Goal: Task Accomplishment & Management: Use online tool/utility

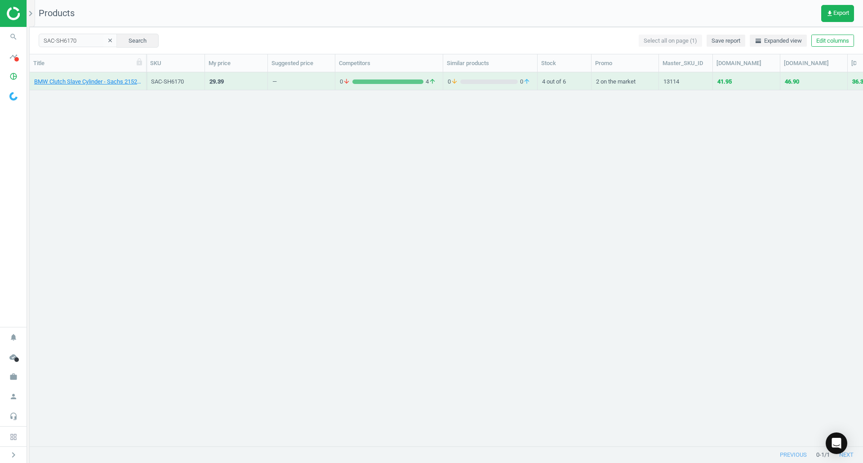
click at [12, 30] on icon "search" at bounding box center [13, 36] width 17 height 17
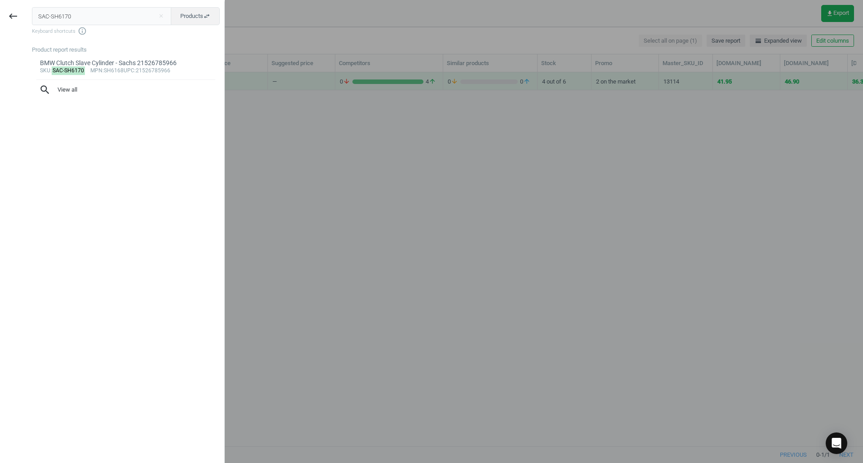
click at [67, 23] on input "SAC-SH6170" at bounding box center [102, 16] width 140 height 18
type input "VOL-31277888"
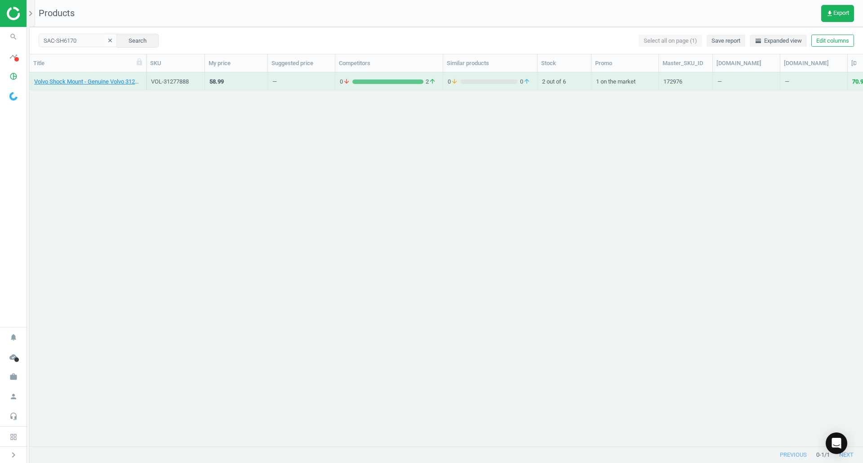
click at [107, 77] on div "Volvo Shock Mount - Genuine Volvo 31277888" at bounding box center [87, 81] width 107 height 16
click at [111, 80] on link "Volvo Shock Mount - Genuine Volvo 31277888" at bounding box center [87, 82] width 107 height 8
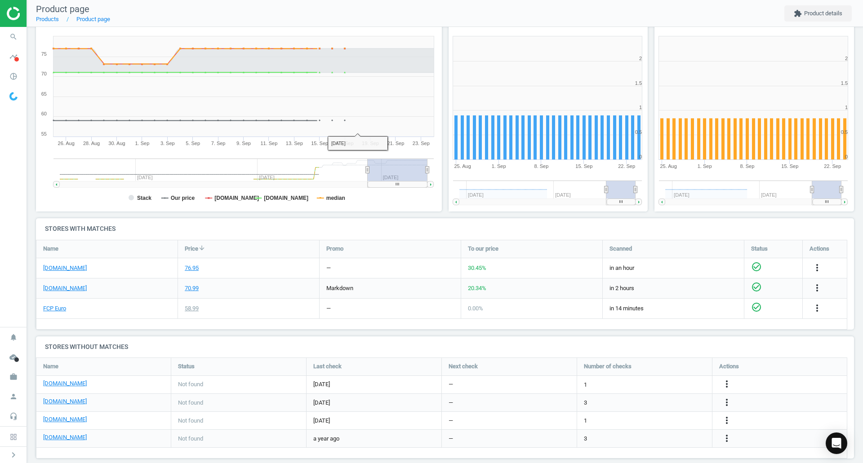
scroll to position [123, 0]
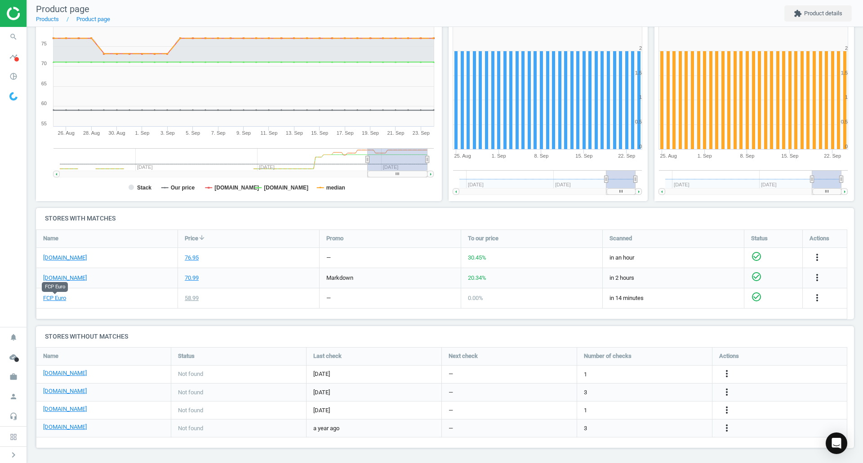
click at [60, 300] on link "FCP Euro" at bounding box center [54, 298] width 23 height 8
click at [57, 258] on link "[DOMAIN_NAME]" at bounding box center [65, 258] width 44 height 8
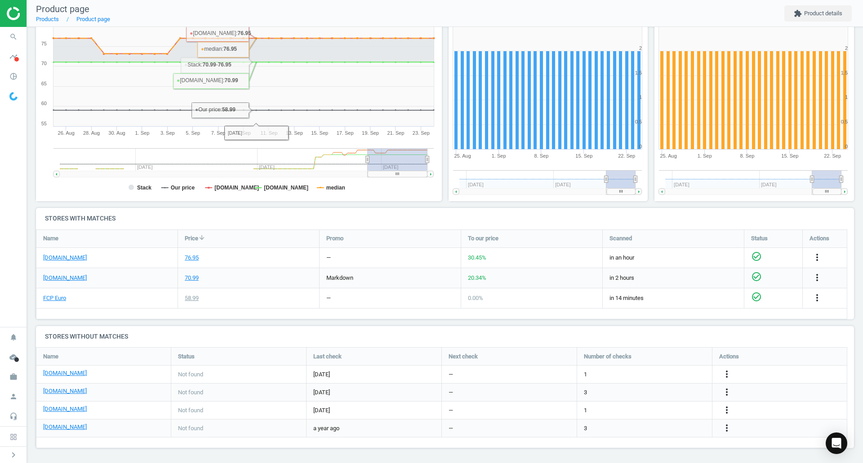
click at [12, 32] on icon "search" at bounding box center [13, 36] width 17 height 17
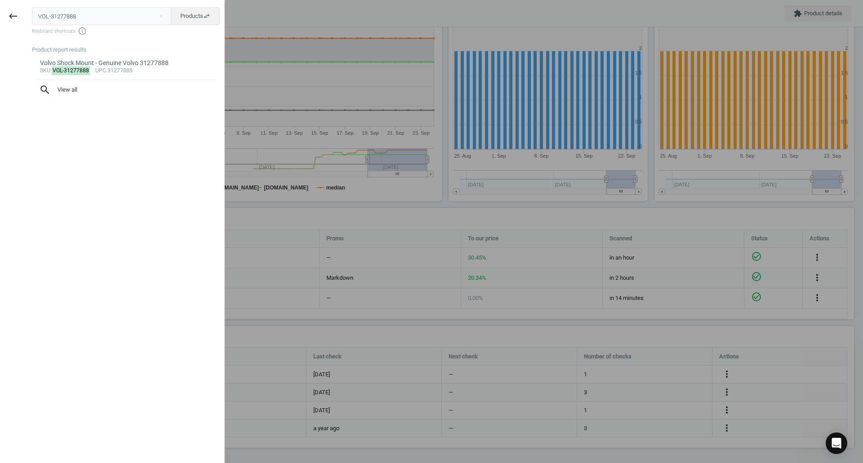
click at [95, 22] on input "VOL-31277888" at bounding box center [102, 16] width 140 height 18
type input "VOL-32257422"
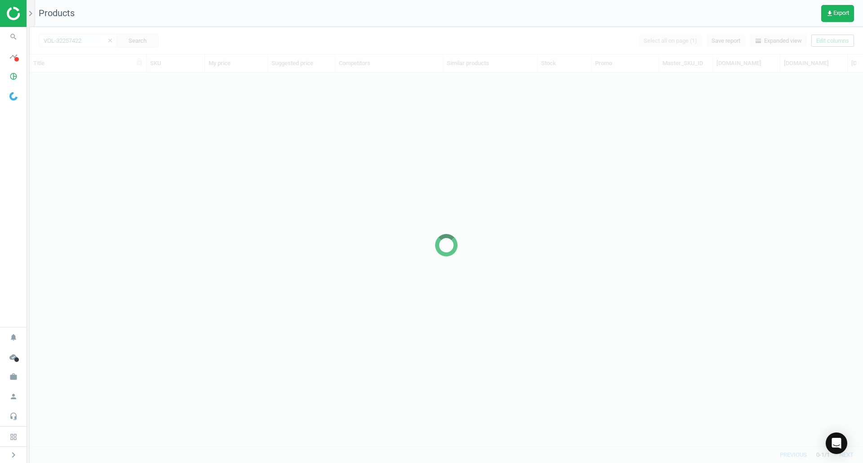
scroll to position [360, 827]
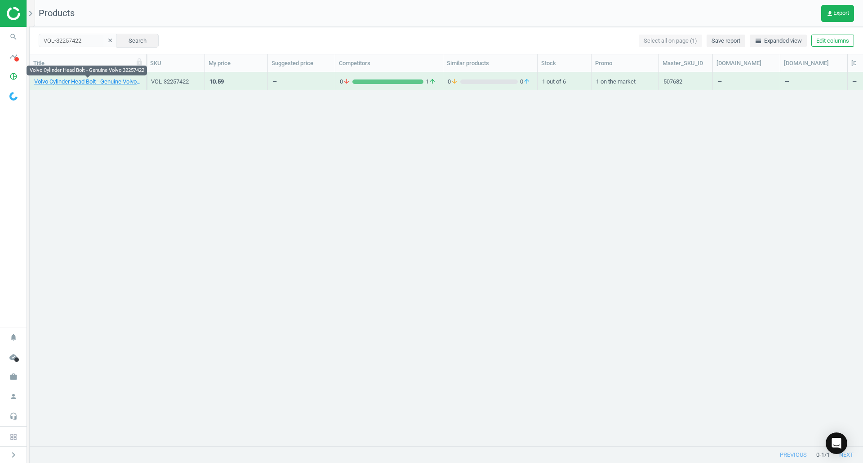
click at [127, 79] on link "Volvo Cylinder Head Bolt - Genuine Volvo 32257422" at bounding box center [87, 82] width 107 height 8
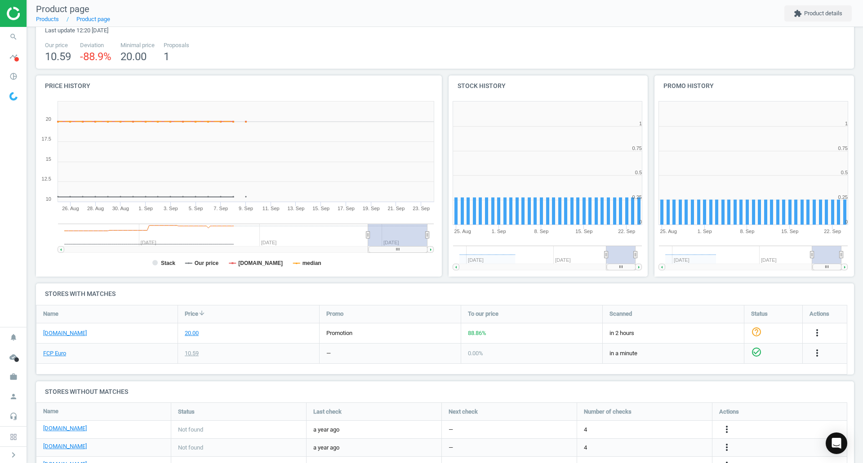
scroll to position [90, 0]
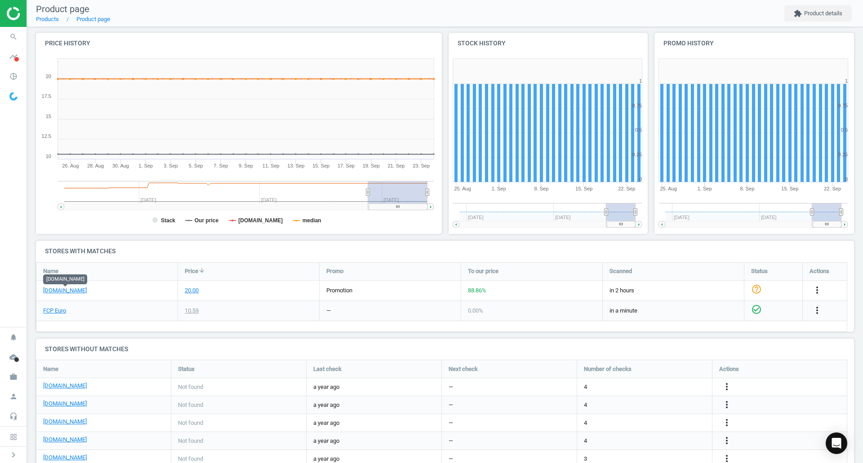
click at [84, 291] on link "[DOMAIN_NAME]" at bounding box center [65, 291] width 44 height 8
click at [58, 313] on link "FCP Euro" at bounding box center [54, 311] width 23 height 8
click at [13, 33] on icon "search" at bounding box center [13, 36] width 17 height 17
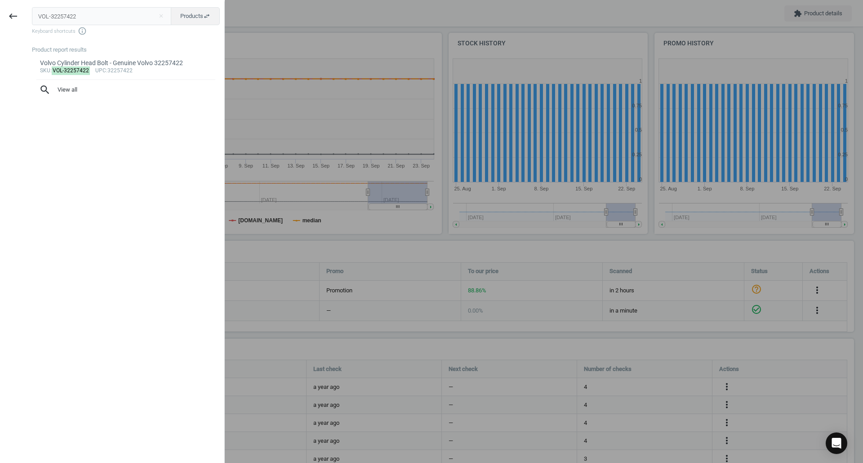
click at [151, 10] on input "VOL-32257422" at bounding box center [102, 16] width 140 height 18
type input "WAH-41008797D0"
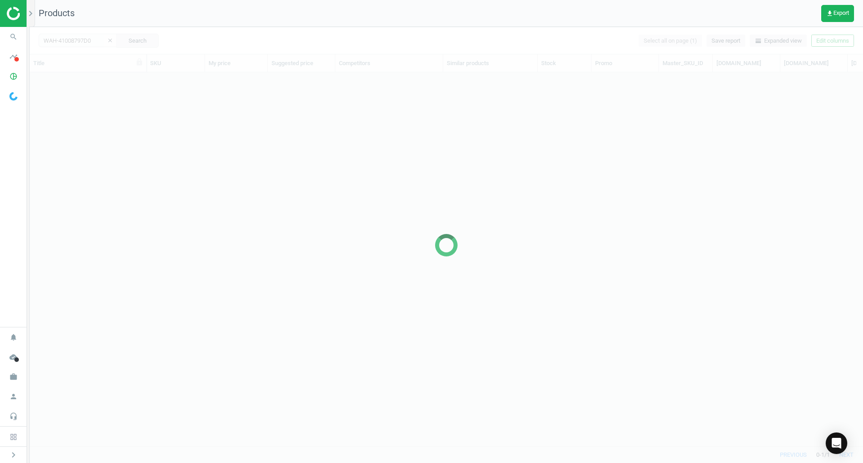
scroll to position [360, 827]
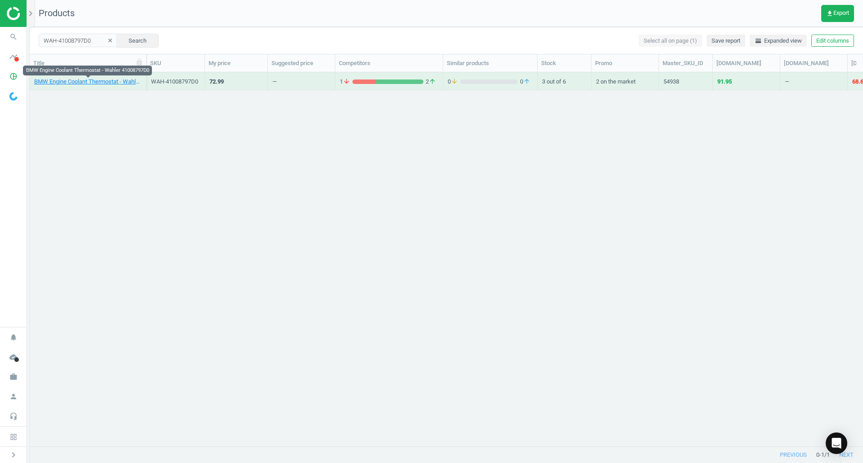
click at [115, 82] on link "BMW Engine Coolant Thermostat - Wahler 41008797D0" at bounding box center [87, 82] width 107 height 8
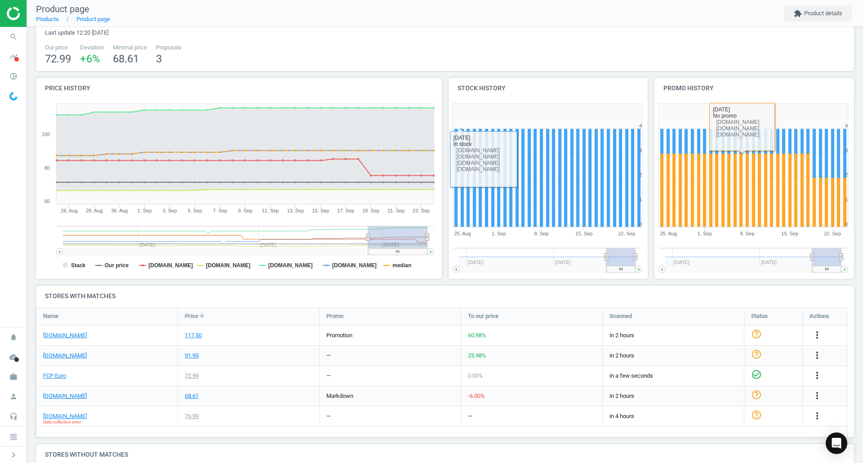
scroll to position [135, 0]
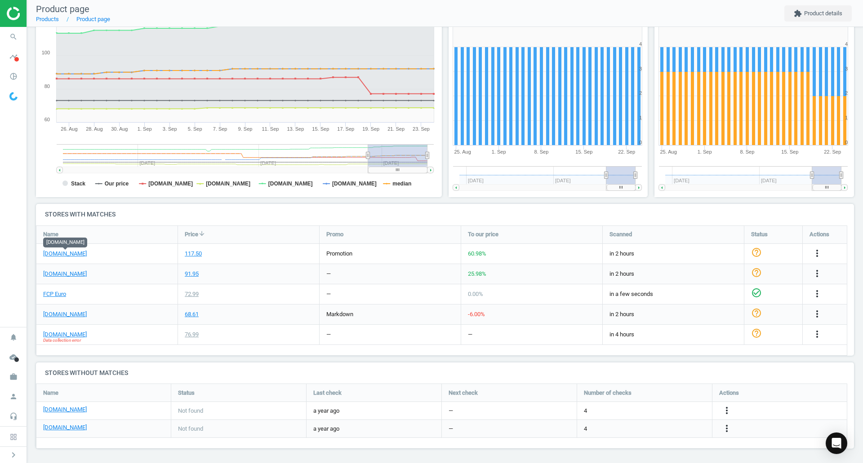
click at [71, 254] on link "[DOMAIN_NAME]" at bounding box center [65, 254] width 44 height 8
click at [45, 300] on div "FCP Euro" at bounding box center [106, 295] width 141 height 20
click at [56, 289] on div "FCP Euro" at bounding box center [106, 295] width 141 height 20
click at [61, 294] on link "FCP Euro" at bounding box center [54, 294] width 23 height 8
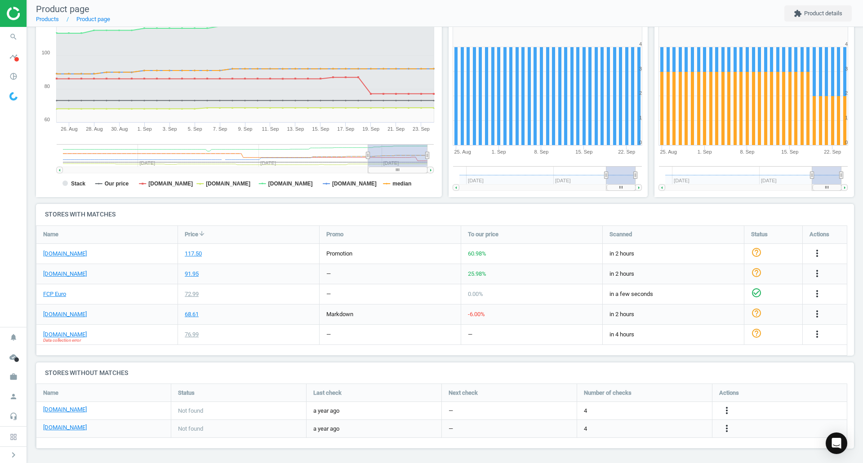
click at [9, 39] on icon "search" at bounding box center [13, 36] width 17 height 17
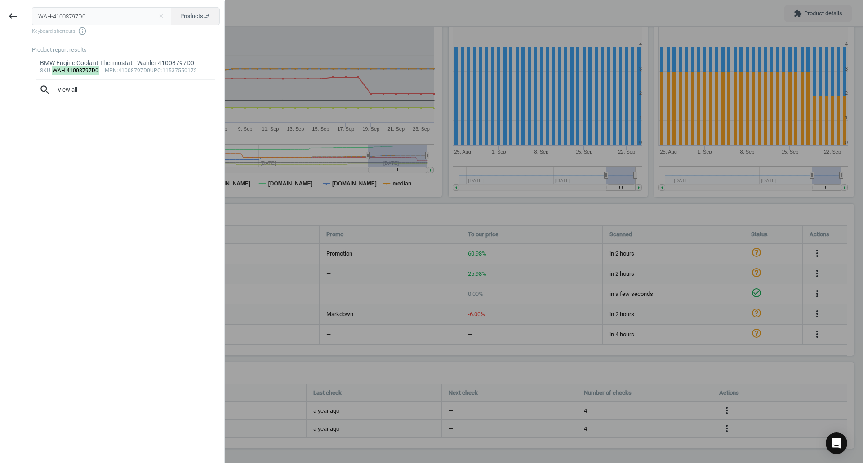
click at [69, 18] on input "WAH-41008797D0" at bounding box center [102, 16] width 140 height 18
type input "WAH-424971D"
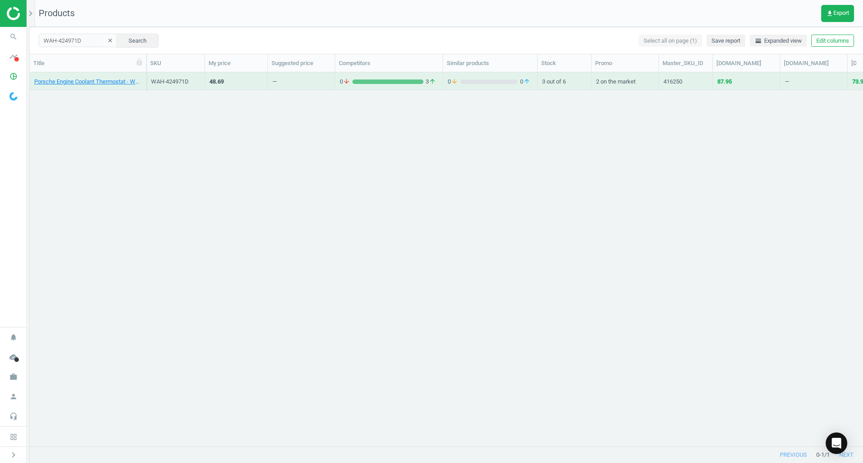
click at [60, 83] on link "Porsche Engine Coolant Thermostat - Wahler 4249.71D" at bounding box center [87, 82] width 107 height 8
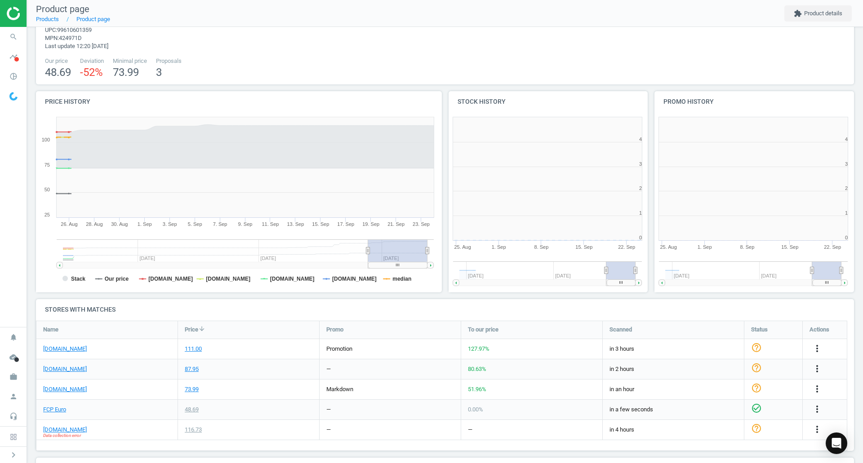
scroll to position [45, 0]
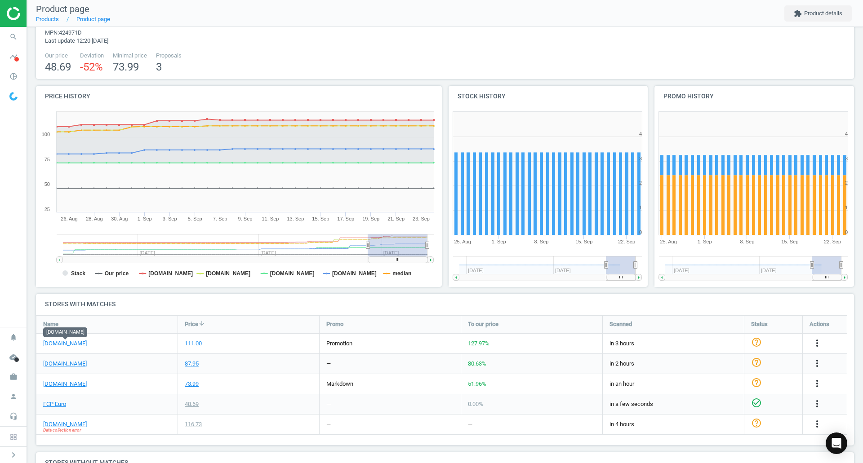
click at [61, 346] on link "[DOMAIN_NAME]" at bounding box center [65, 344] width 44 height 8
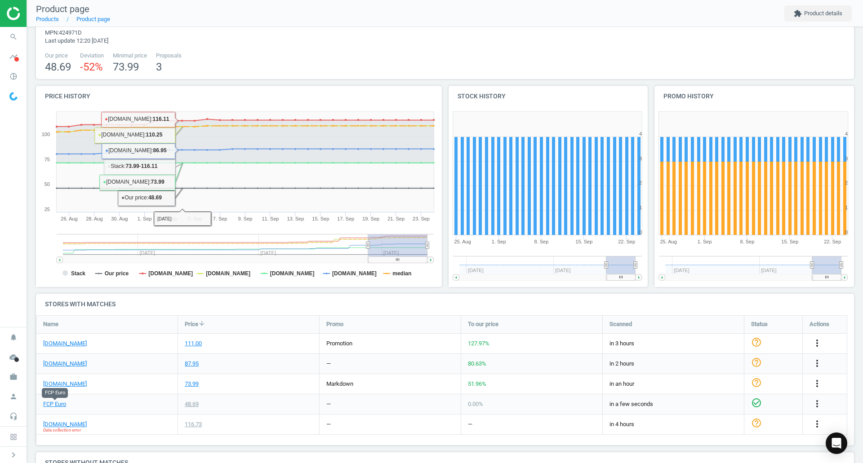
click at [59, 405] on link "FCP Euro" at bounding box center [54, 404] width 23 height 8
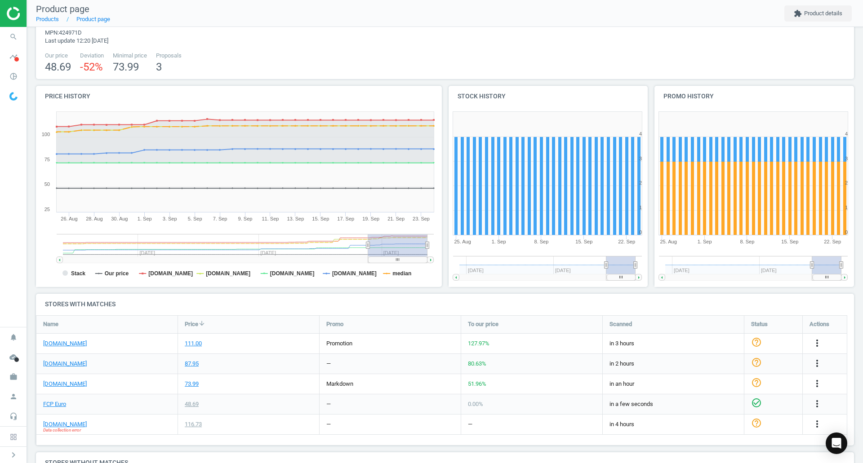
click at [7, 31] on span "search" at bounding box center [13, 37] width 27 height 20
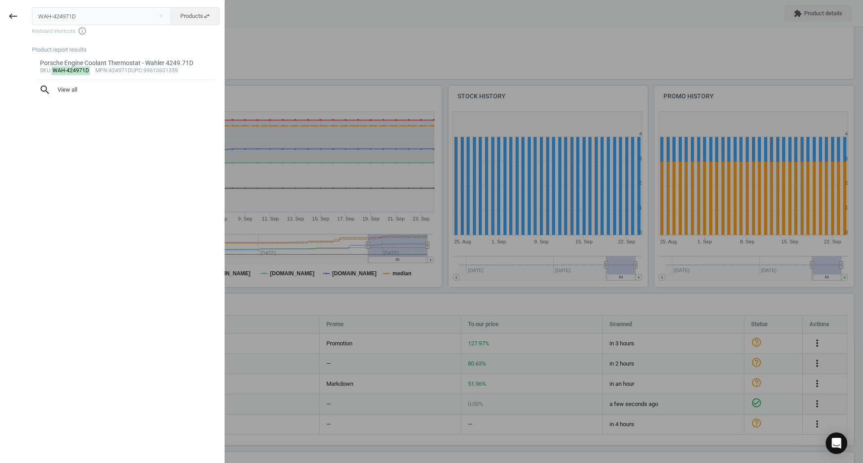
click at [128, 16] on input "WAH-424971D" at bounding box center [102, 16] width 140 height 18
click at [128, 15] on input "WAH-424971D" at bounding box center [102, 16] width 140 height 18
type input "WAH-4508101D"
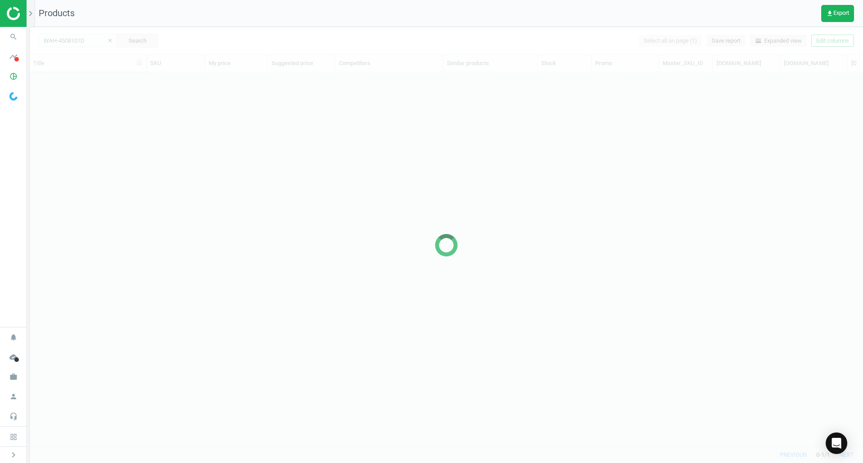
scroll to position [360, 827]
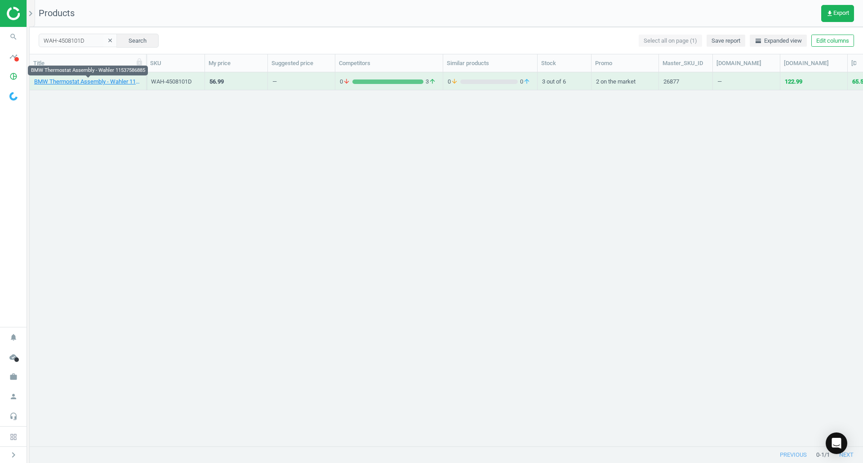
click at [62, 85] on link "BMW Thermostat Assembly - Wahler 11537586885" at bounding box center [87, 82] width 107 height 8
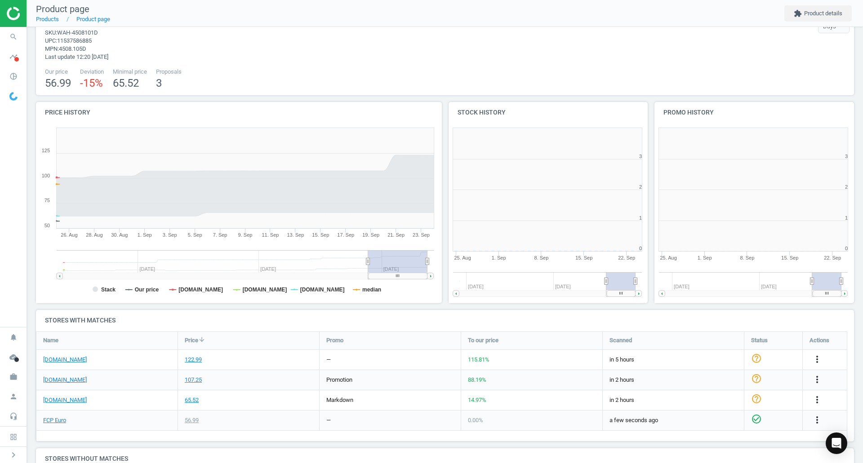
scroll to position [4, 4]
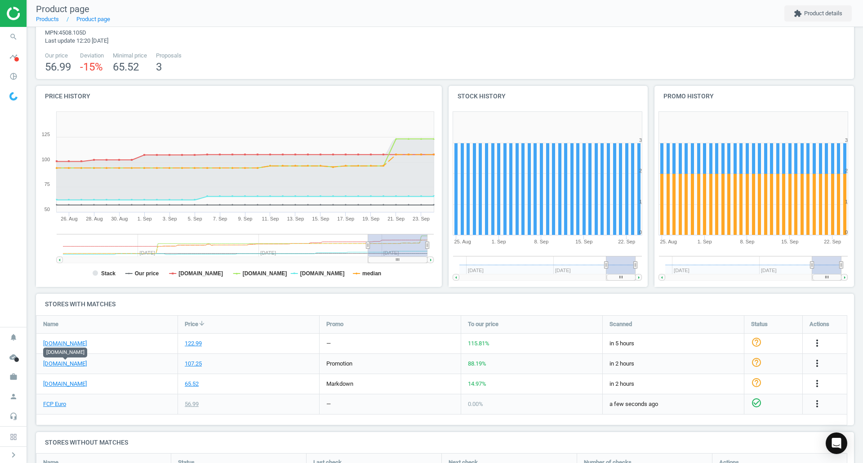
click at [63, 365] on link "[DOMAIN_NAME]" at bounding box center [65, 364] width 44 height 8
click at [59, 408] on link "FCP Euro" at bounding box center [54, 404] width 23 height 8
click at [11, 42] on icon "search" at bounding box center [13, 36] width 17 height 17
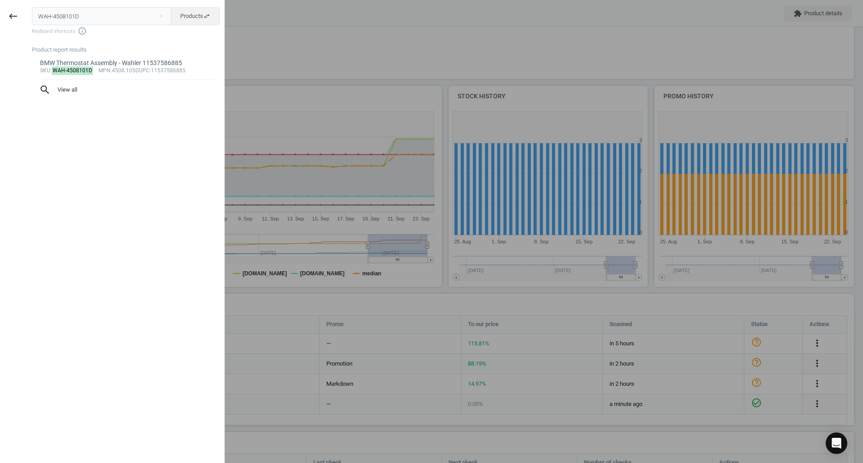
click at [123, 8] on input "WAH-4508101D" at bounding box center [102, 16] width 140 height 18
type input "REI-417008900"
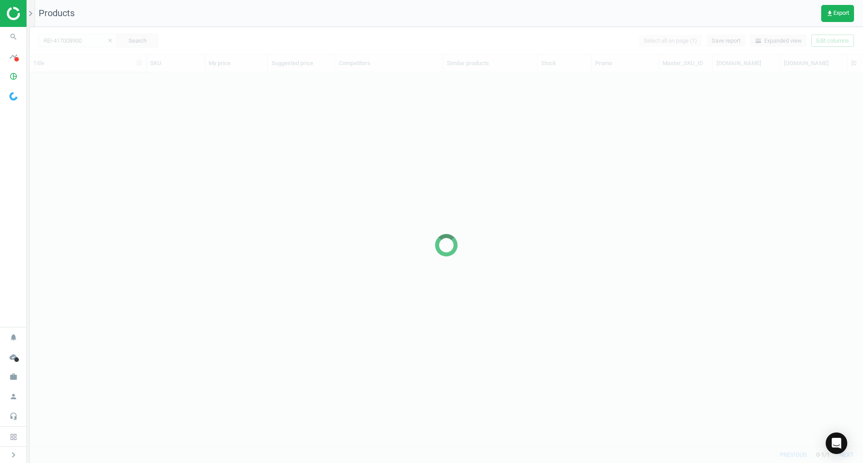
scroll to position [360, 827]
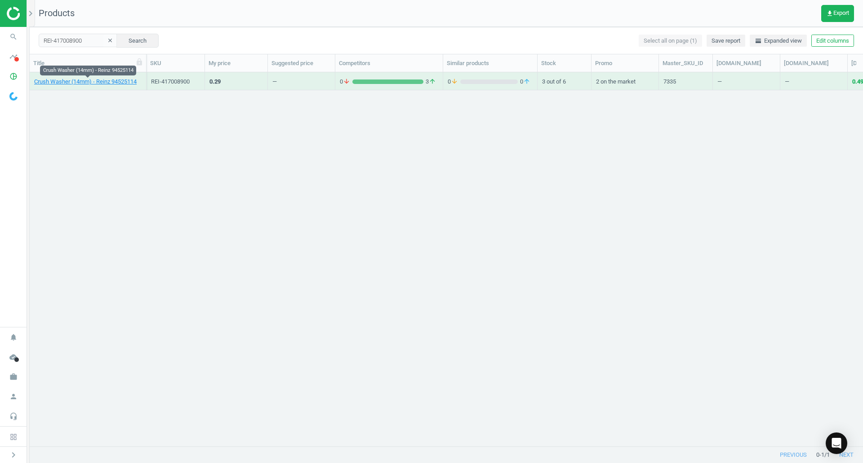
click at [93, 81] on link "Crush Washer (14mm) - Reinz 94525114" at bounding box center [85, 82] width 102 height 8
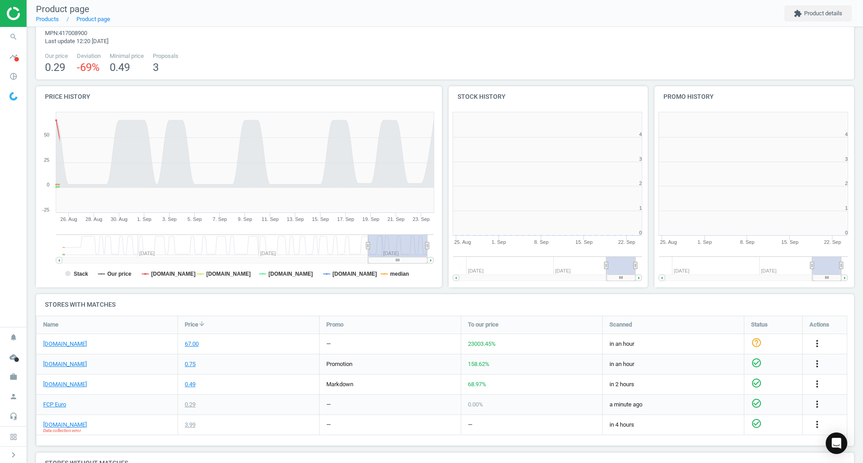
scroll to position [194, 416]
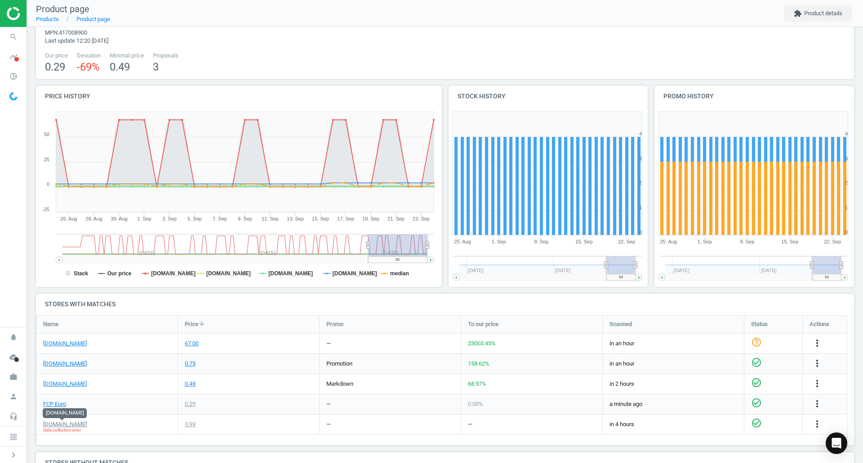
click at [53, 426] on link "[DOMAIN_NAME]" at bounding box center [65, 425] width 44 height 8
click at [56, 404] on link "FCP Euro" at bounding box center [54, 404] width 23 height 8
click at [5, 34] on icon "search" at bounding box center [13, 36] width 17 height 17
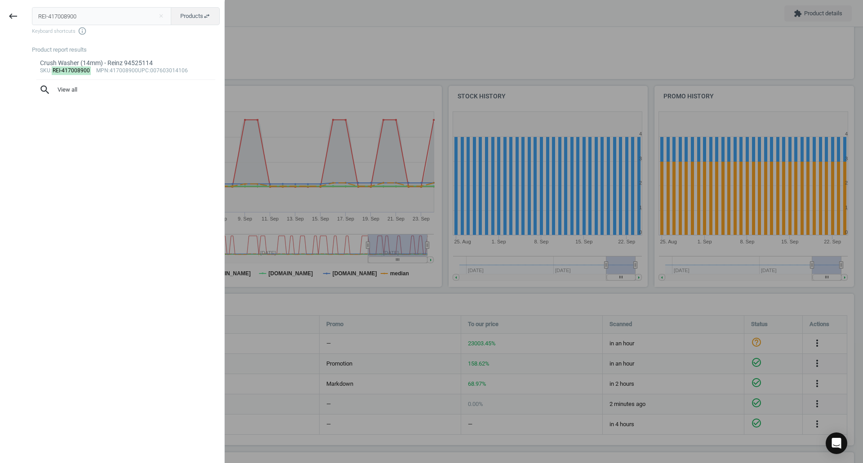
click at [116, 19] on input "REI-417008900" at bounding box center [102, 16] width 140 height 18
type input "VAG-WHT005511"
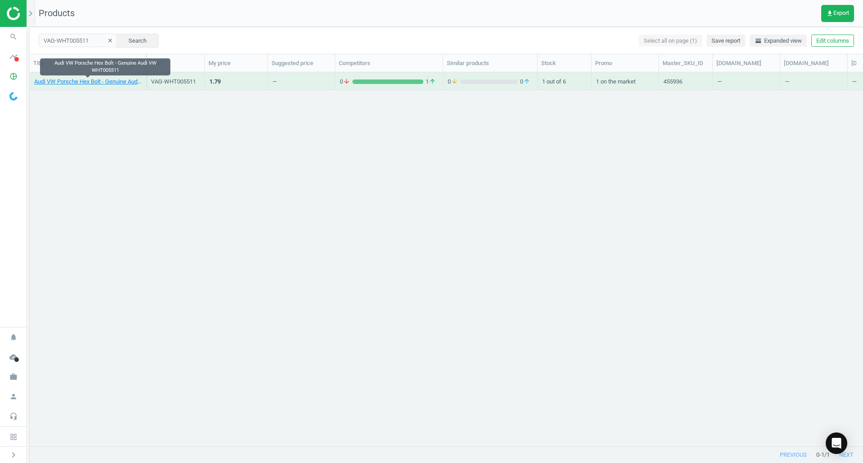
click at [118, 83] on link "Audi VW Porsche Hex Bolt - Genuine Audi VW WHT005511" at bounding box center [87, 82] width 107 height 8
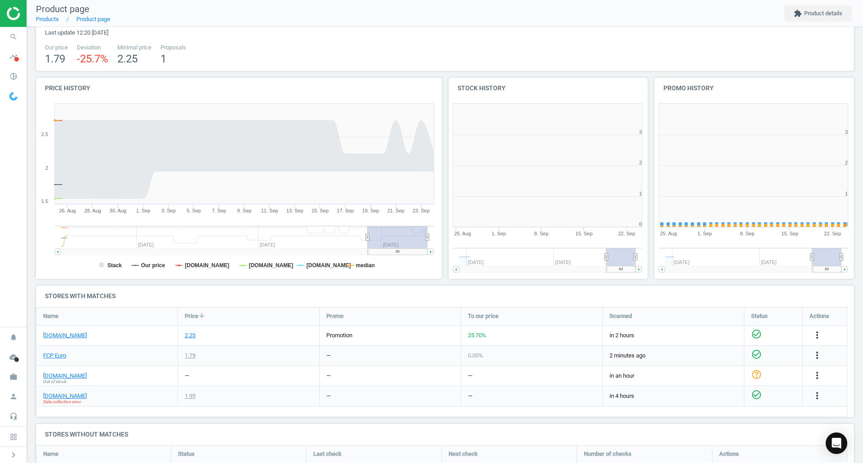
scroll to position [194, 416]
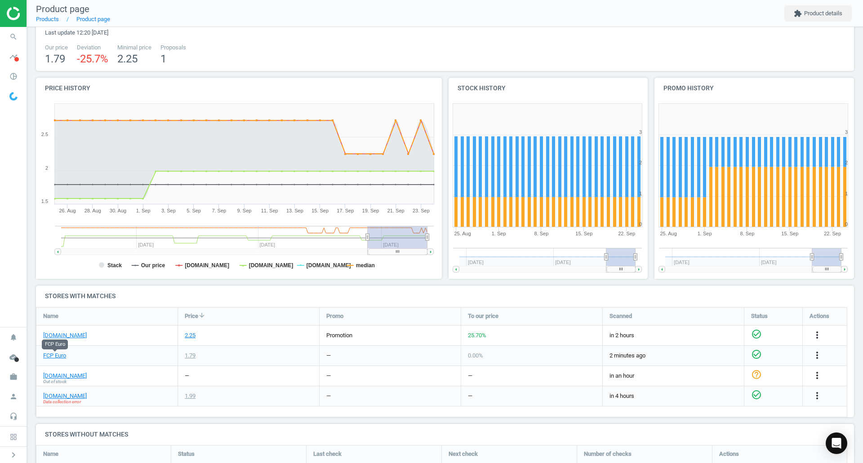
click at [55, 357] on link "FCP Euro" at bounding box center [54, 356] width 23 height 8
click at [62, 334] on link "[DOMAIN_NAME]" at bounding box center [65, 336] width 44 height 8
drag, startPoint x: 5, startPoint y: 25, endPoint x: 7, endPoint y: 33, distance: 8.2
click at [6, 31] on aside "search Search timeline Data delivery Overview Matches dashboard Matches Rematch…" at bounding box center [13, 231] width 27 height 463
click at [7, 33] on icon "search" at bounding box center [13, 36] width 17 height 17
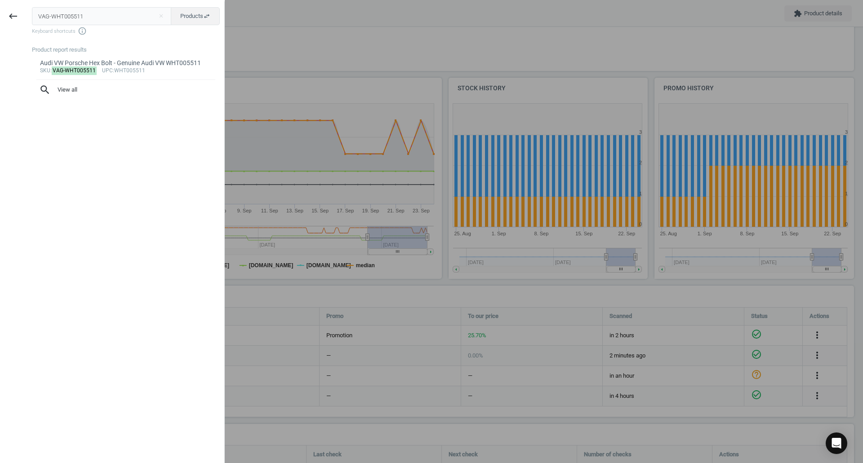
click at [53, 12] on input "VAG-WHT005511" at bounding box center [102, 16] width 140 height 18
type input "VDO-A2C59507585"
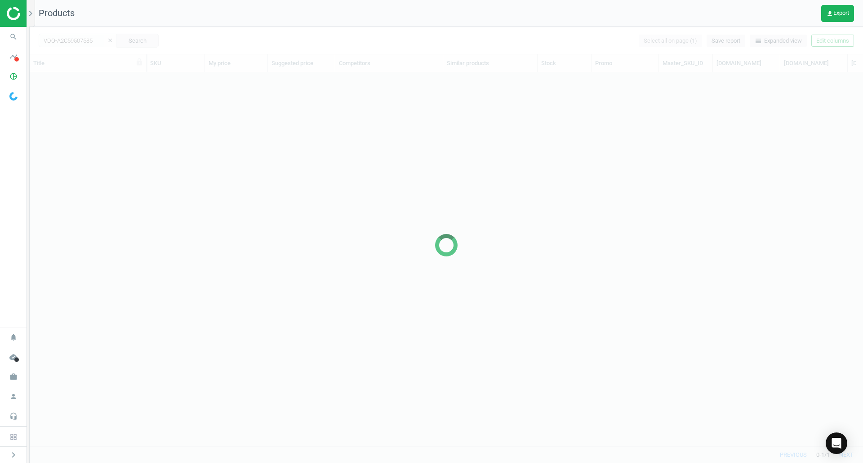
scroll to position [360, 827]
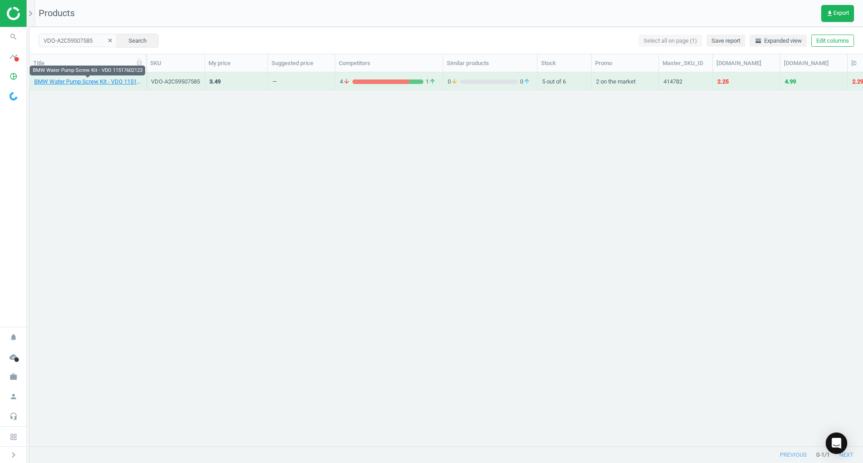
click at [126, 83] on link "BMW Water Pump Screw Kit - VDO 11517602123" at bounding box center [87, 82] width 107 height 8
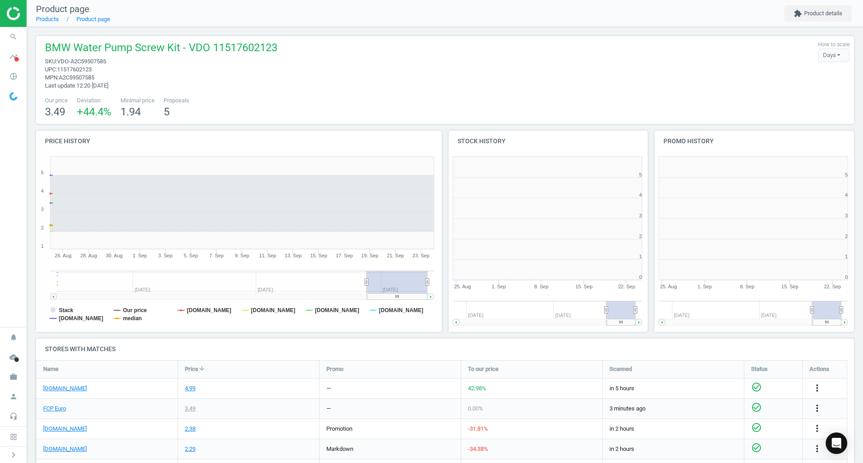
scroll to position [4, 4]
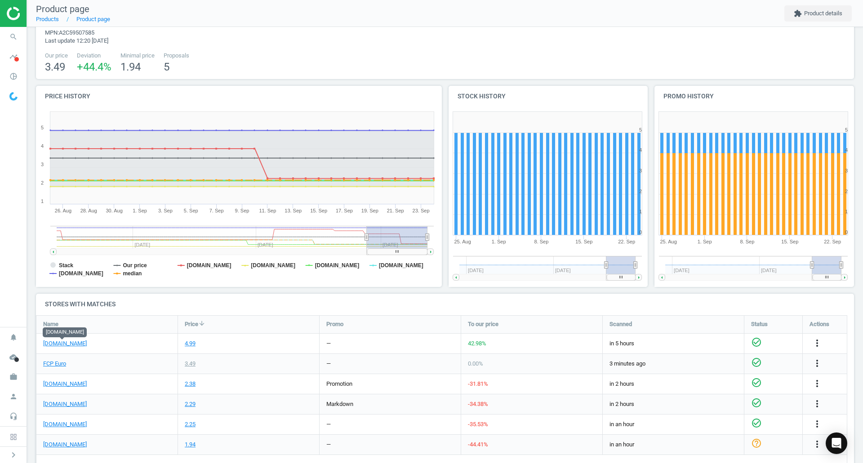
click at [71, 344] on link "[DOMAIN_NAME]" at bounding box center [65, 344] width 44 height 8
click at [65, 361] on link "FCP Euro" at bounding box center [54, 364] width 23 height 8
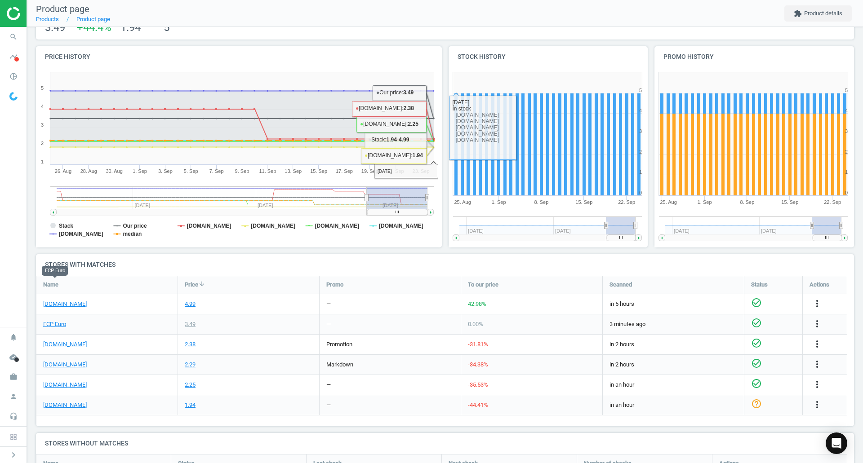
scroll to position [135, 0]
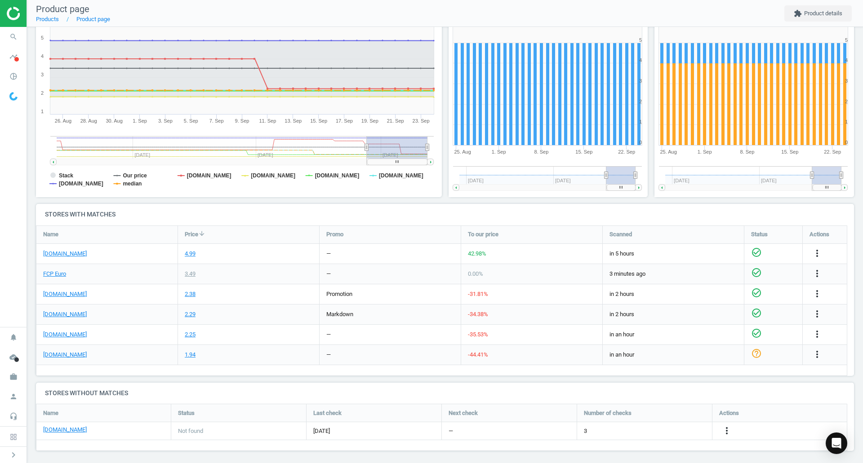
click at [819, 254] on icon "more_vert" at bounding box center [817, 253] width 11 height 11
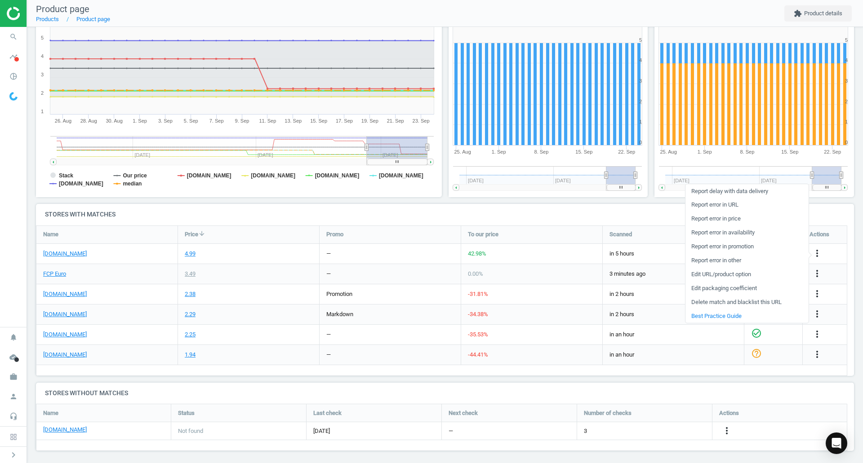
click at [723, 275] on link "Edit URL/product option" at bounding box center [746, 275] width 123 height 14
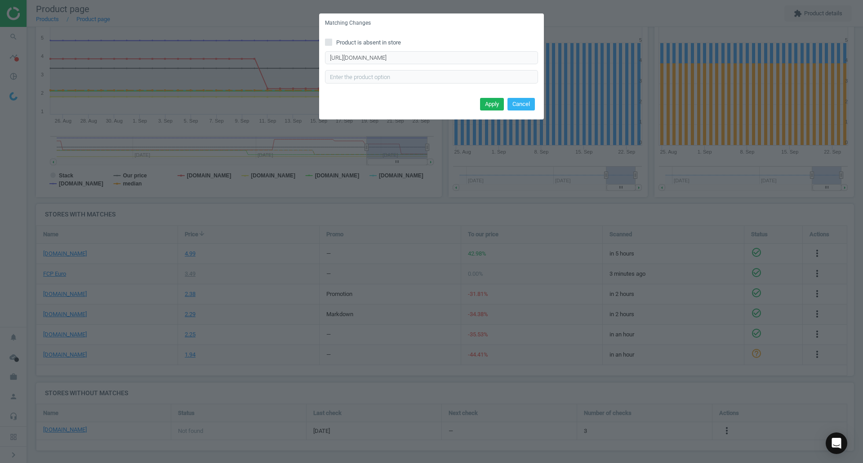
click at [404, 65] on div "https://www.ecstuning.com/b-continental-parts/water-pump-steel-screw-set-of-thr…" at bounding box center [431, 67] width 213 height 32
click at [405, 59] on input "https://www.ecstuning.com/b-continental-parts/water-pump-steel-screw-set-of-thr…" at bounding box center [431, 57] width 213 height 13
paste input "vdo-parts/water-pump-kit-3x-screws-m8x26/11517602124~"
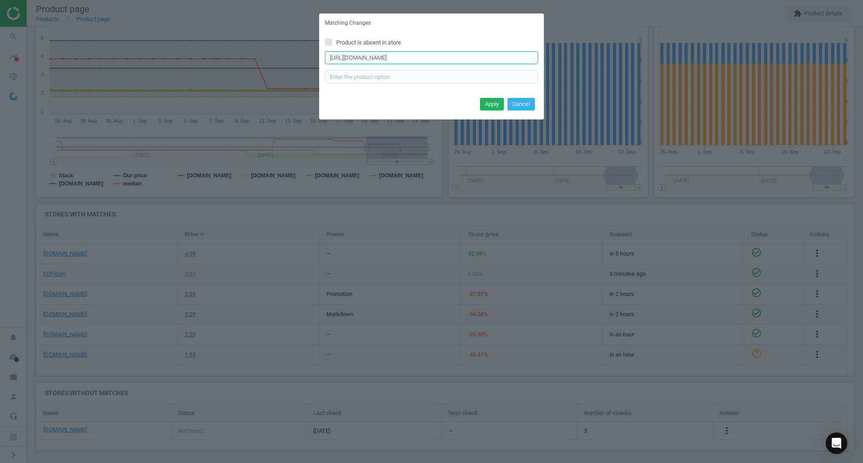
scroll to position [0, 24]
type input "https://www.ecstuning.com/b-vdo-parts/water-pump-kit-3x-screws-m8x26/1151760212…"
click at [490, 98] on button "Apply" at bounding box center [492, 104] width 24 height 13
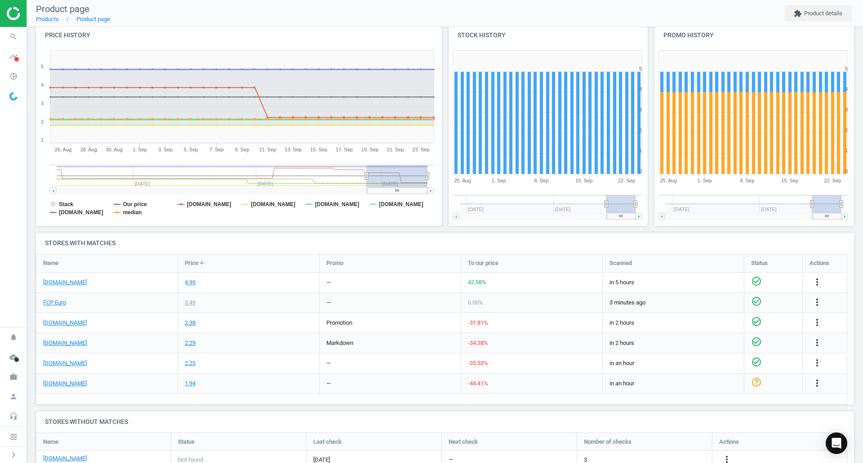
scroll to position [138, 0]
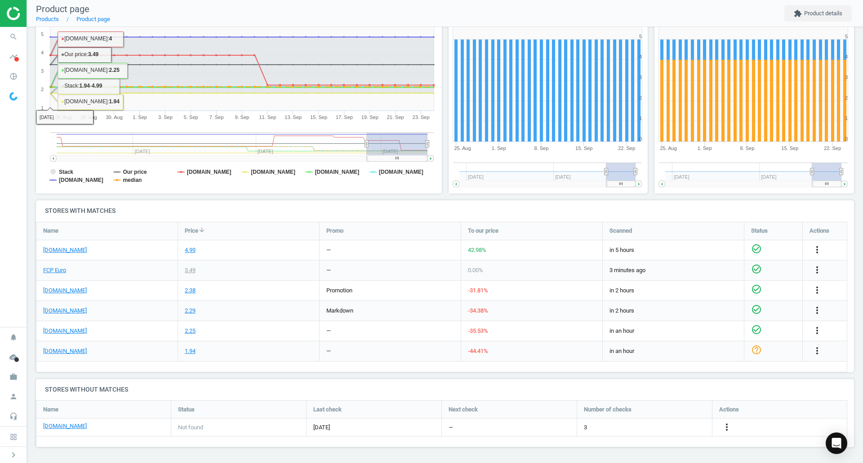
click at [24, 37] on span "search" at bounding box center [13, 37] width 27 height 20
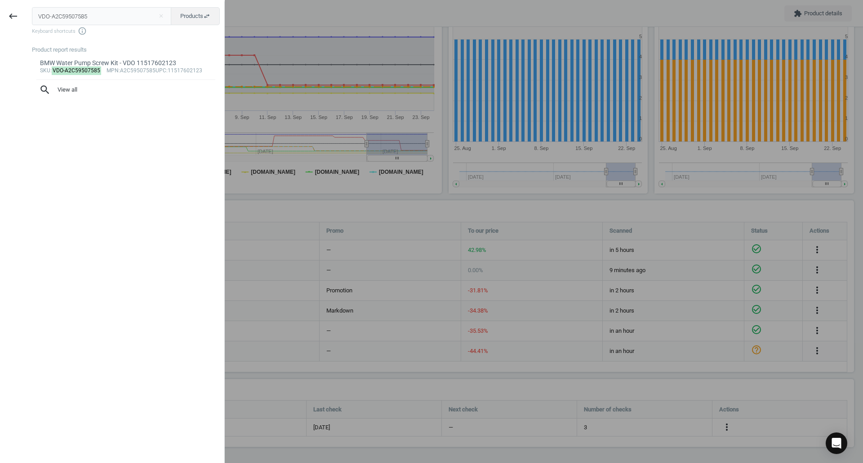
click at [73, 16] on input "VDO-A2C59507585" at bounding box center [102, 16] width 140 height 18
type input "ZFS-1068298046"
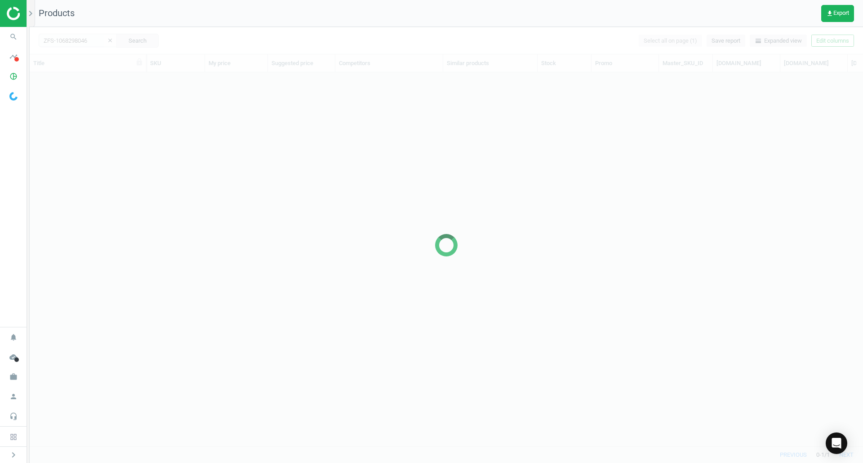
scroll to position [360, 827]
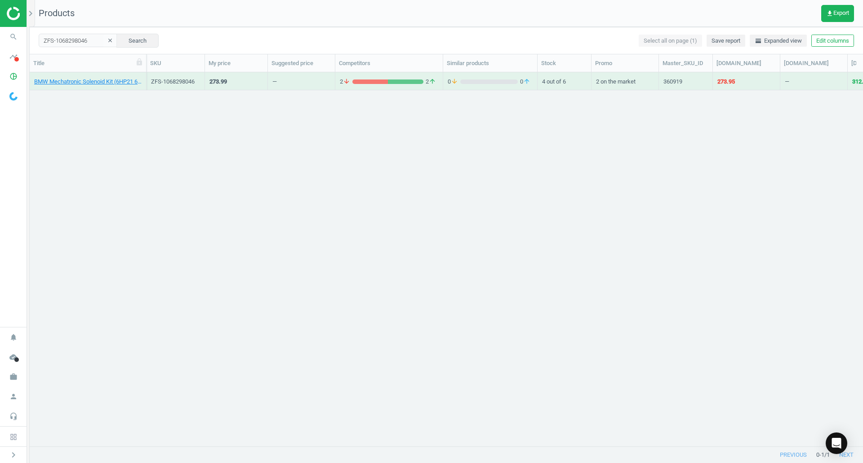
click at [107, 85] on link "BMW Mechatronic Solenoid Kit (6HP21 6HP28) - ZF 1068298046" at bounding box center [87, 82] width 107 height 8
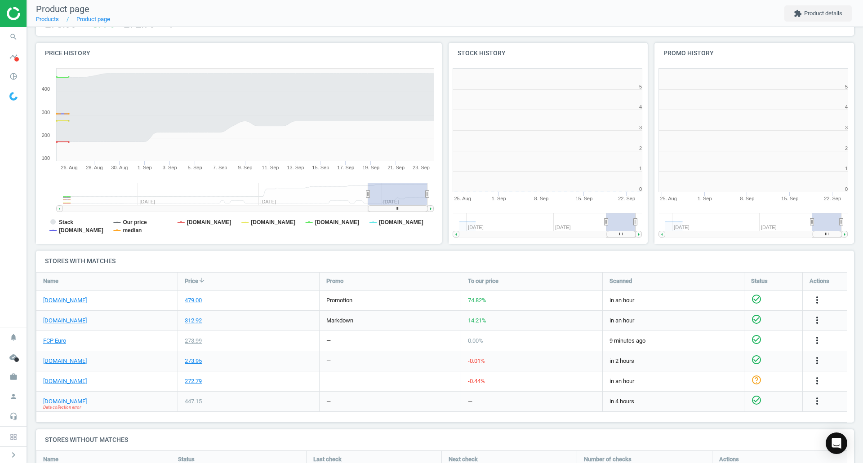
scroll to position [194, 212]
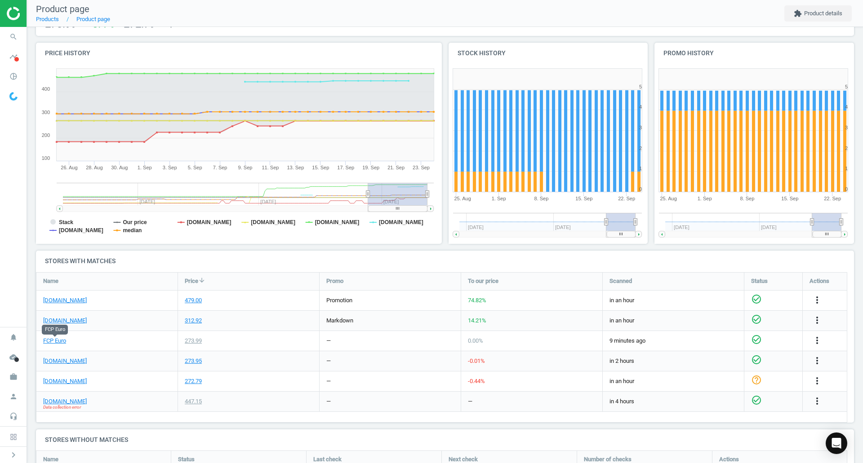
click at [57, 338] on link "FCP Euro" at bounding box center [54, 341] width 23 height 8
click at [65, 364] on link "[DOMAIN_NAME]" at bounding box center [65, 361] width 44 height 8
click at [73, 405] on span "Data collection error" at bounding box center [62, 408] width 38 height 6
click at [74, 400] on link "[DOMAIN_NAME]" at bounding box center [65, 402] width 44 height 8
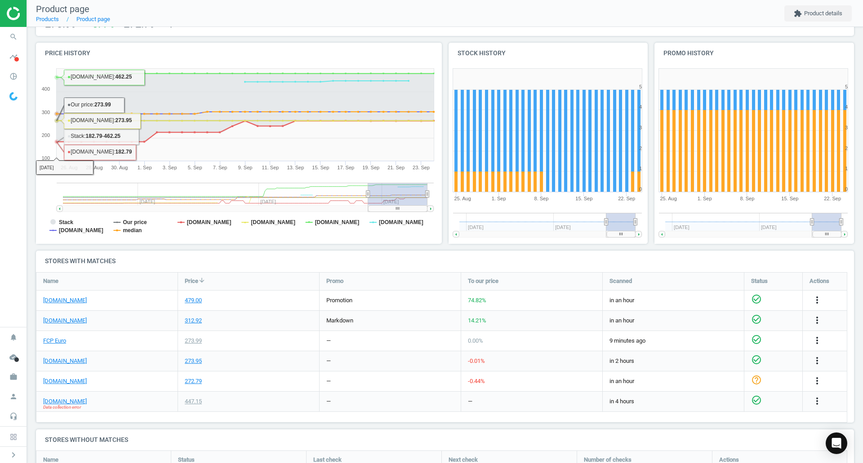
click at [11, 34] on icon "search" at bounding box center [13, 36] width 17 height 17
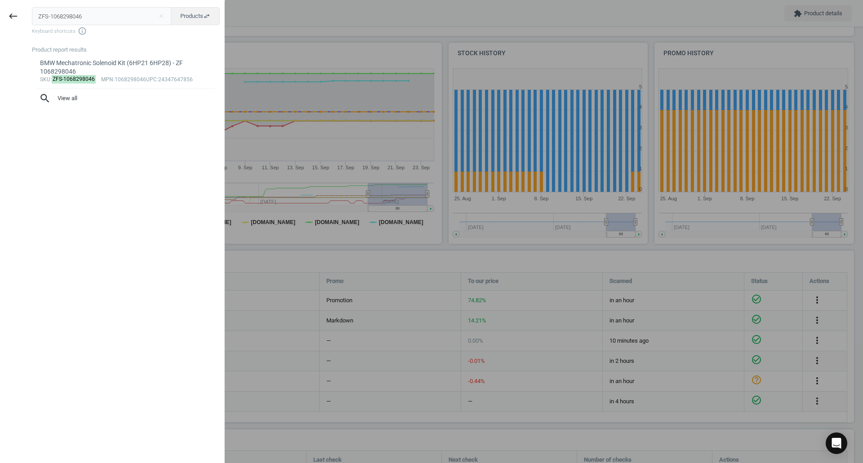
click at [74, 15] on input "ZFS-1068298046" at bounding box center [102, 16] width 140 height 18
type input "CRP-BKP0012R"
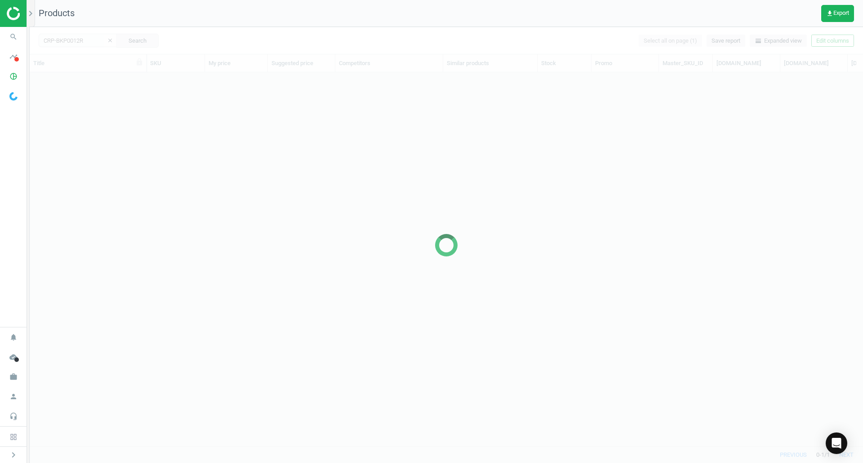
scroll to position [360, 827]
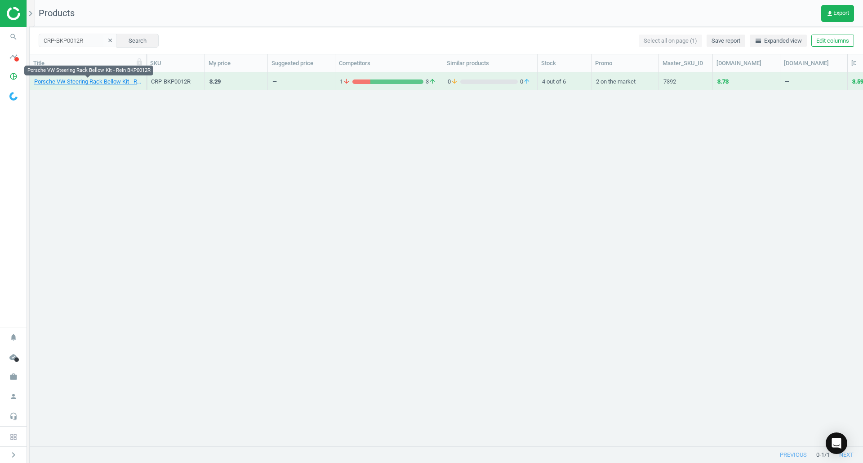
click at [128, 84] on link "Porsche VW Steering Rack Bellow Kit - Rein BKP0012R" at bounding box center [87, 82] width 107 height 8
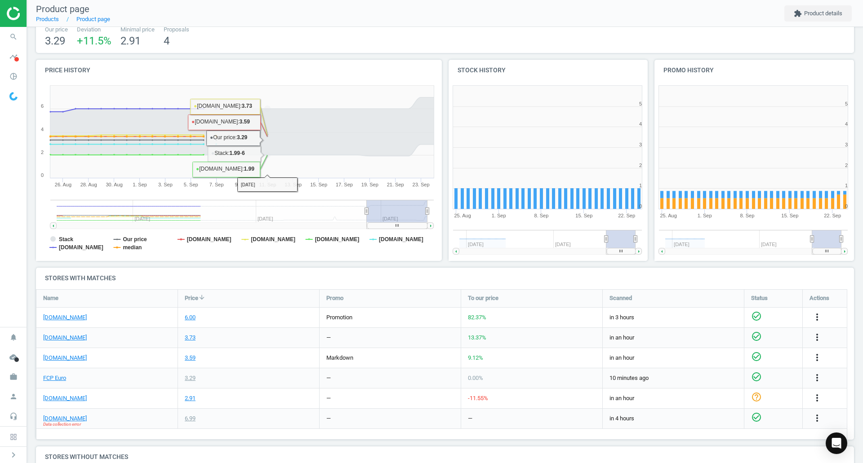
scroll to position [90, 0]
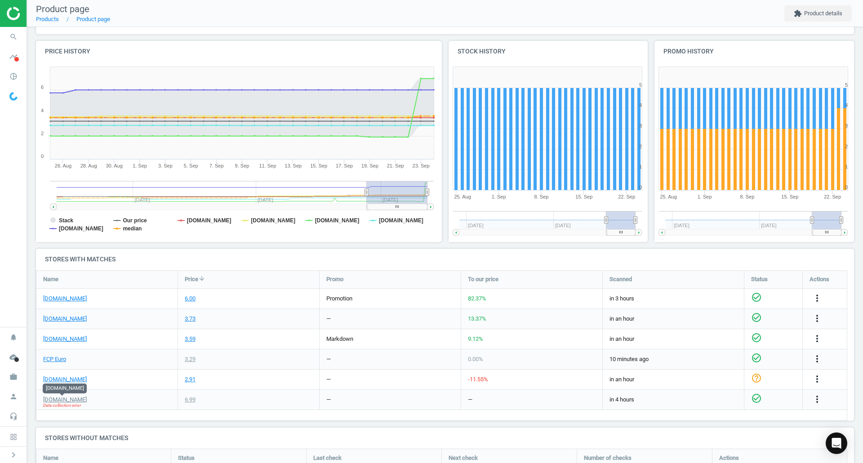
click at [63, 400] on link "[DOMAIN_NAME]" at bounding box center [65, 400] width 44 height 8
click at [59, 363] on link "FCP Euro" at bounding box center [54, 360] width 23 height 8
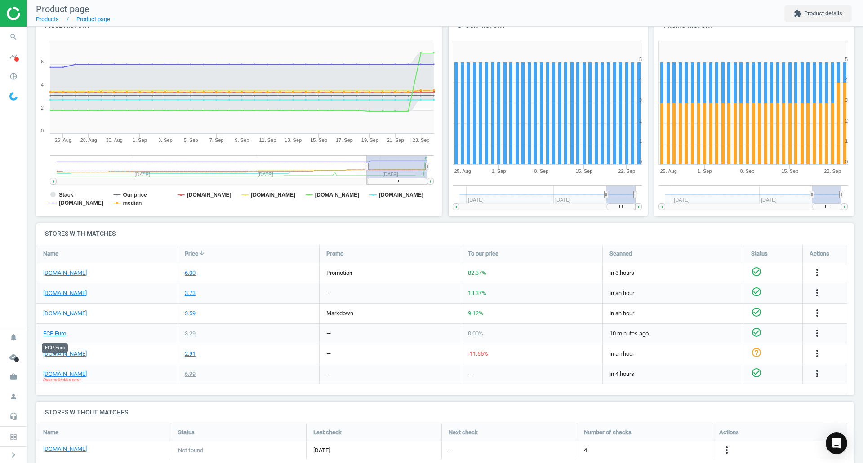
scroll to position [138, 0]
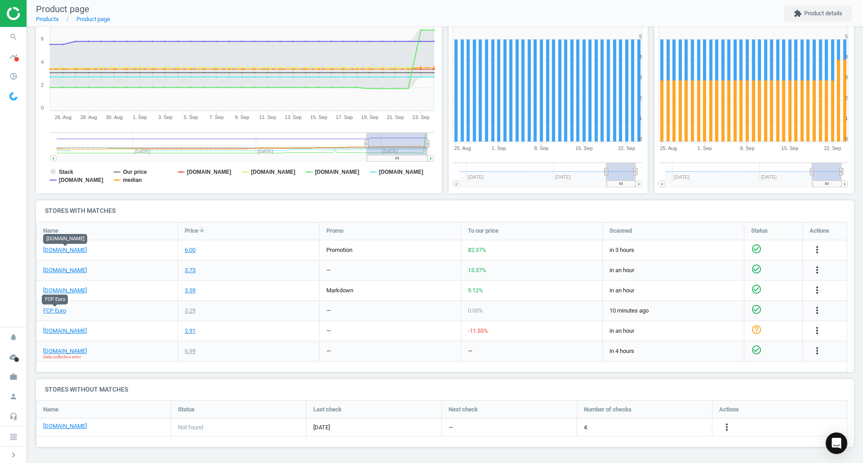
click at [72, 249] on link "[DOMAIN_NAME]" at bounding box center [65, 250] width 44 height 8
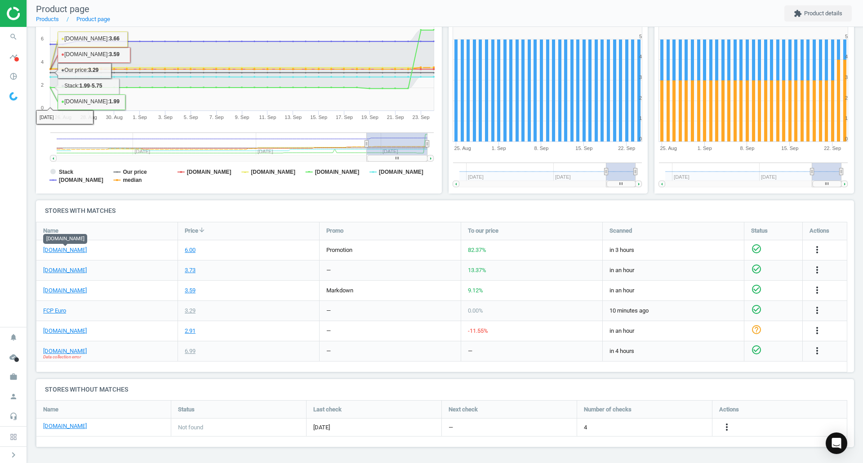
click at [1, 41] on span "search" at bounding box center [13, 37] width 27 height 20
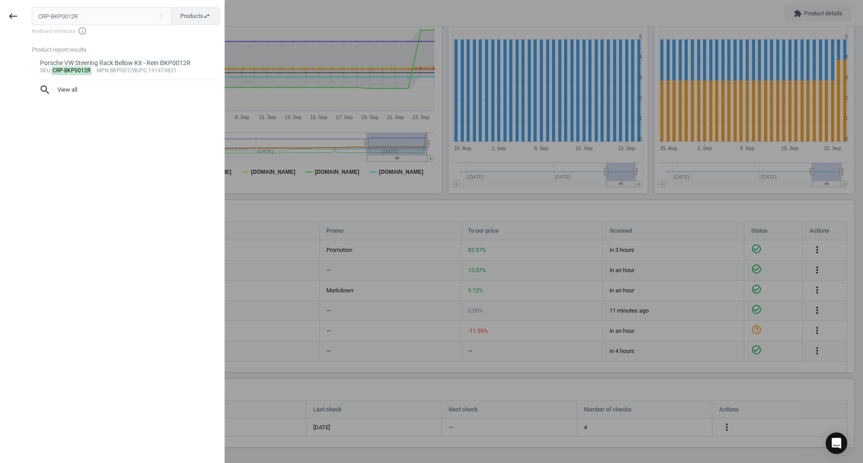
click at [99, 14] on input "CRP-BKP0012R" at bounding box center [102, 16] width 140 height 18
type input "ELR-110604"
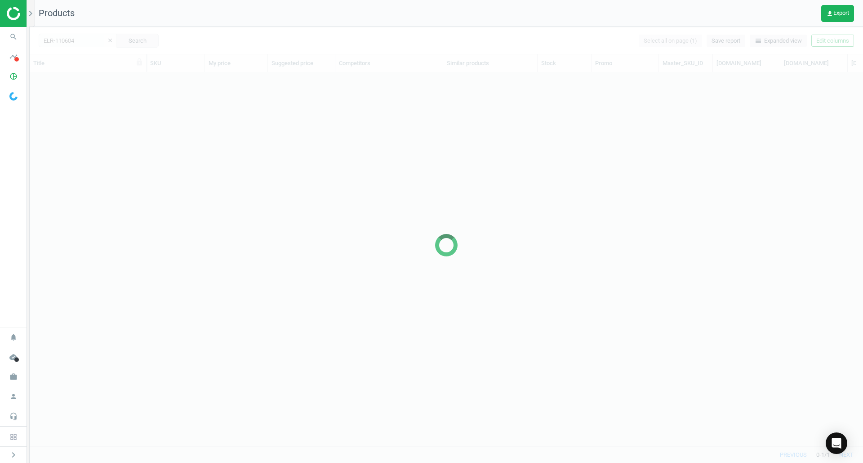
scroll to position [360, 827]
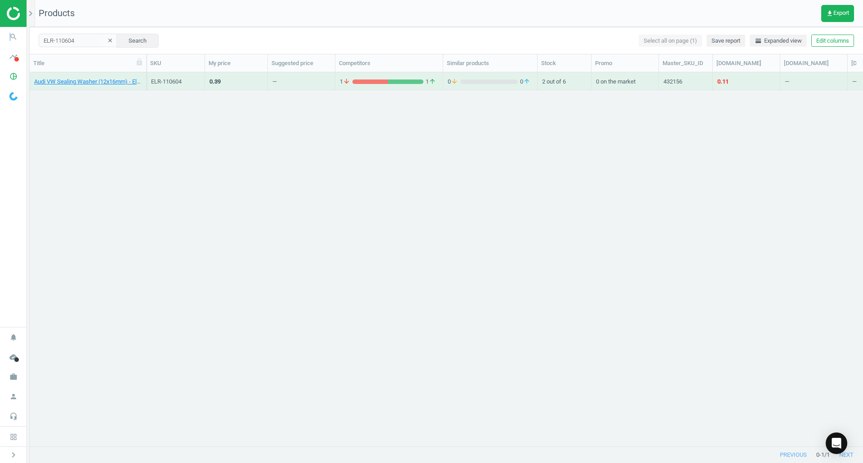
click at [10, 37] on icon "search" at bounding box center [13, 36] width 17 height 17
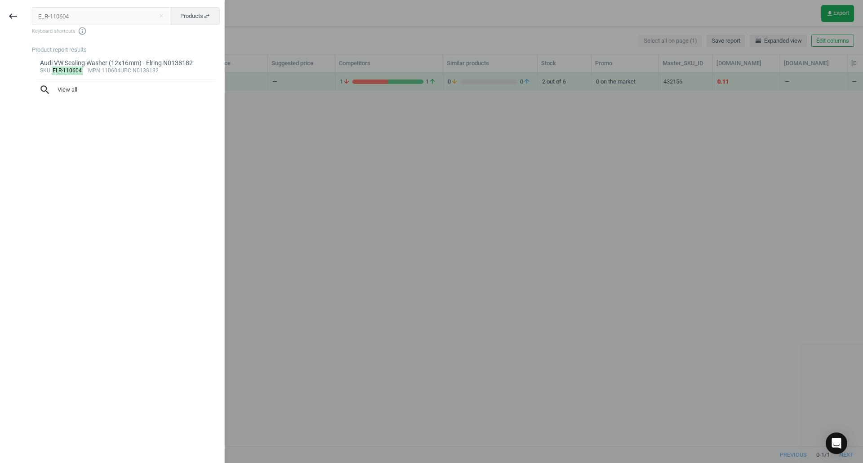
click at [85, 18] on input "ELR-110604" at bounding box center [102, 16] width 140 height 18
click at [91, 21] on input "ELR-110604" at bounding box center [102, 16] width 140 height 18
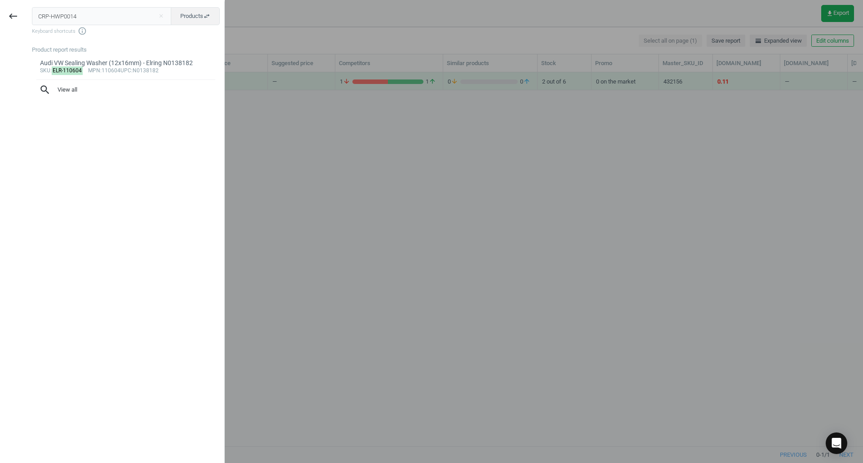
type input "CRP-HWP0014"
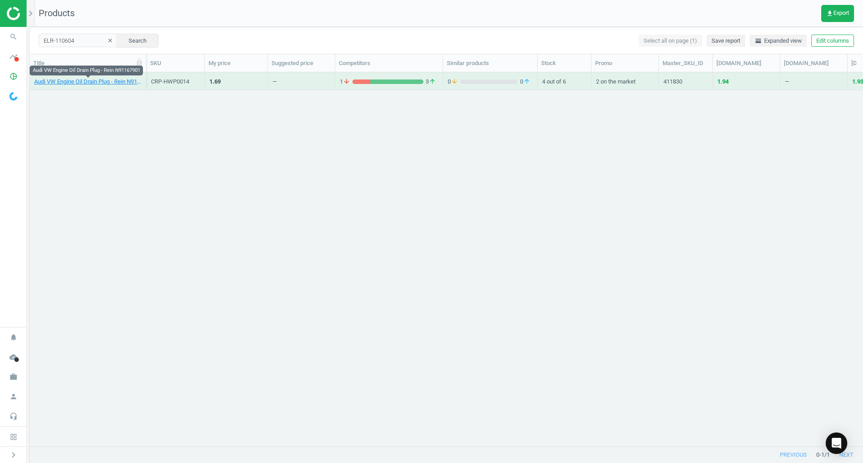
click at [120, 82] on link "Audi VW Engine Oil Drain Plug - Rein N91167901" at bounding box center [87, 82] width 107 height 8
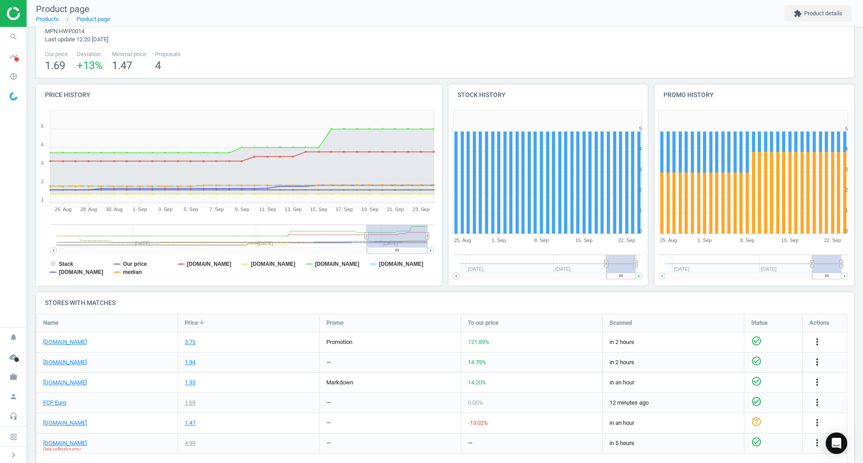
scroll to position [90, 0]
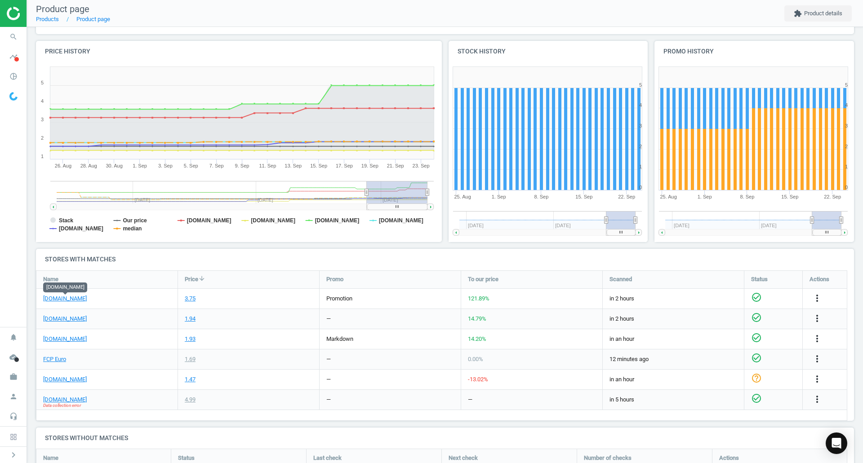
click at [67, 297] on link "[DOMAIN_NAME]" at bounding box center [65, 299] width 44 height 8
click at [69, 399] on link "[DOMAIN_NAME]" at bounding box center [65, 400] width 44 height 8
click at [62, 357] on link "FCP Euro" at bounding box center [54, 360] width 23 height 8
click at [53, 358] on link "FCP Euro" at bounding box center [54, 360] width 23 height 8
click at [76, 403] on span "Data collection error" at bounding box center [62, 406] width 38 height 6
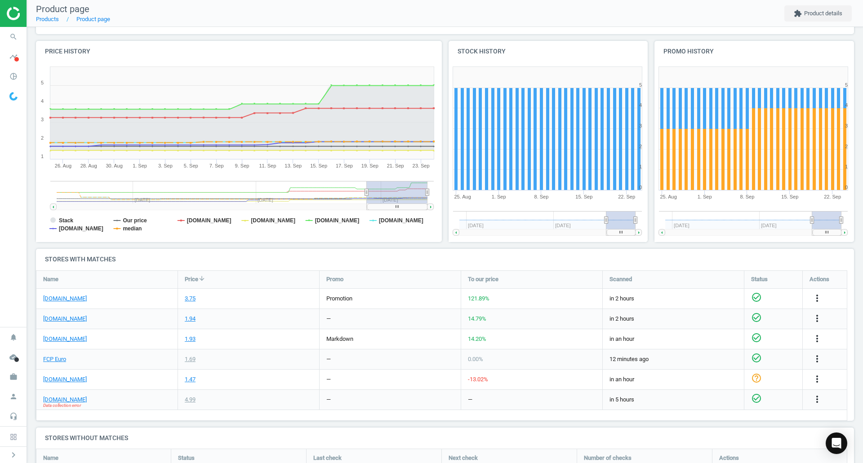
click at [76, 403] on span "Data collection error" at bounding box center [62, 406] width 38 height 6
click at [75, 399] on link "[DOMAIN_NAME]" at bounding box center [65, 400] width 44 height 8
click at [13, 33] on icon "search" at bounding box center [13, 36] width 17 height 17
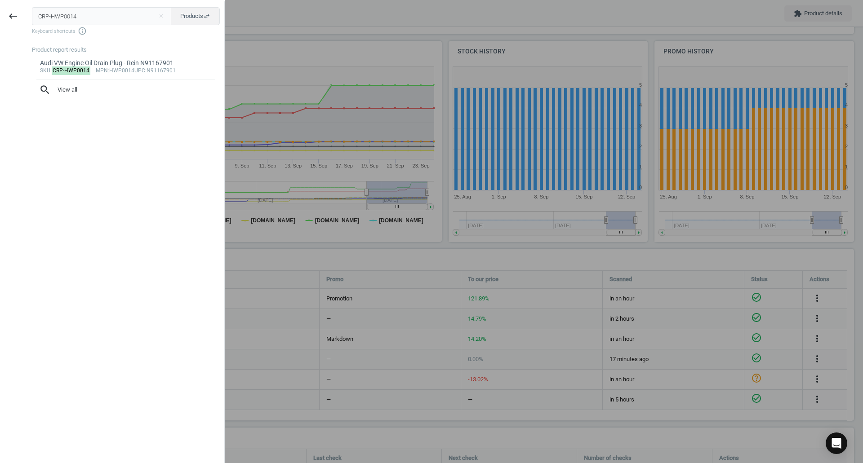
click at [72, 18] on input "CRP-HWP0014" at bounding box center [102, 16] width 140 height 18
type input "ELR-110604"
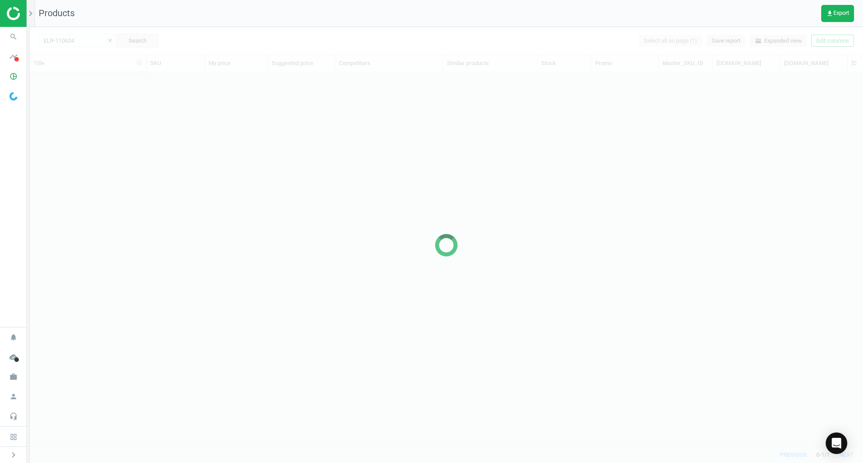
scroll to position [360, 827]
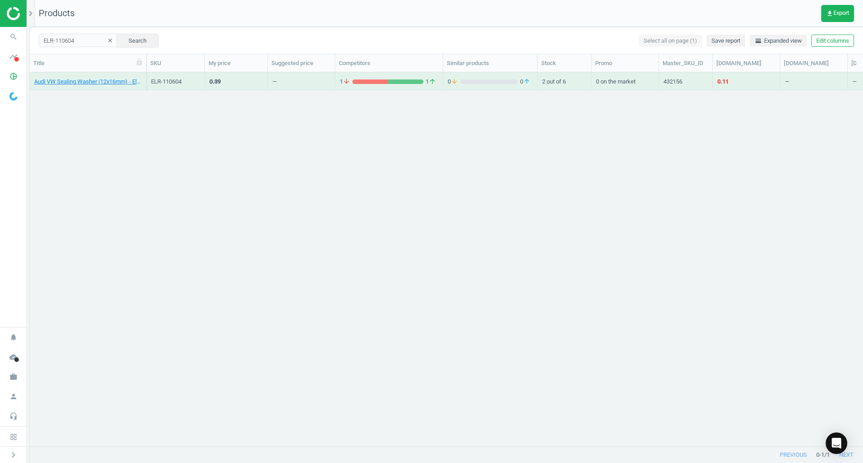
click at [122, 83] on link "Audi VW Sealing Washer (12x16mm) - Elring N0138182" at bounding box center [87, 82] width 107 height 8
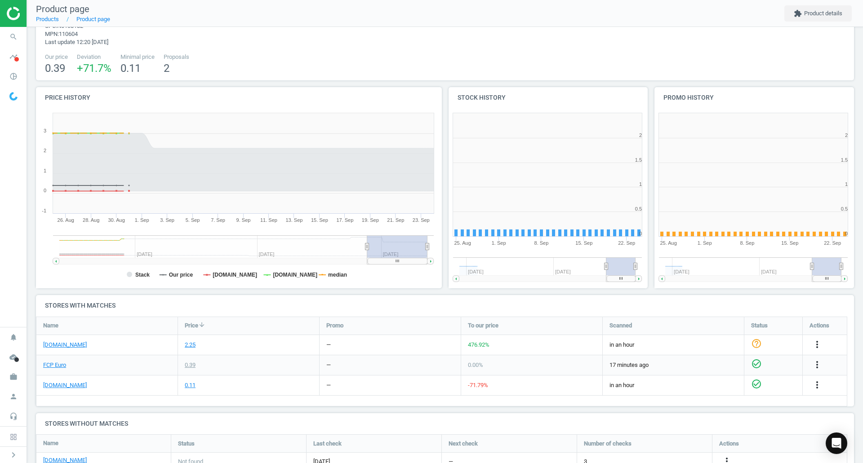
scroll to position [90, 0]
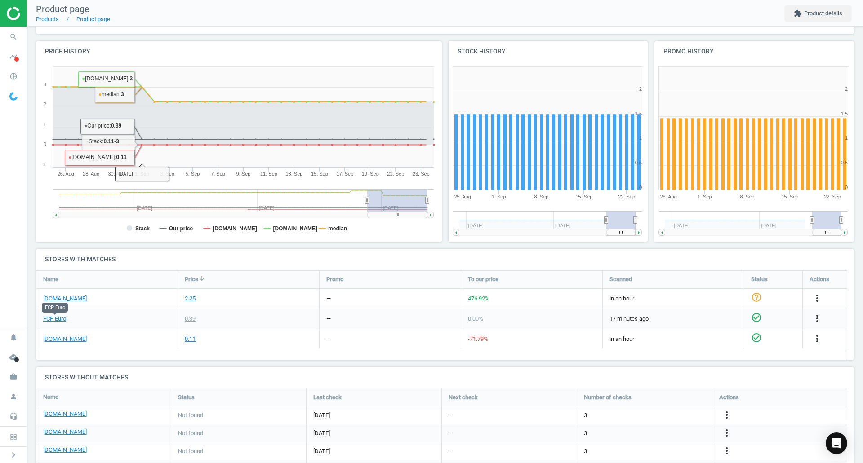
click at [49, 320] on link "FCP Euro" at bounding box center [54, 319] width 23 height 8
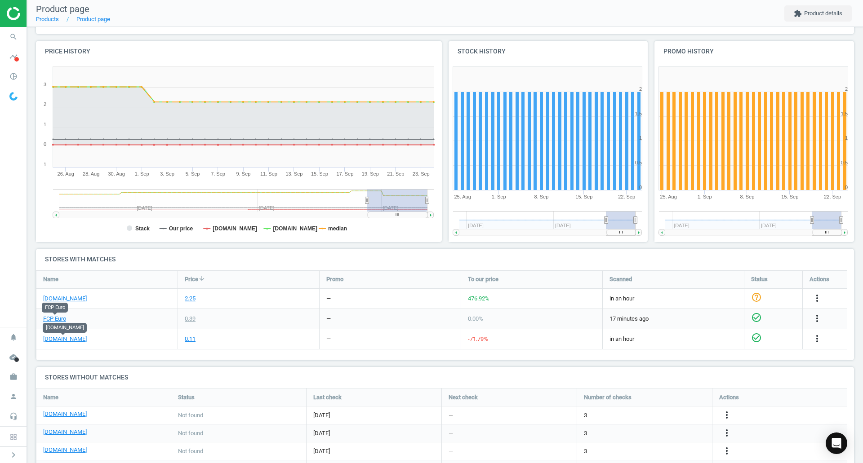
click at [67, 337] on link "[DOMAIN_NAME]" at bounding box center [65, 339] width 44 height 8
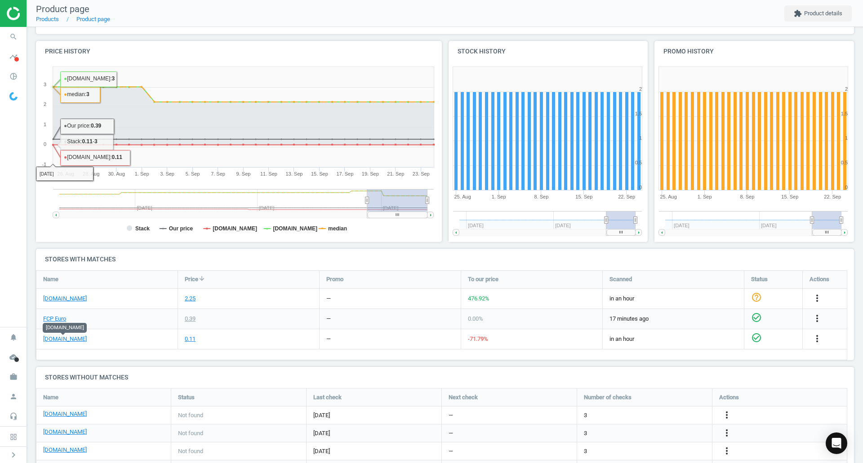
click at [14, 34] on icon "search" at bounding box center [13, 36] width 17 height 17
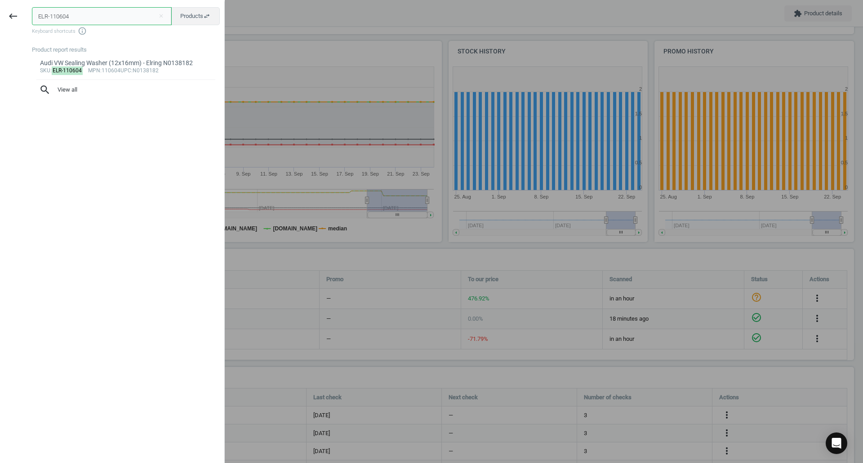
click at [58, 23] on input "ELR-110604" at bounding box center [102, 16] width 140 height 18
paste input "35500"
type input "ELR-135500"
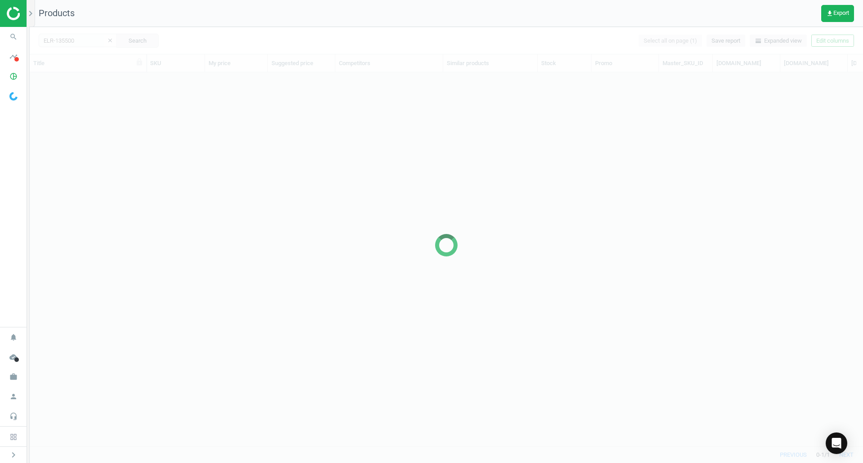
scroll to position [360, 827]
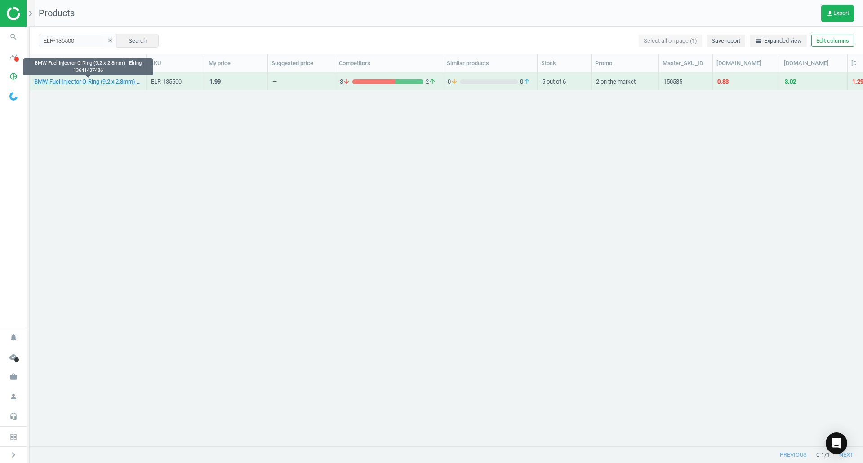
click at [89, 83] on link "BMW Fuel Injector O-Ring (9.2 x 2.8mm) - Elring 13641437486" at bounding box center [87, 82] width 107 height 8
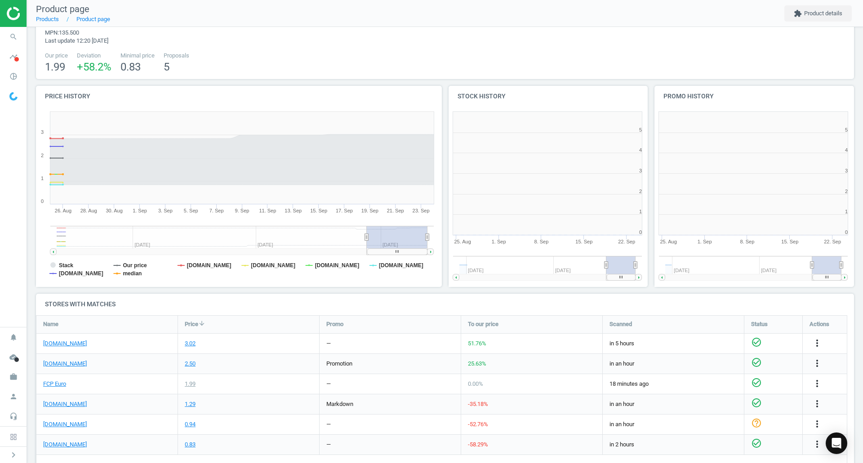
scroll to position [4, 4]
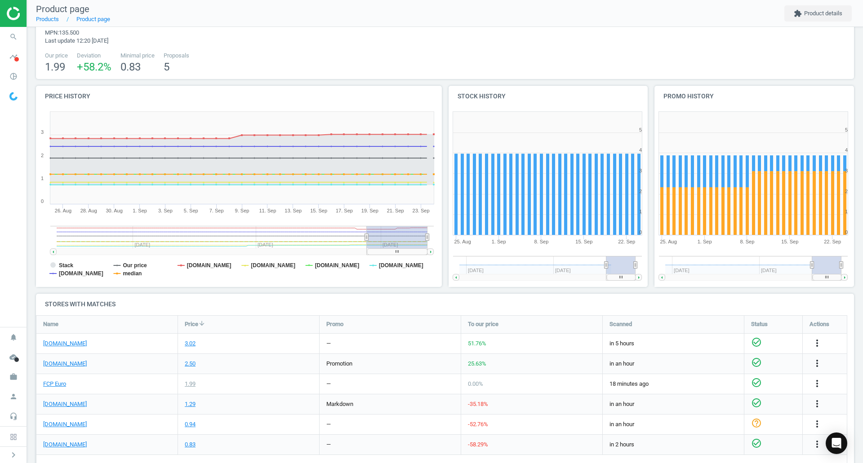
click at [71, 347] on link "[DOMAIN_NAME]" at bounding box center [65, 344] width 44 height 8
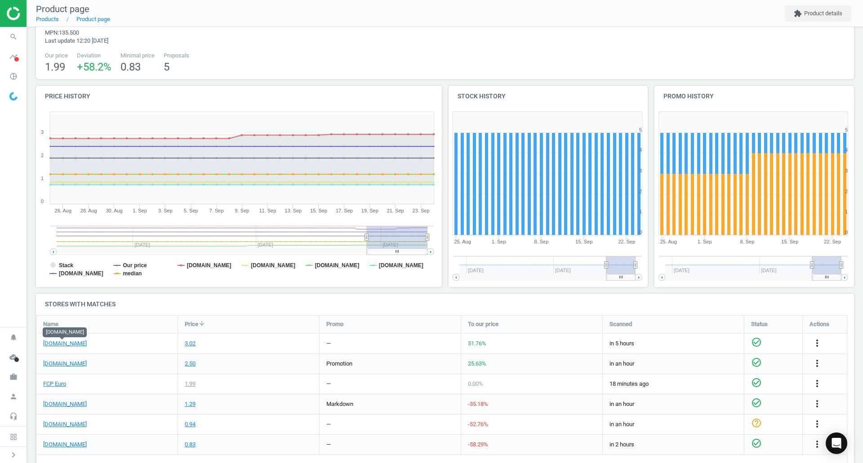
click at [52, 384] on link "FCP Euro" at bounding box center [54, 384] width 23 height 8
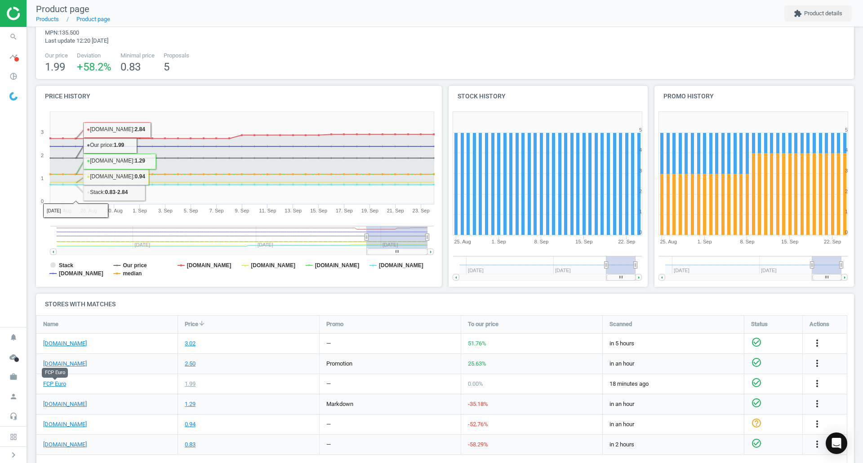
click at [9, 33] on icon "search" at bounding box center [13, 36] width 17 height 17
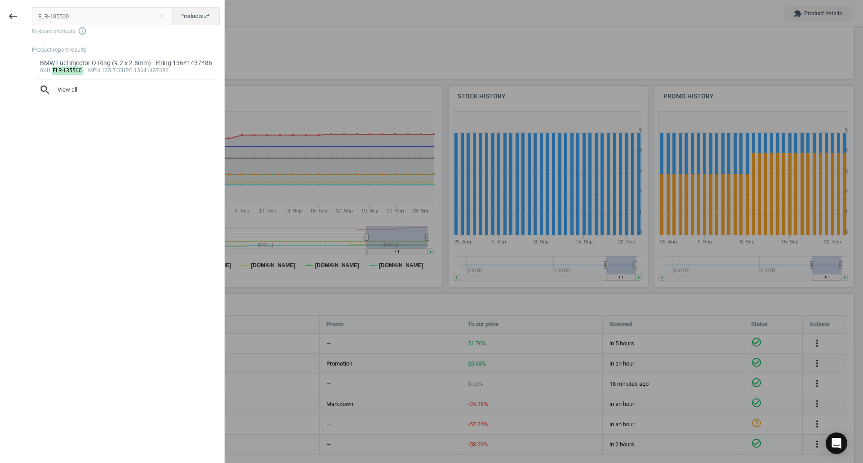
click at [47, 15] on input "ELR-135500" at bounding box center [102, 16] width 140 height 18
type input "ELR-157680"
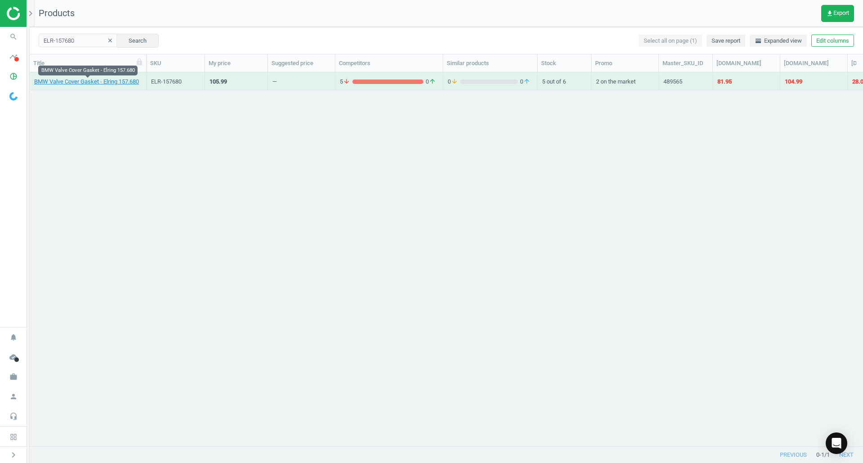
click at [93, 83] on link "BMW Valve Cover Gasket - Elring 157.680" at bounding box center [86, 82] width 105 height 8
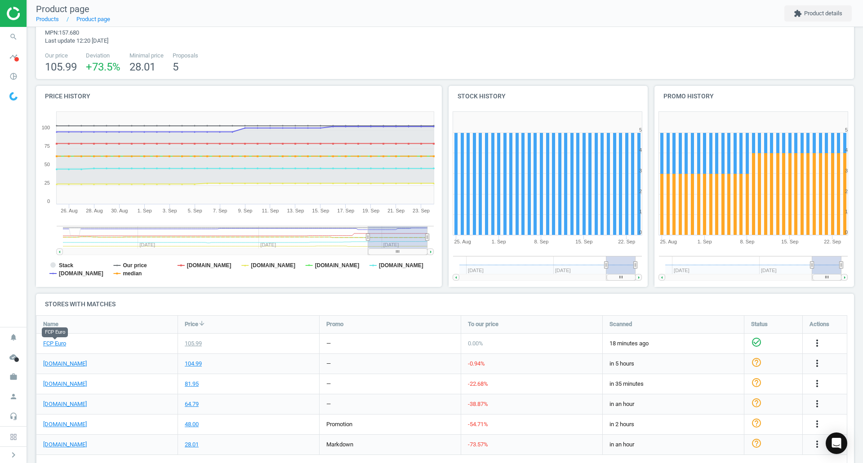
click at [56, 344] on link "FCP Euro" at bounding box center [54, 344] width 23 height 8
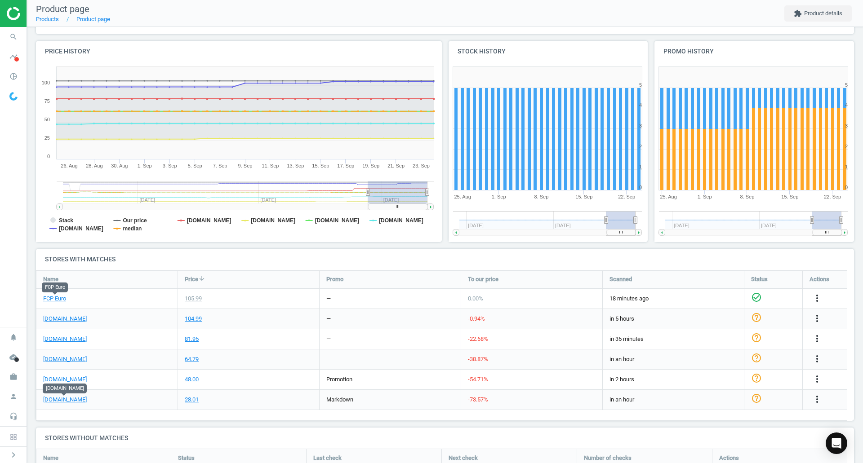
click at [71, 404] on link "[DOMAIN_NAME]" at bounding box center [65, 400] width 44 height 8
click at [5, 29] on span "search" at bounding box center [13, 37] width 27 height 20
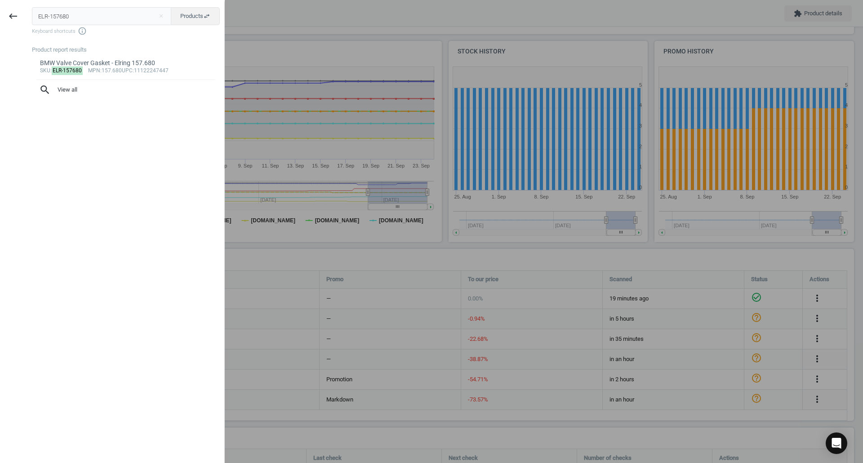
click at [73, 17] on input "ELR-157680" at bounding box center [102, 16] width 140 height 18
type input "FEB-38692"
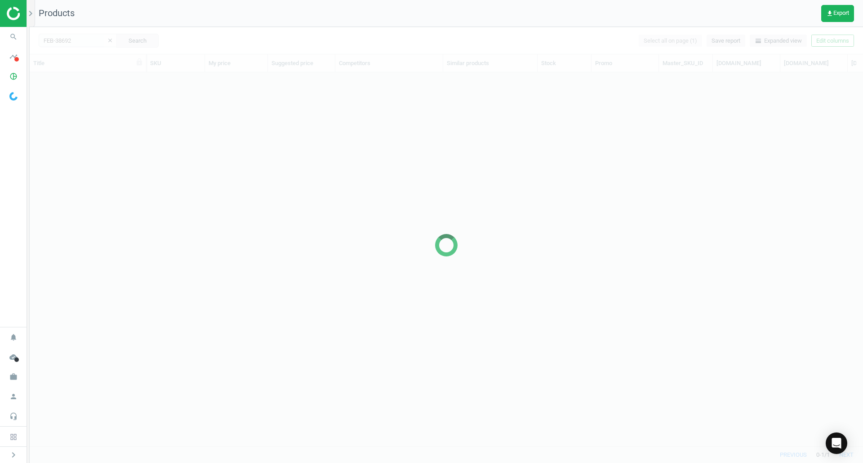
scroll to position [7, 7]
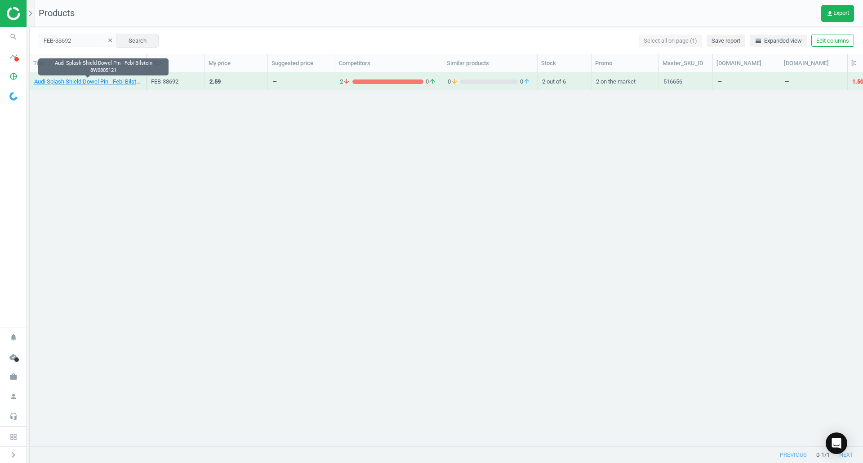
click at [111, 84] on link "Audi Splash Shield Dowel Pin - Febi Bilstein 8W0805121" at bounding box center [87, 82] width 107 height 8
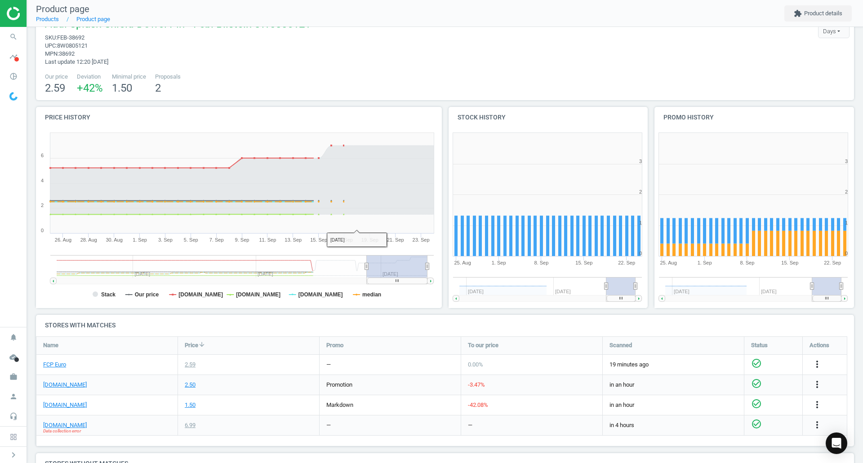
scroll to position [45, 0]
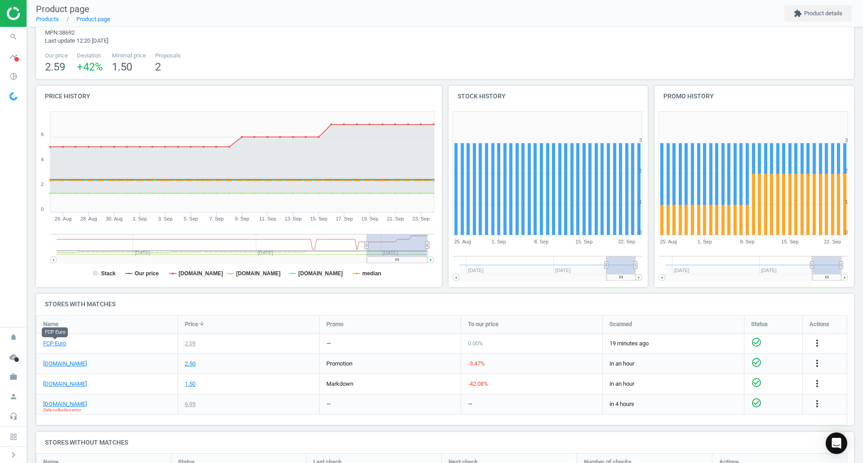
click at [49, 341] on link "FCP Euro" at bounding box center [54, 344] width 23 height 8
click at [66, 404] on link "[DOMAIN_NAME]" at bounding box center [65, 404] width 44 height 8
click at [18, 43] on icon "search" at bounding box center [13, 36] width 17 height 17
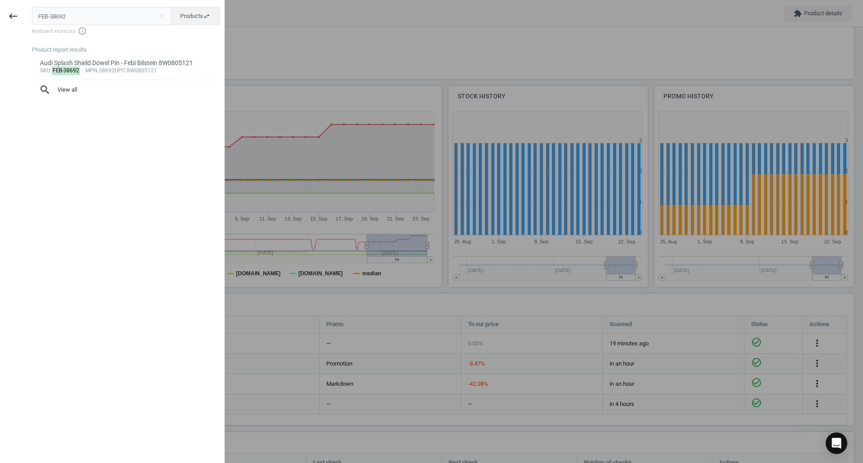
click at [66, 16] on input "FEB-38692" at bounding box center [102, 16] width 140 height 18
click at [66, 17] on input "FEB-38692" at bounding box center [102, 16] width 140 height 18
type input "LEM-3895801"
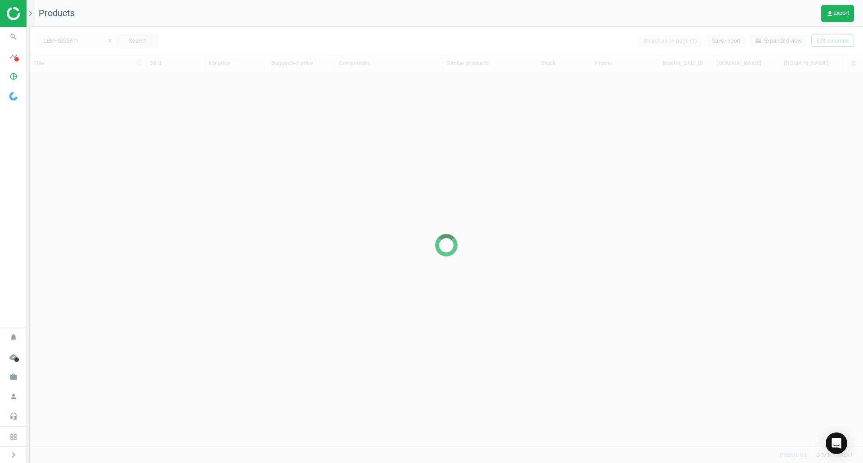
scroll to position [360, 827]
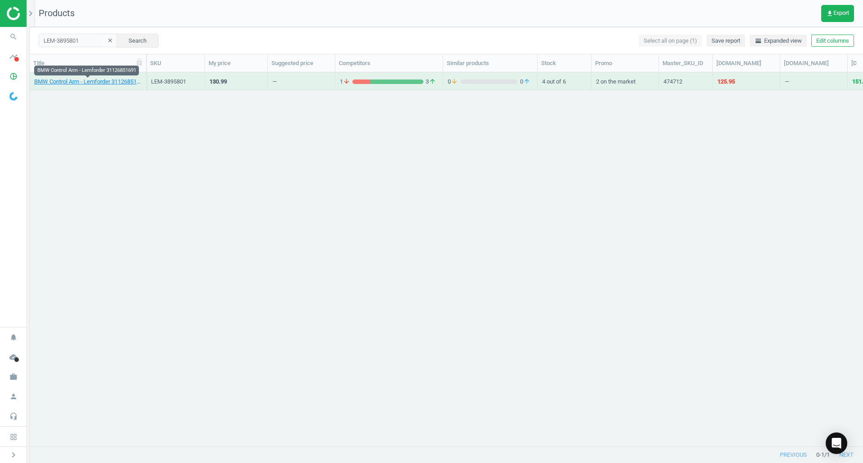
click at [93, 78] on link "BMW Control Arm - Lemforder 31126851691" at bounding box center [87, 82] width 107 height 8
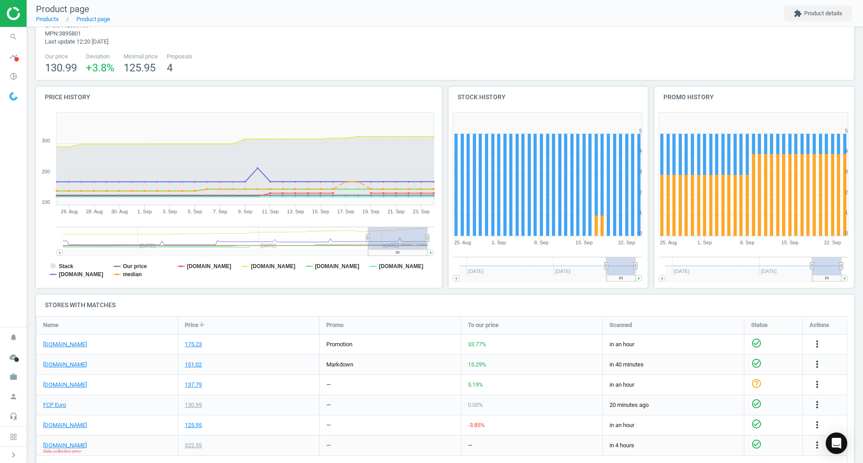
scroll to position [94, 0]
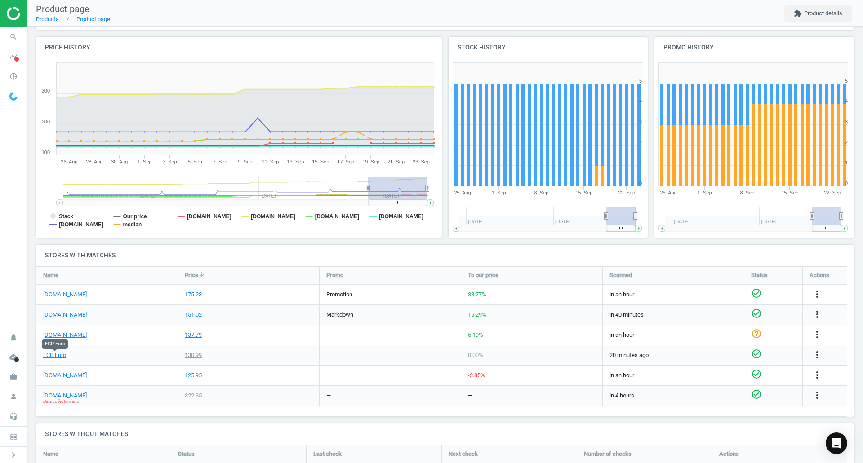
click at [58, 356] on link "FCP Euro" at bounding box center [54, 355] width 23 height 8
click at [68, 394] on link "[DOMAIN_NAME]" at bounding box center [65, 396] width 44 height 8
click at [12, 40] on icon "search" at bounding box center [13, 36] width 17 height 17
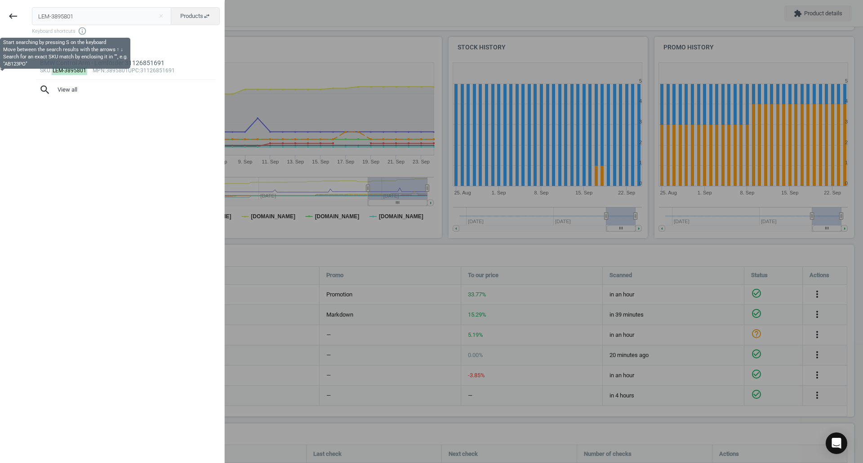
click at [89, 12] on input "LEM-3895801" at bounding box center [102, 16] width 140 height 18
type input "ELR-325155"
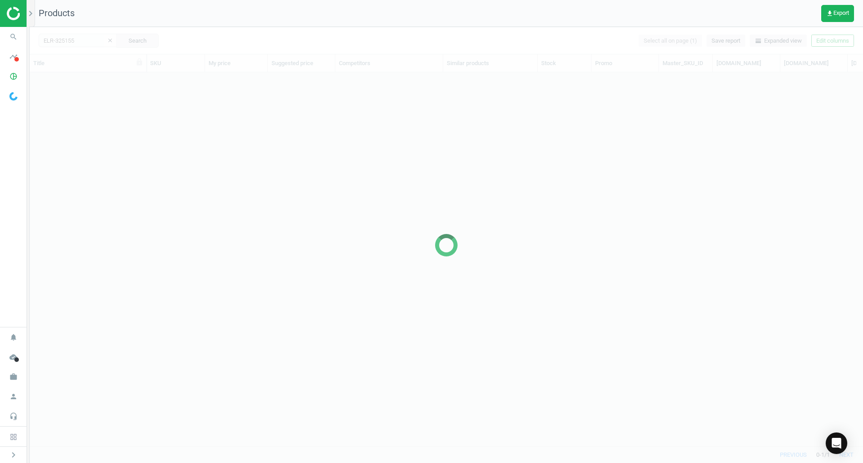
scroll to position [360, 827]
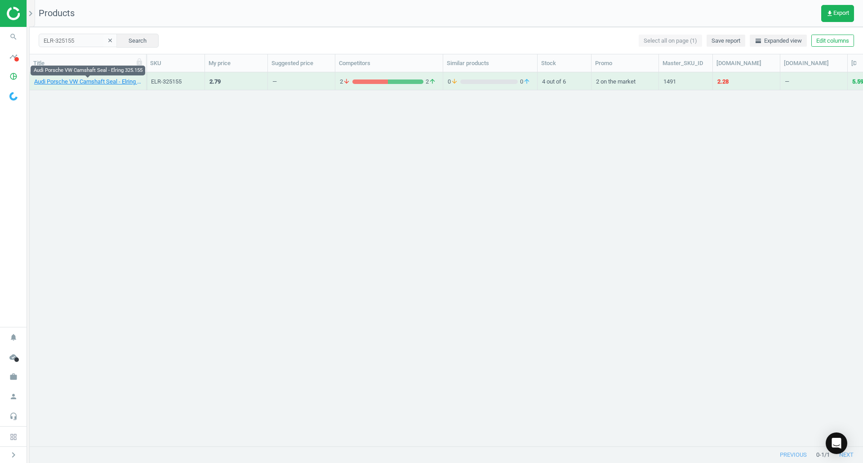
click at [100, 83] on link "Audi Porsche VW Camshaft Seal - Elring 325.155" at bounding box center [87, 82] width 107 height 8
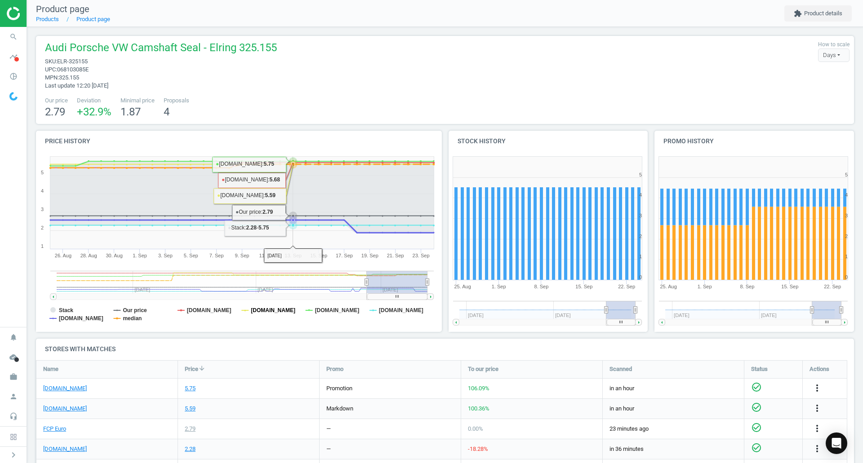
scroll to position [138, 0]
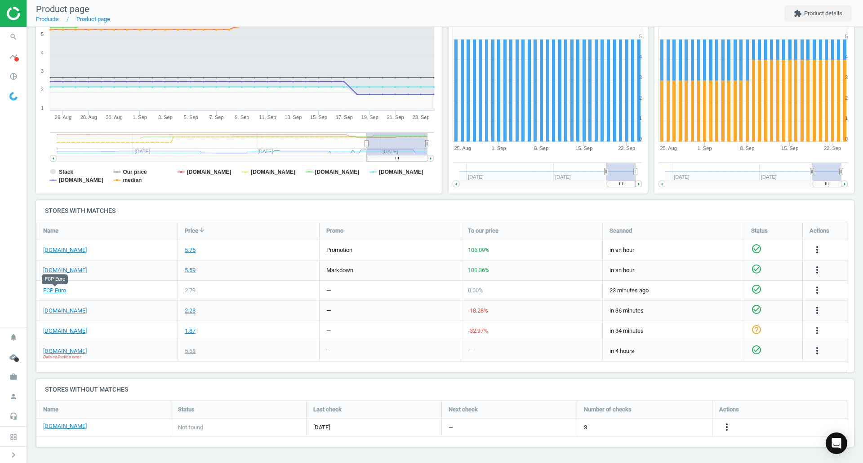
click at [63, 288] on link "FCP Euro" at bounding box center [54, 291] width 23 height 8
click at [45, 338] on div "[DOMAIN_NAME]" at bounding box center [106, 331] width 141 height 20
click at [47, 336] on div "[DOMAIN_NAME]" at bounding box center [106, 331] width 141 height 20
click at [53, 329] on link "[DOMAIN_NAME]" at bounding box center [65, 331] width 44 height 8
click at [8, 40] on icon "search" at bounding box center [13, 36] width 17 height 17
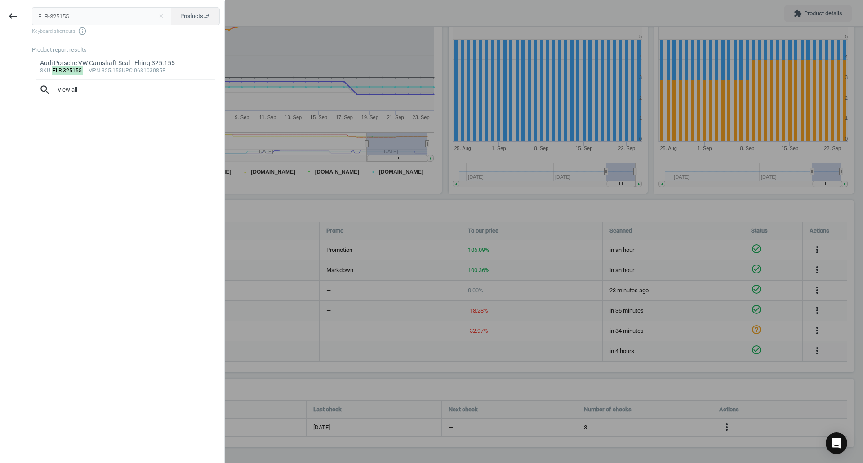
click at [98, 10] on input "ELR-325155" at bounding box center [102, 16] width 140 height 18
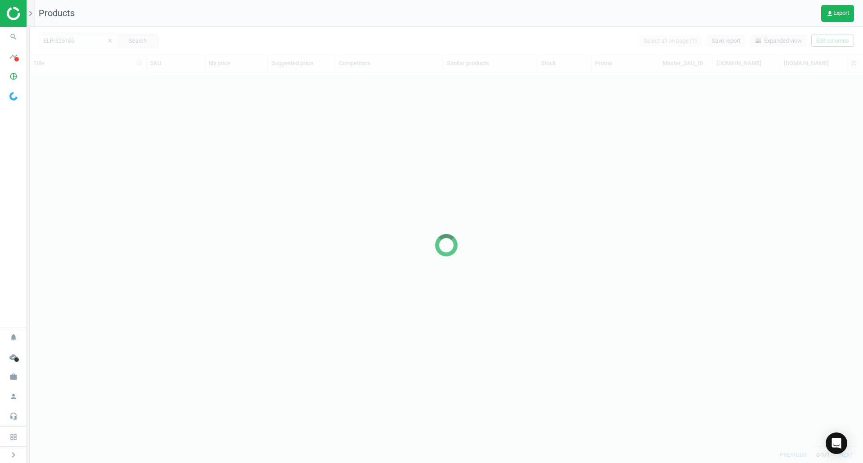
scroll to position [360, 827]
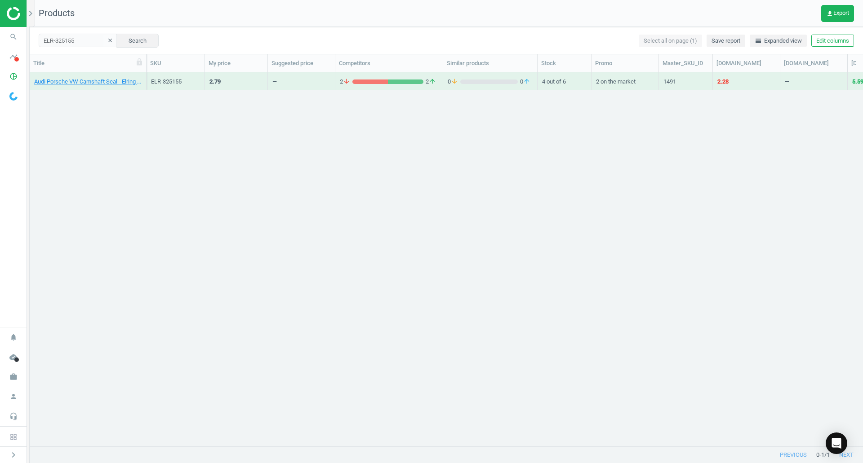
click at [96, 77] on div "Audi Porsche VW Camshaft Seal - Elring 325.155" at bounding box center [87, 81] width 107 height 16
click at [94, 80] on link "Audi Porsche VW Camshaft Seal - Elring 325.155" at bounding box center [87, 82] width 107 height 8
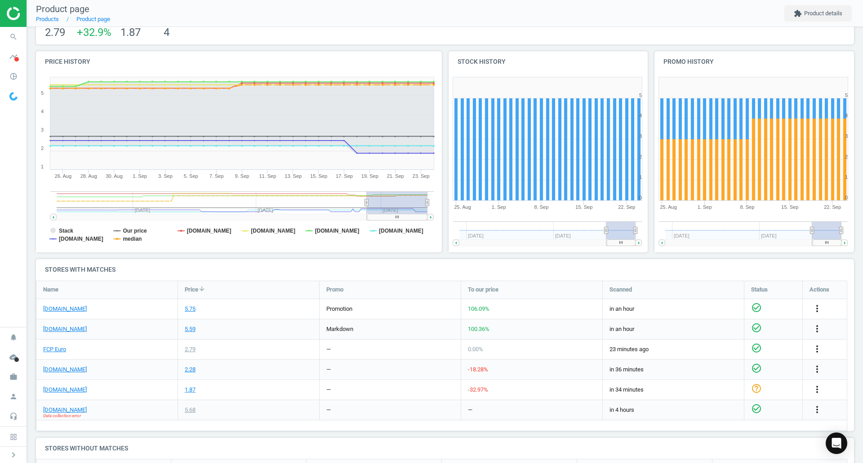
scroll to position [90, 0]
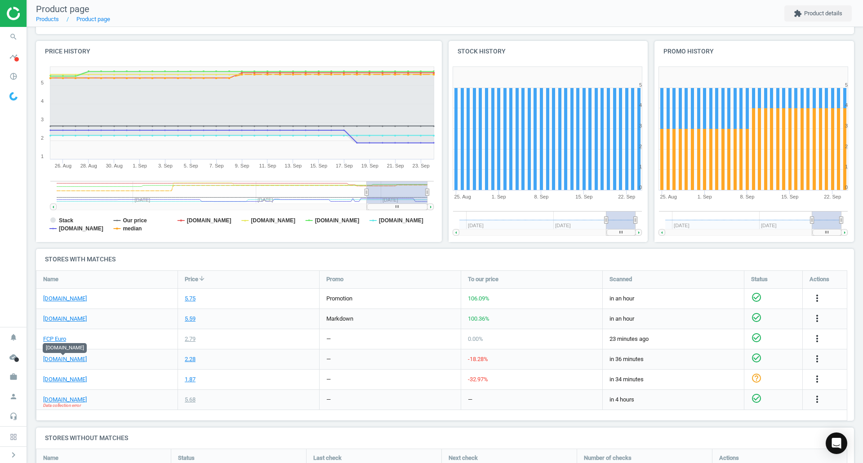
click at [71, 361] on link "[DOMAIN_NAME]" at bounding box center [65, 360] width 44 height 8
click at [46, 338] on link "FCP Euro" at bounding box center [54, 339] width 23 height 8
click at [4, 33] on span "search" at bounding box center [13, 37] width 27 height 20
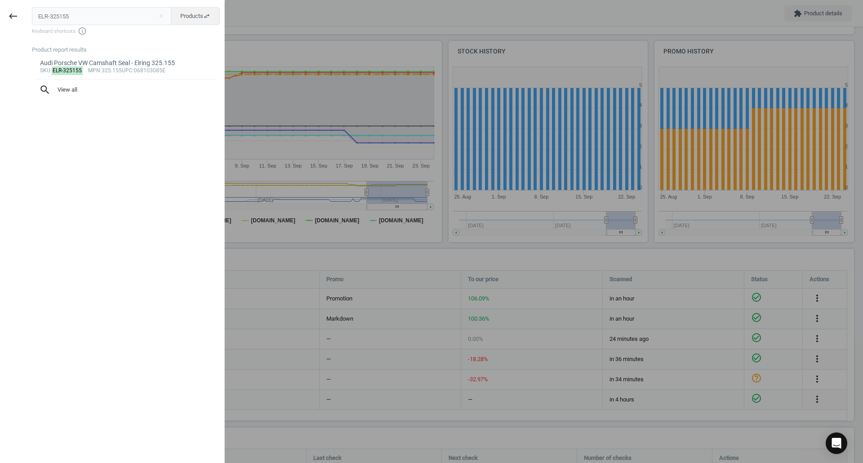
click at [59, 11] on input "ELR-325155" at bounding box center [102, 16] width 140 height 18
type input "ELR-330170"
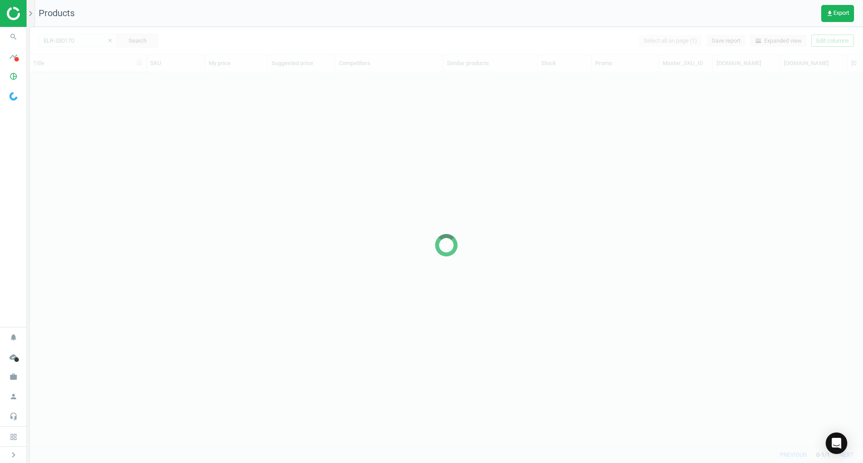
scroll to position [360, 827]
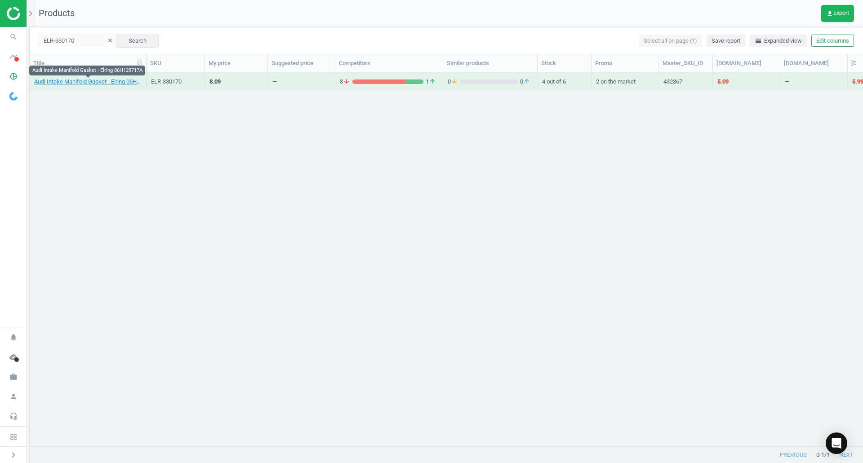
click at [99, 85] on link "Audi Intake Manifold Gasket - Elring 06H129717A" at bounding box center [87, 82] width 107 height 8
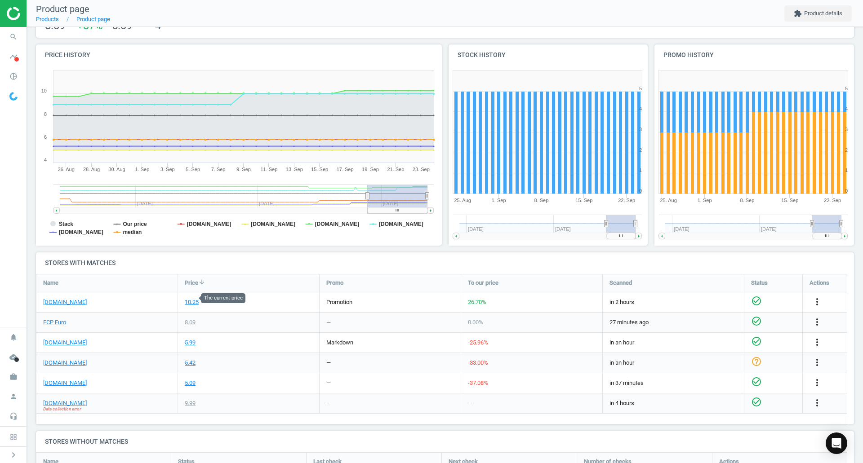
scroll to position [90, 0]
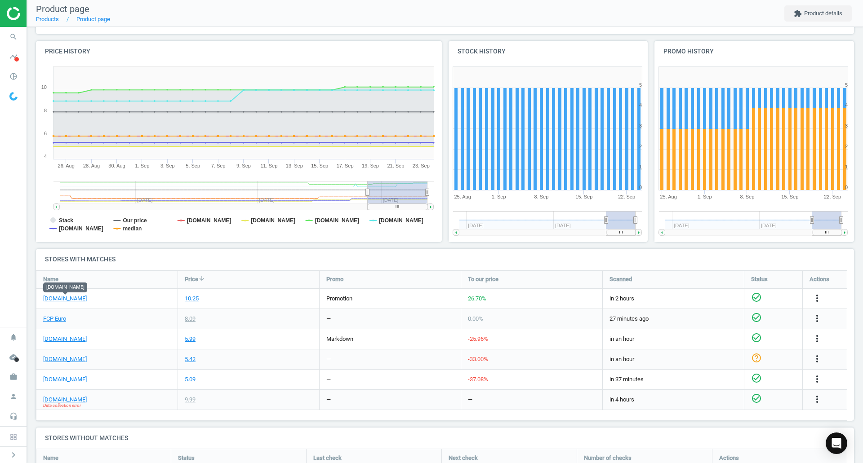
click at [72, 297] on link "[DOMAIN_NAME]" at bounding box center [65, 299] width 44 height 8
click at [53, 317] on link "FCP Euro" at bounding box center [54, 319] width 23 height 8
click at [16, 36] on icon "search" at bounding box center [13, 36] width 17 height 17
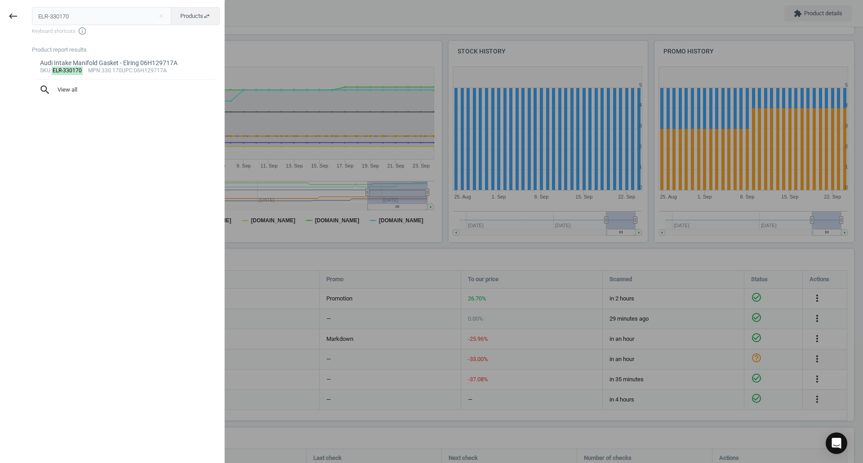
click at [111, 8] on input "ELR-330170" at bounding box center [102, 16] width 140 height 18
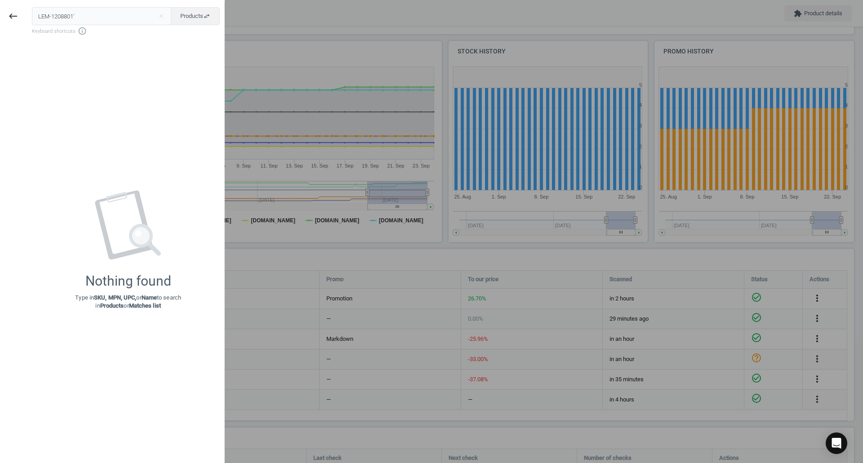
type input "LEM-1208801'"
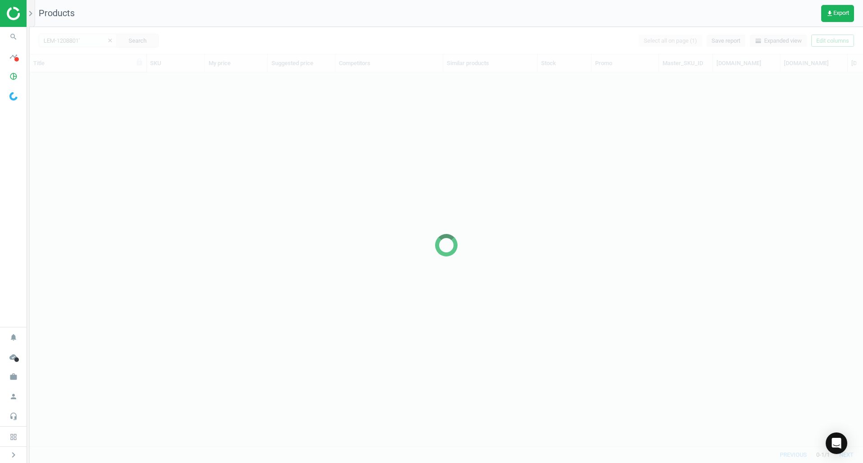
scroll to position [360, 827]
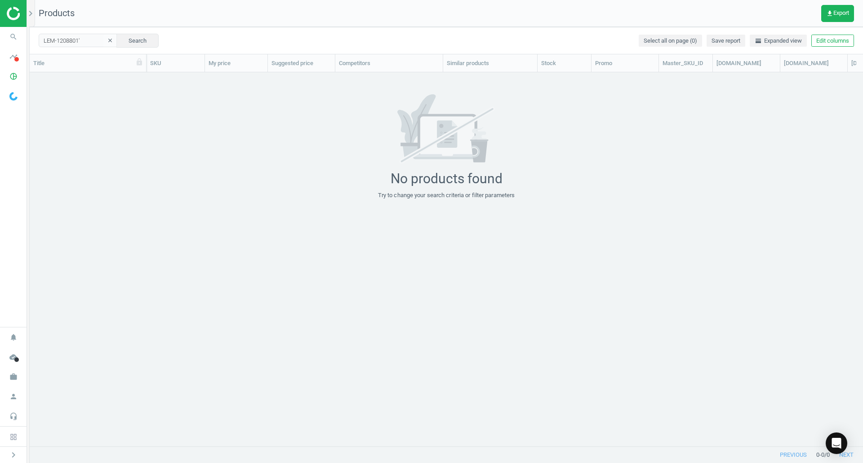
click at [15, 37] on icon "search" at bounding box center [13, 36] width 17 height 17
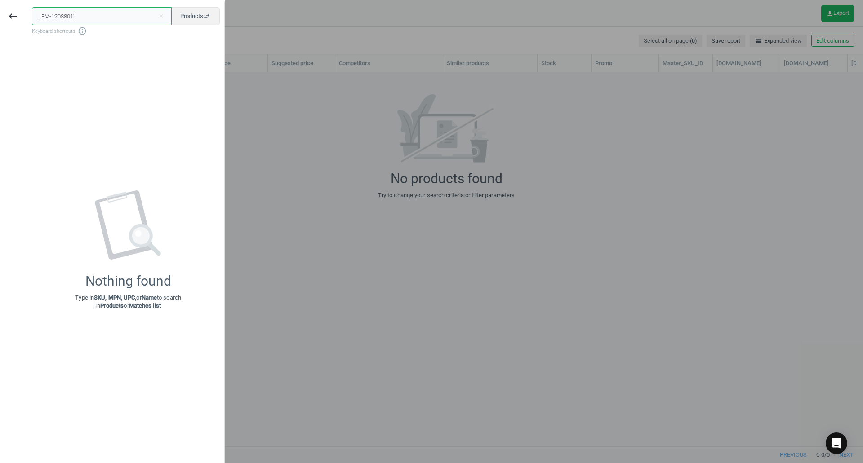
click at [103, 15] on input "LEM-1208801'" at bounding box center [102, 16] width 140 height 18
paste input "text"
type input "LEM-1208801"
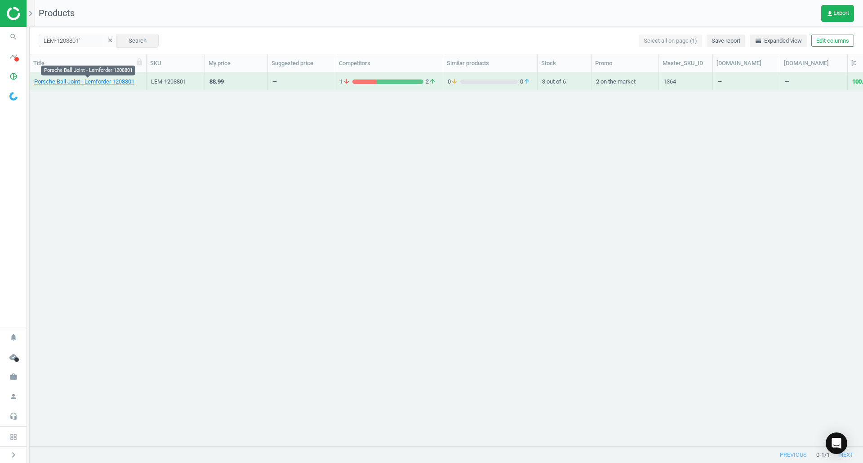
click at [80, 85] on link "Porsche Ball Joint - Lemforder 1208801" at bounding box center [84, 82] width 100 height 8
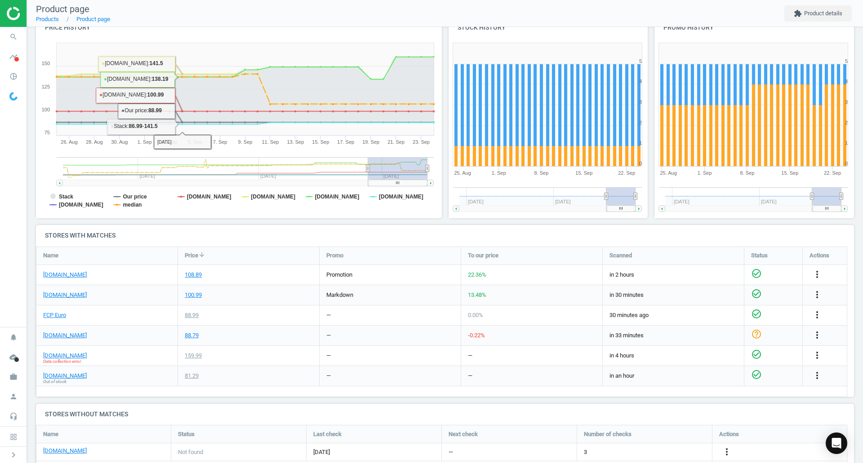
scroll to position [114, 0]
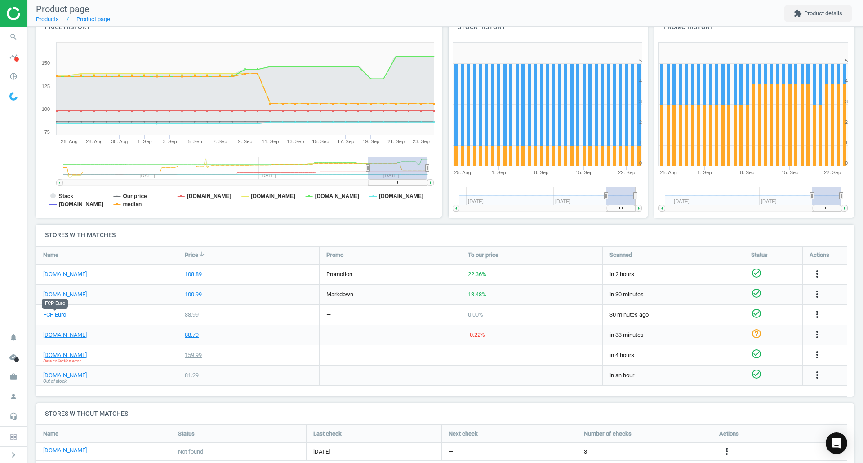
click at [58, 316] on link "FCP Euro" at bounding box center [54, 315] width 23 height 8
click at [72, 356] on link "[DOMAIN_NAME]" at bounding box center [65, 355] width 44 height 8
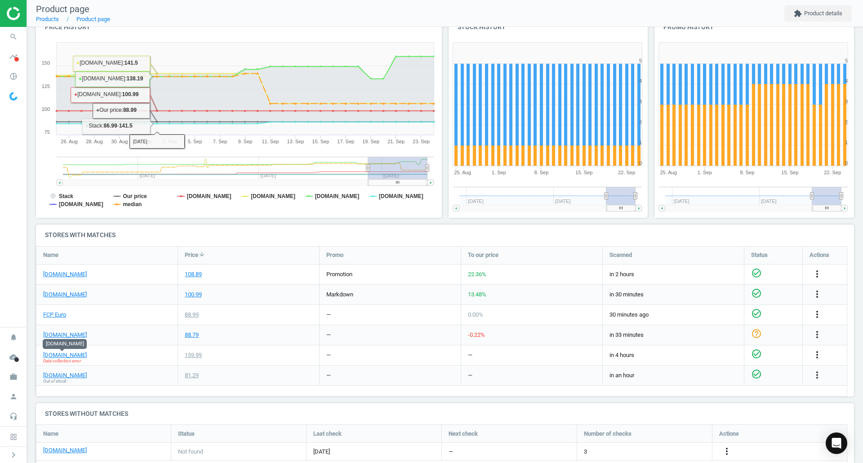
click at [53, 313] on link "FCP Euro" at bounding box center [54, 315] width 23 height 8
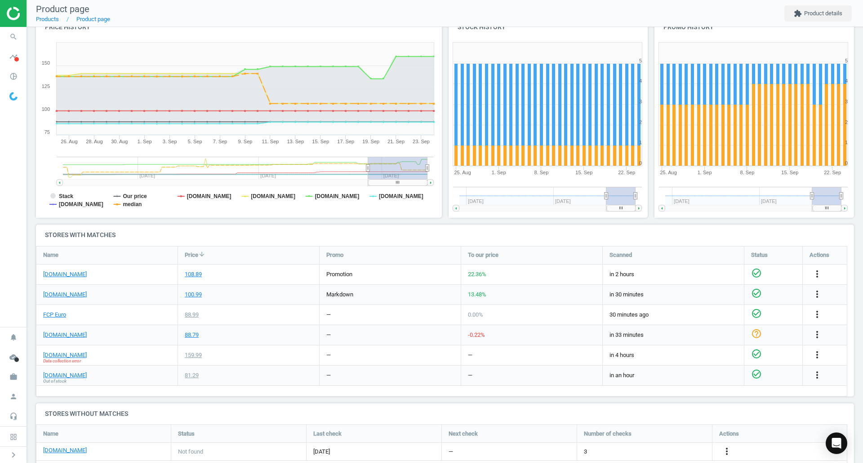
click at [23, 42] on span "search" at bounding box center [13, 37] width 27 height 20
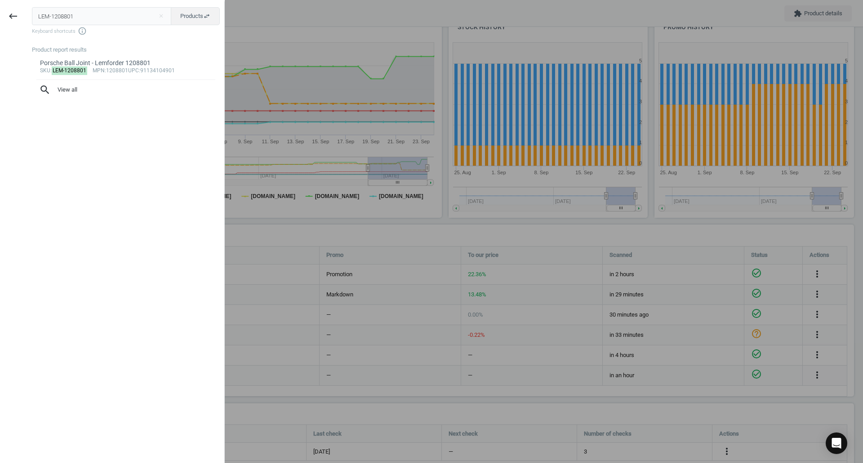
click at [92, 13] on input "LEM-1208801" at bounding box center [102, 16] width 140 height 18
type input "LEM-3490901"
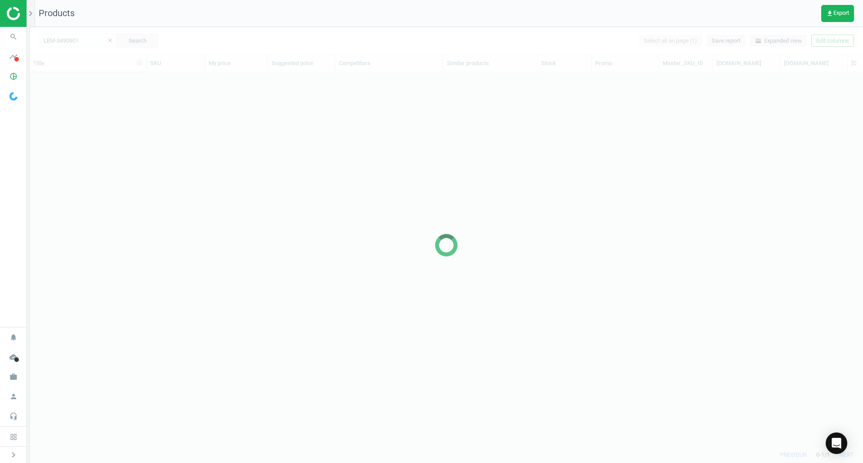
scroll to position [360, 827]
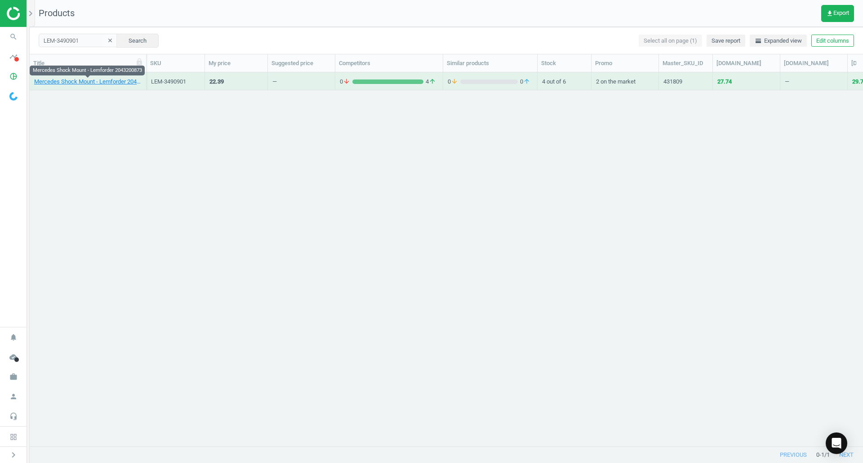
click at [110, 85] on link "Mercedes Shock Mount - Lemforder 2043200873" at bounding box center [87, 82] width 107 height 8
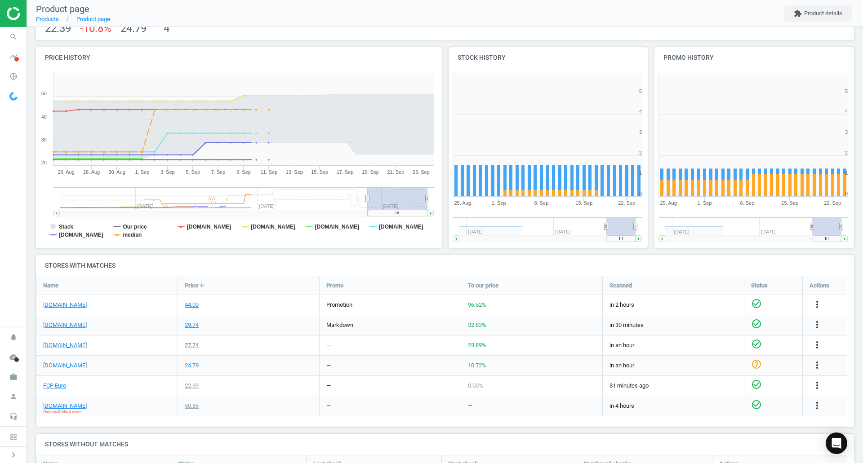
scroll to position [85, 0]
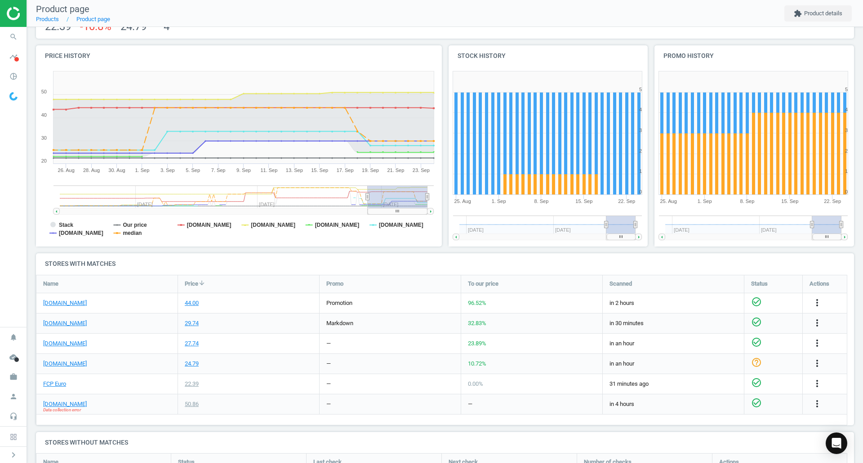
click at [51, 378] on div "FCP Euro" at bounding box center [106, 384] width 141 height 20
click at [53, 379] on div "FCP Euro" at bounding box center [106, 384] width 141 height 20
click at [59, 387] on link "FCP Euro" at bounding box center [54, 384] width 23 height 8
drag, startPoint x: 71, startPoint y: 404, endPoint x: 58, endPoint y: 403, distance: 13.1
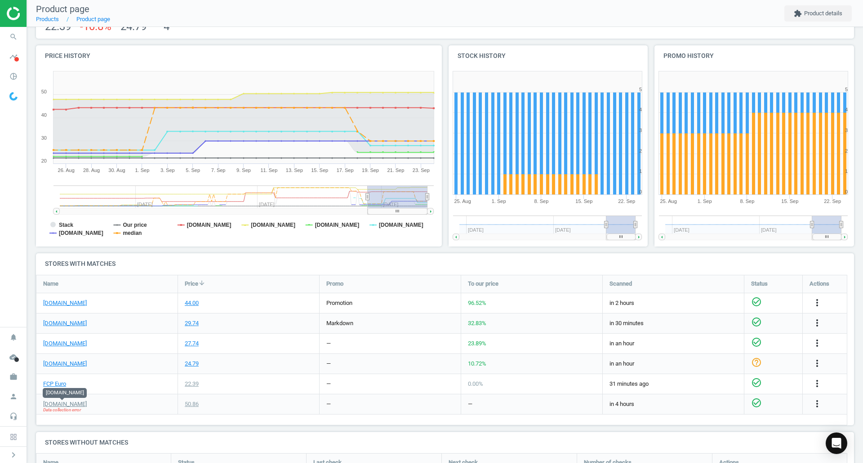
click at [58, 403] on link "[DOMAIN_NAME]" at bounding box center [65, 404] width 44 height 8
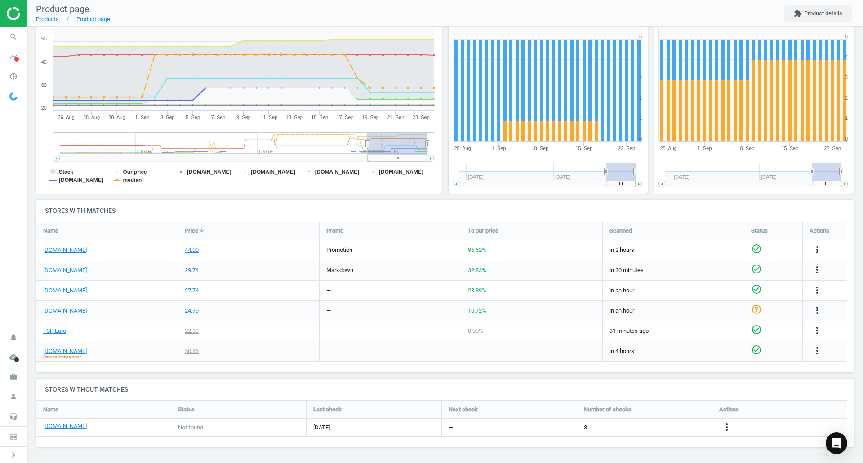
drag, startPoint x: 819, startPoint y: 347, endPoint x: 659, endPoint y: 360, distance: 160.5
click at [659, 360] on div "in 4 hours" at bounding box center [673, 352] width 141 height 20
click at [814, 352] on icon "more_vert" at bounding box center [817, 351] width 11 height 11
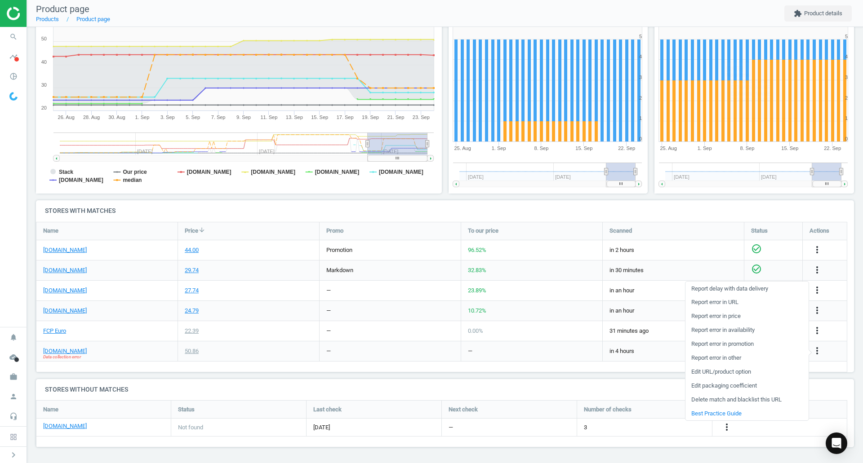
click at [731, 301] on link "Report error in URL" at bounding box center [746, 303] width 123 height 14
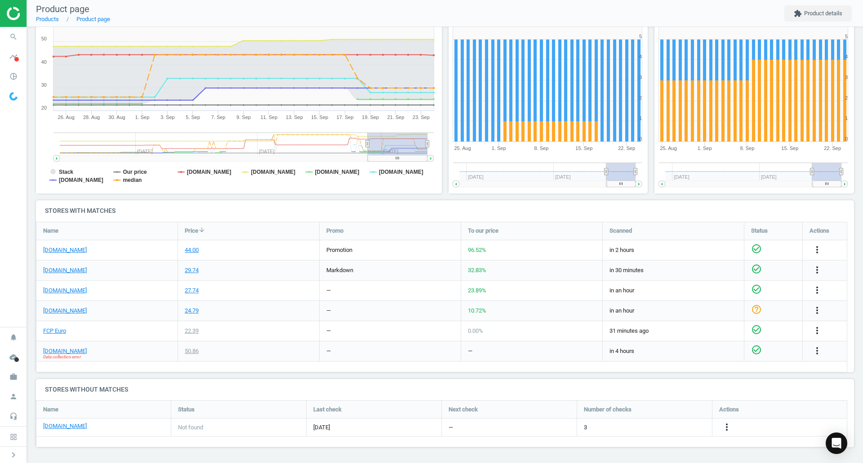
scroll to position [0, 0]
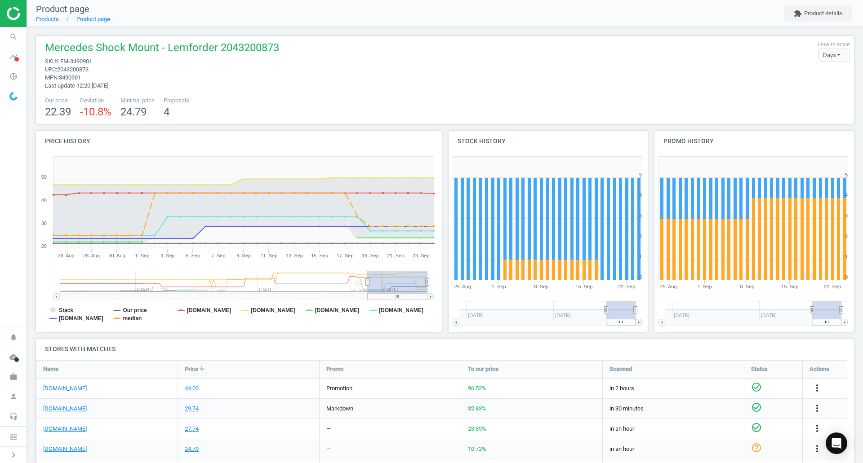
click at [7, 40] on icon "search" at bounding box center [13, 36] width 17 height 17
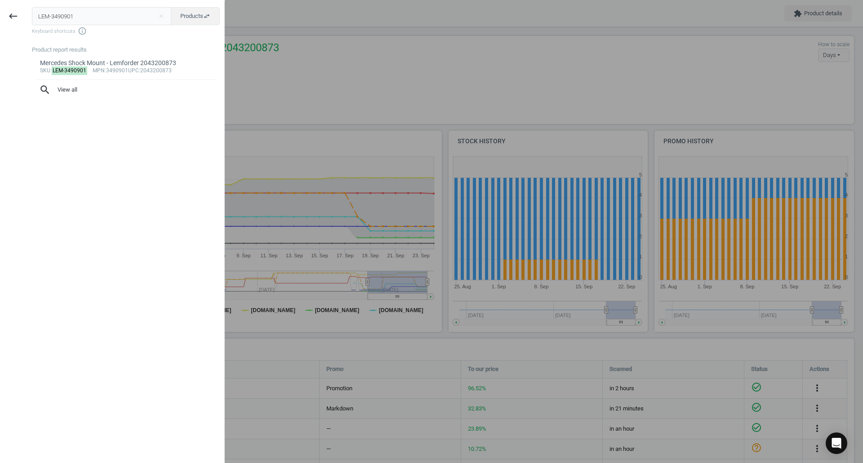
click at [81, 18] on input "LEM-3490901" at bounding box center [102, 16] width 140 height 18
type input "OES-N90596906"
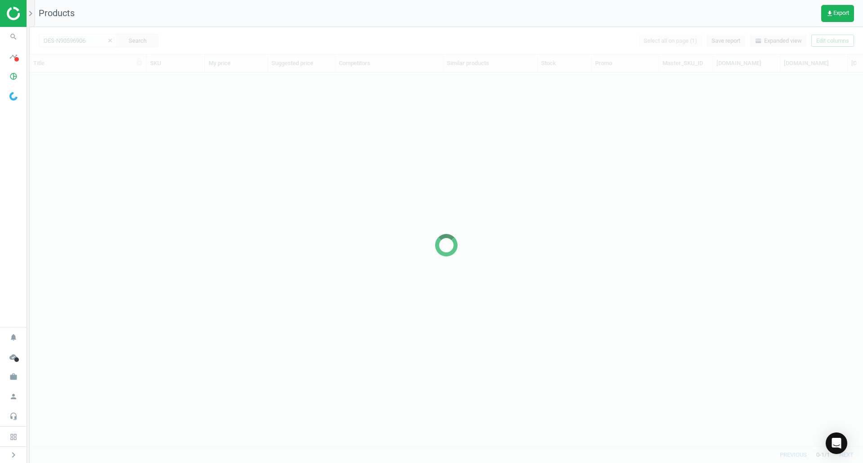
scroll to position [360, 827]
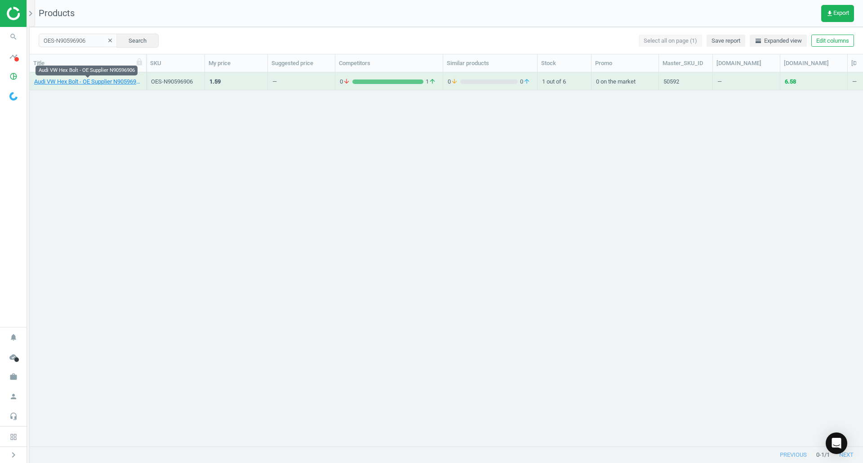
click at [109, 84] on link "Audi VW Hex Bolt - OE Supplier N90596906" at bounding box center [87, 82] width 107 height 8
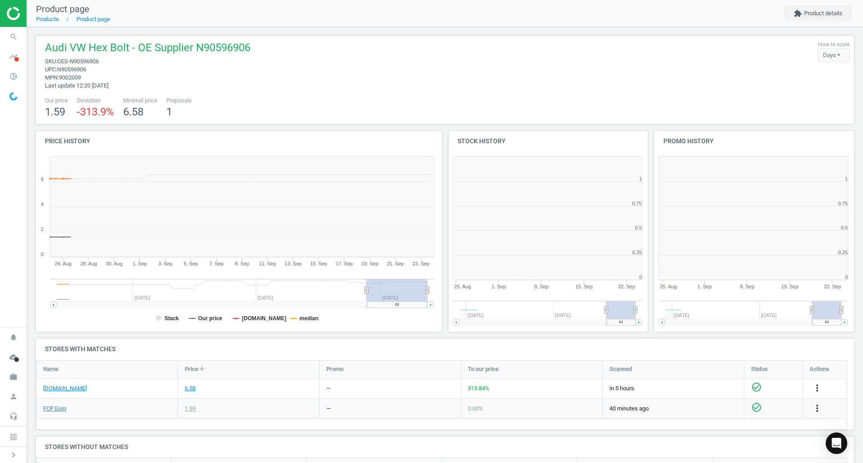
scroll to position [4, 4]
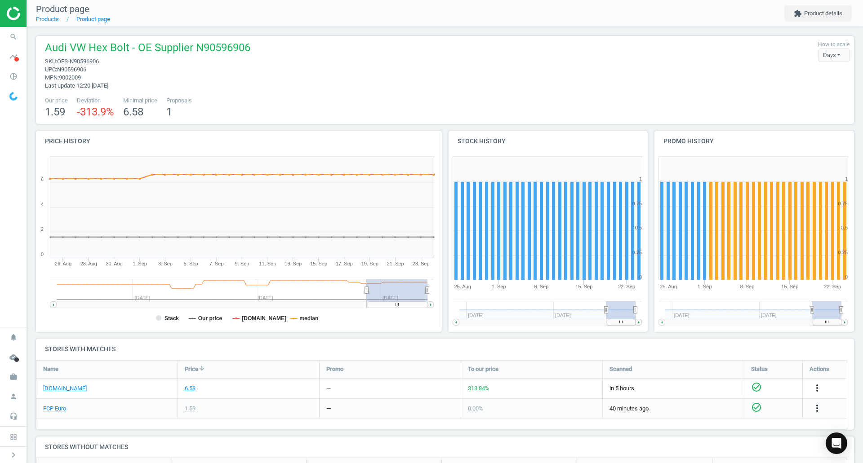
click at [15, 40] on icon "search" at bounding box center [13, 36] width 17 height 17
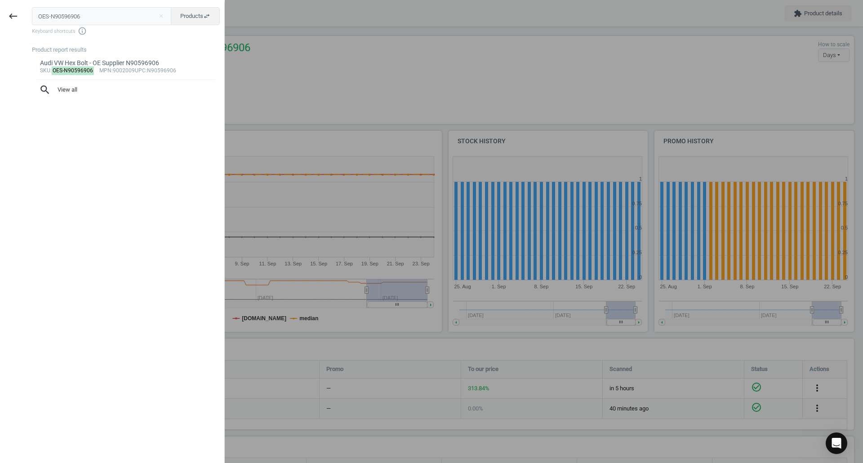
click at [82, 22] on input "OES-N90596906" at bounding box center [102, 16] width 140 height 18
type input "OSR-66240"
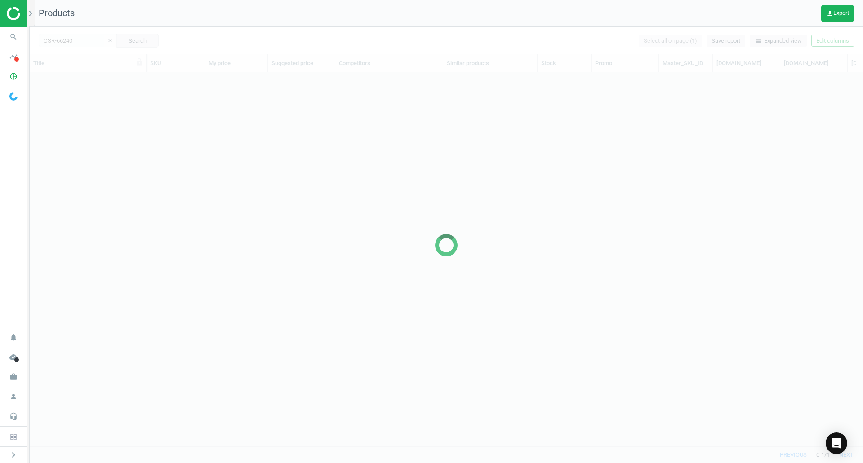
scroll to position [360, 827]
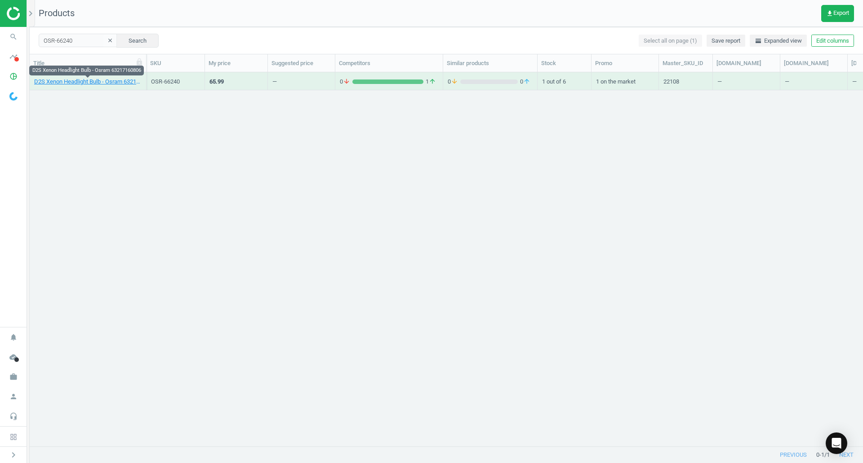
click at [58, 83] on link "D2S Xenon Headlight Bulb - Osram 63217160806" at bounding box center [87, 82] width 107 height 8
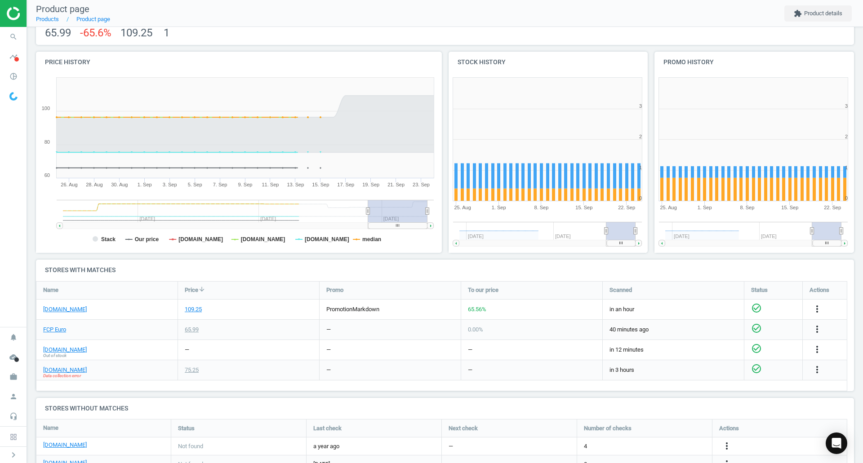
scroll to position [85, 0]
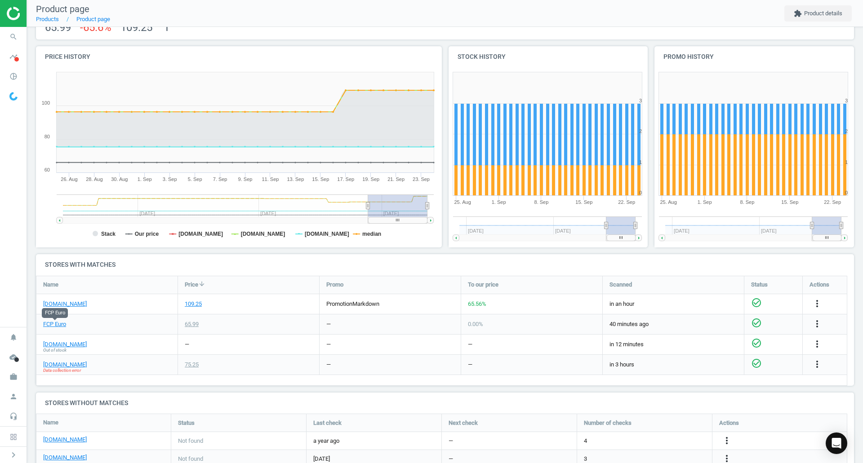
click at [62, 322] on link "FCP Euro" at bounding box center [54, 324] width 23 height 8
click at [71, 304] on link "[DOMAIN_NAME]" at bounding box center [65, 304] width 44 height 8
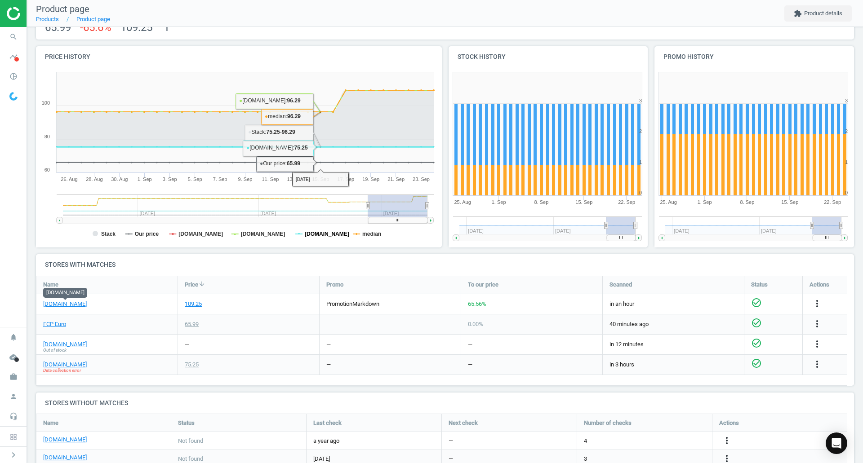
scroll to position [134, 0]
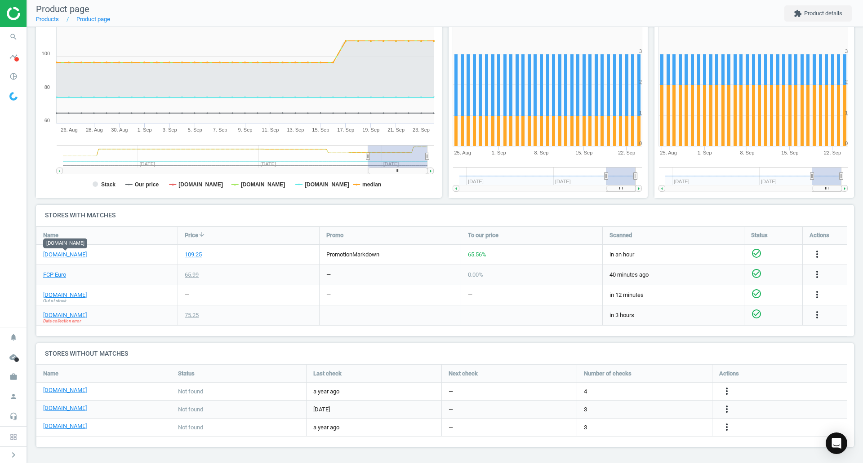
click at [821, 258] on icon "more_vert" at bounding box center [817, 254] width 11 height 11
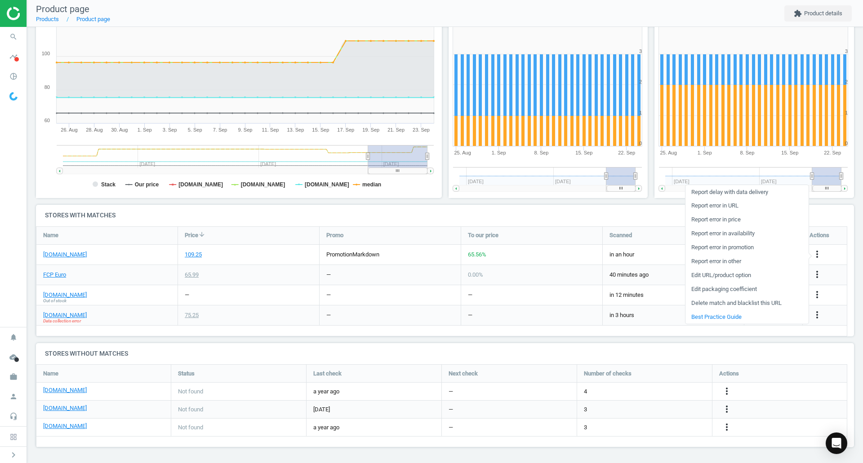
click at [725, 205] on link "Report error in URL" at bounding box center [746, 206] width 123 height 14
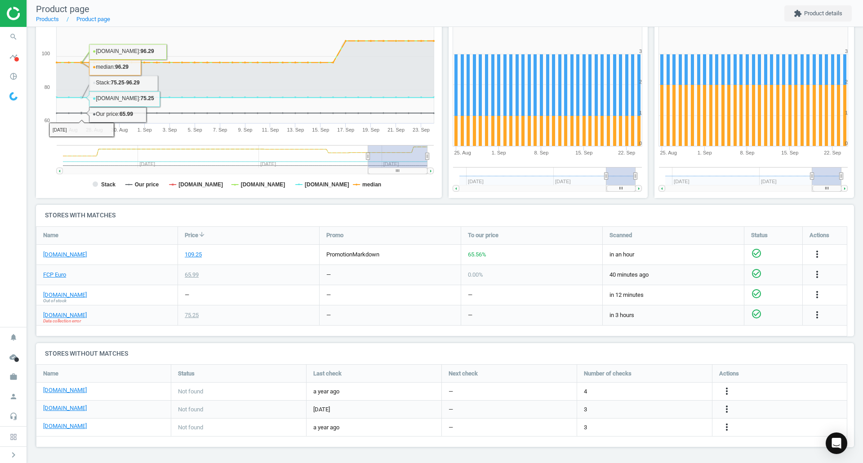
click at [18, 34] on icon "search" at bounding box center [13, 36] width 17 height 17
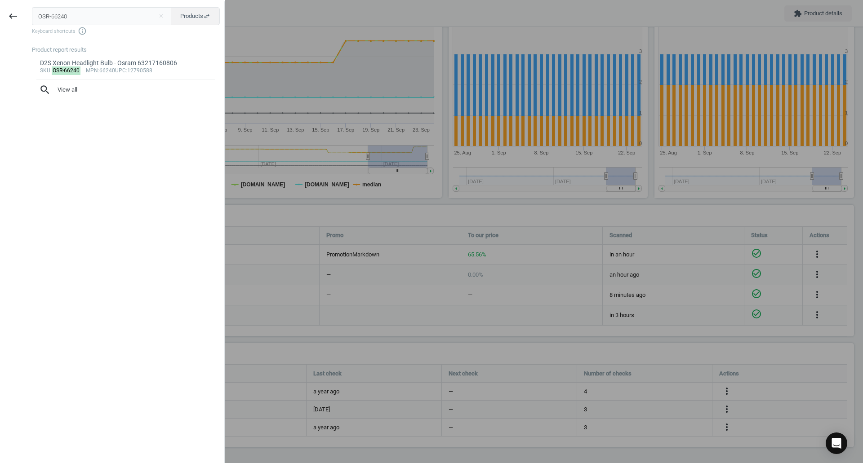
click at [89, 21] on input "OSR-66240" at bounding box center [102, 16] width 140 height 18
type input "ATE-250037"
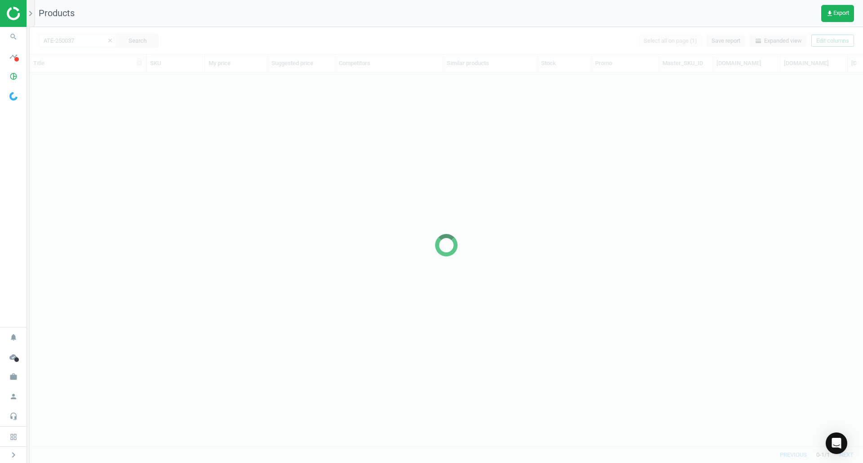
scroll to position [360, 827]
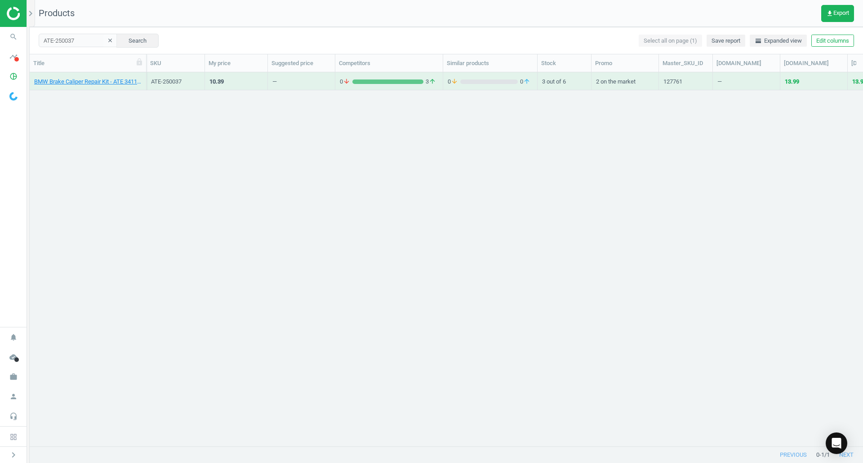
click at [119, 86] on div "BMW Brake Caliper Repair Kit - ATE 34111157037" at bounding box center [87, 83] width 107 height 11
click at [117, 83] on link "BMW Brake Caliper Repair Kit - ATE 34111157037" at bounding box center [87, 82] width 107 height 8
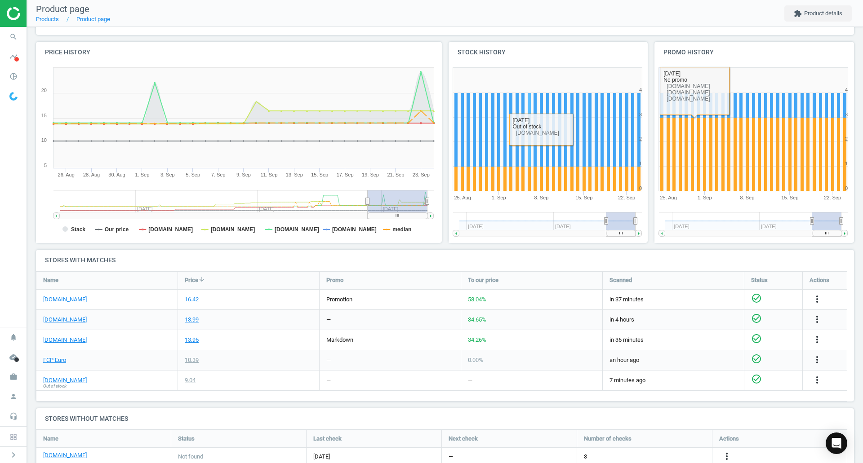
scroll to position [135, 0]
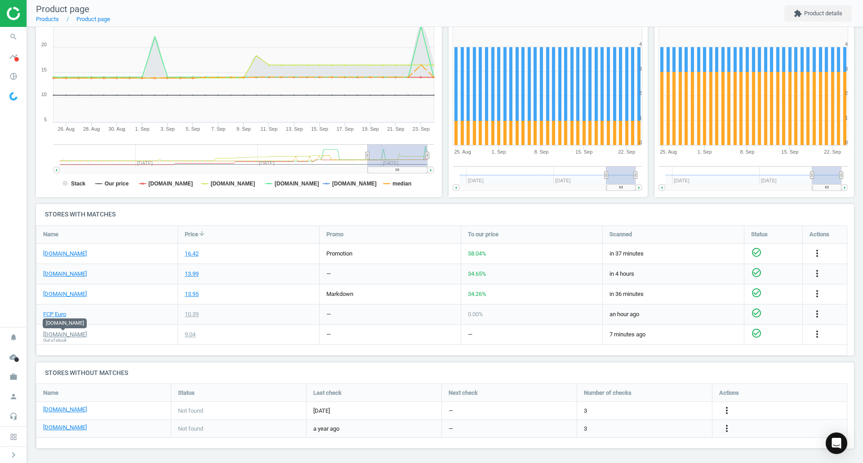
click at [61, 335] on link "[DOMAIN_NAME]" at bounding box center [65, 335] width 44 height 8
click at [62, 275] on link "[DOMAIN_NAME]" at bounding box center [65, 274] width 44 height 8
click at [62, 314] on link "FCP Euro" at bounding box center [54, 315] width 23 height 8
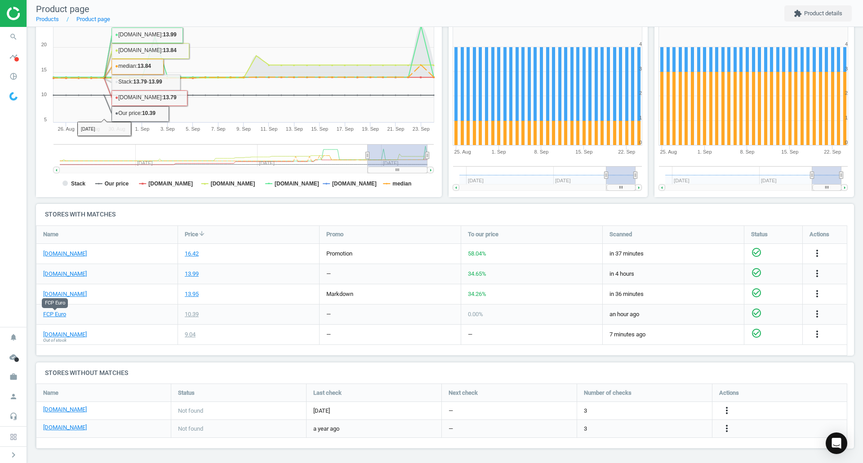
click at [12, 38] on icon "search" at bounding box center [13, 36] width 17 height 17
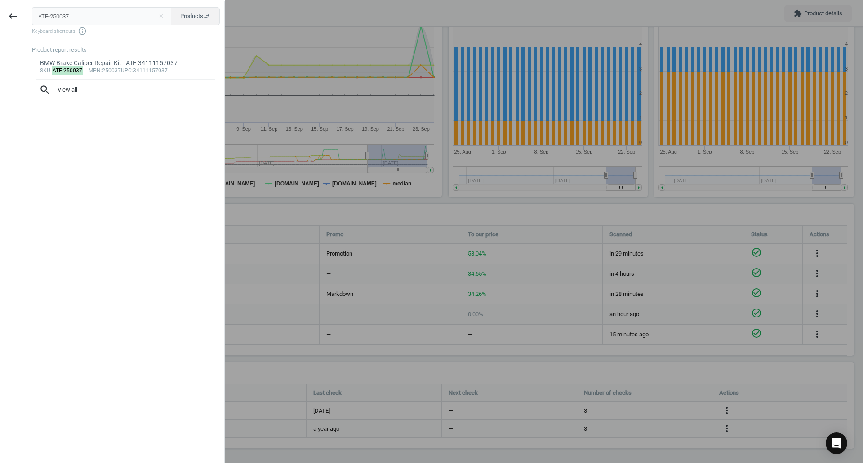
click at [108, 15] on input "ATE-250037" at bounding box center [102, 16] width 140 height 18
type input "BMW-11121726089"
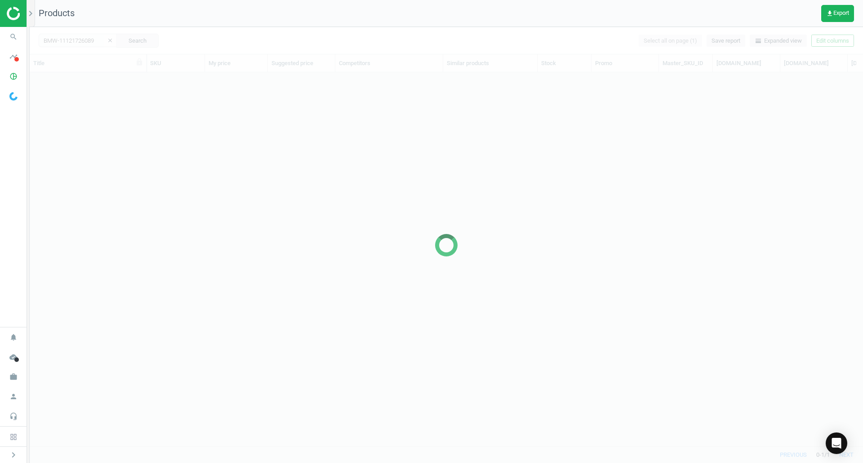
scroll to position [360, 827]
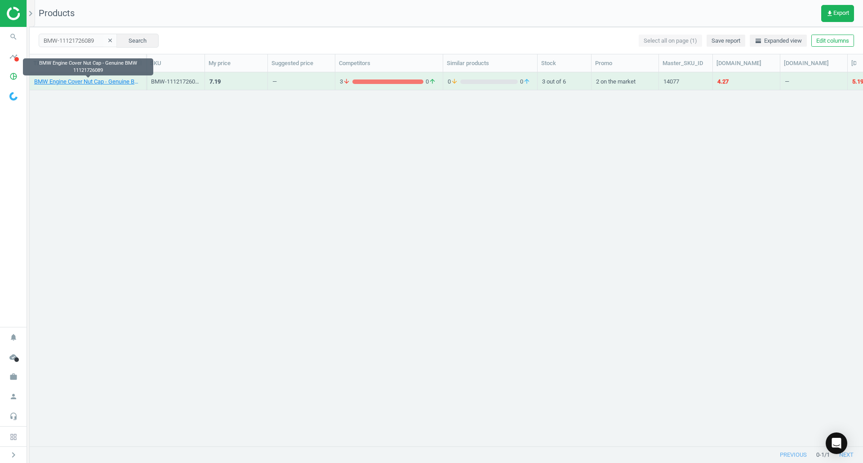
click at [77, 83] on link "BMW Engine Cover Nut Cap - Genuine BMW 11121726089" at bounding box center [87, 82] width 107 height 8
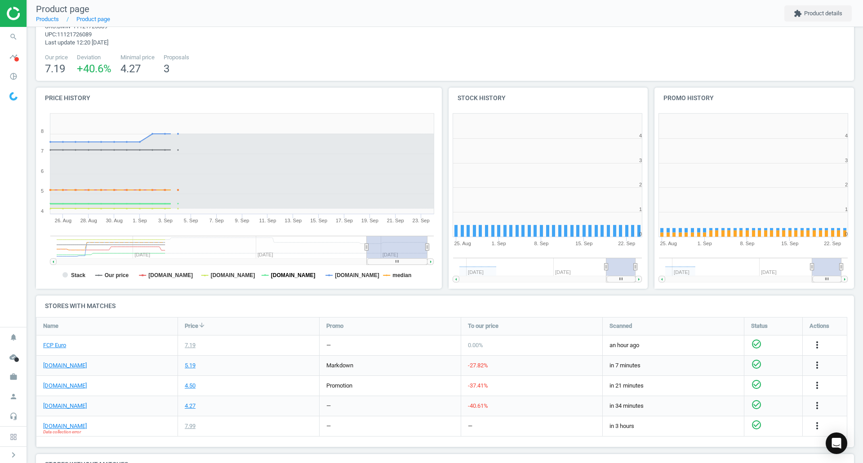
scroll to position [45, 0]
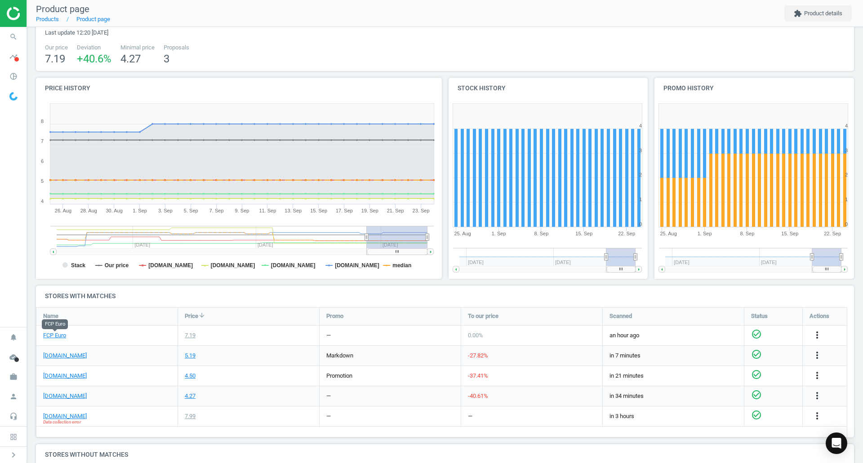
click at [63, 334] on link "FCP Euro" at bounding box center [54, 336] width 23 height 8
click at [58, 418] on link "[DOMAIN_NAME]" at bounding box center [65, 417] width 44 height 8
click at [0, 41] on span "search" at bounding box center [13, 37] width 27 height 20
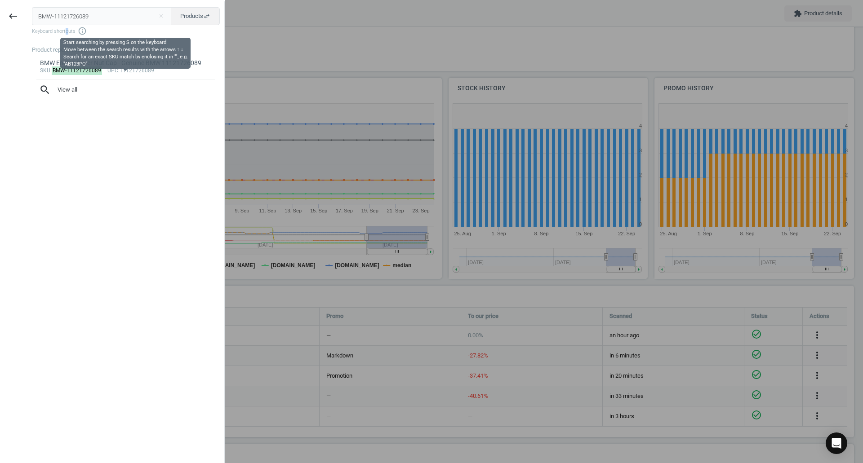
drag, startPoint x: 65, startPoint y: 29, endPoint x: 70, endPoint y: 25, distance: 6.1
click at [65, 29] on span "Keyboard shortcuts info_outline" at bounding box center [126, 31] width 188 height 9
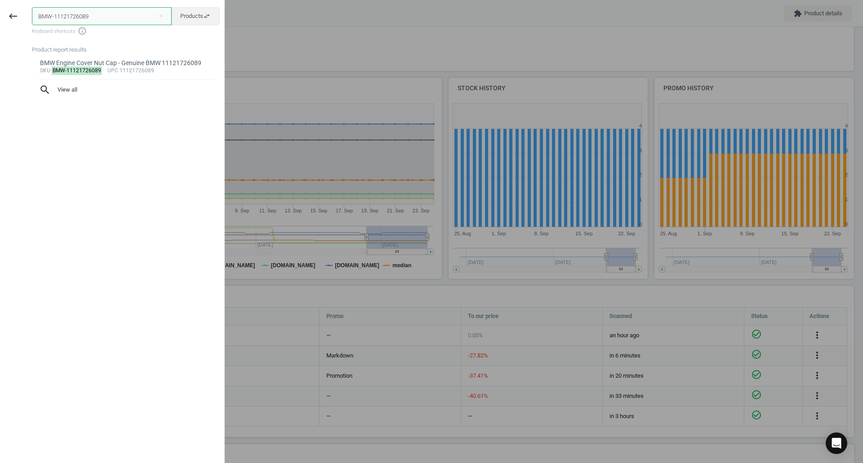
click at [74, 20] on input "BMW-11121726089" at bounding box center [102, 16] width 140 height 18
paste input "33531133671"
type input "BMW-33531133671"
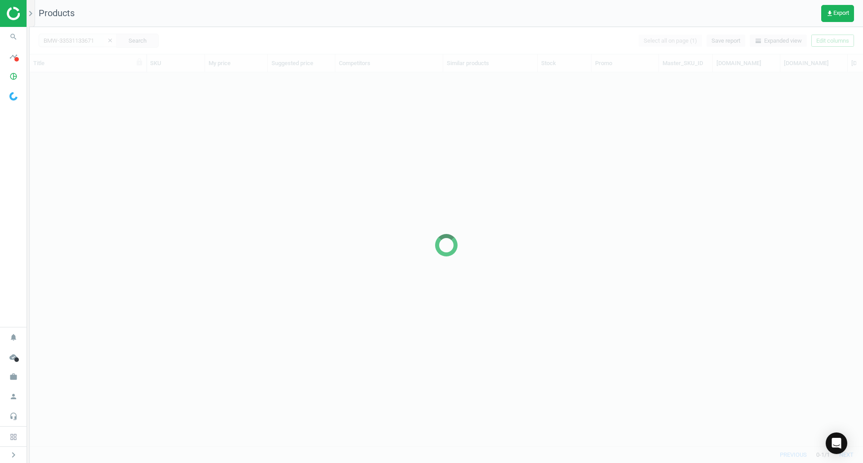
scroll to position [360, 827]
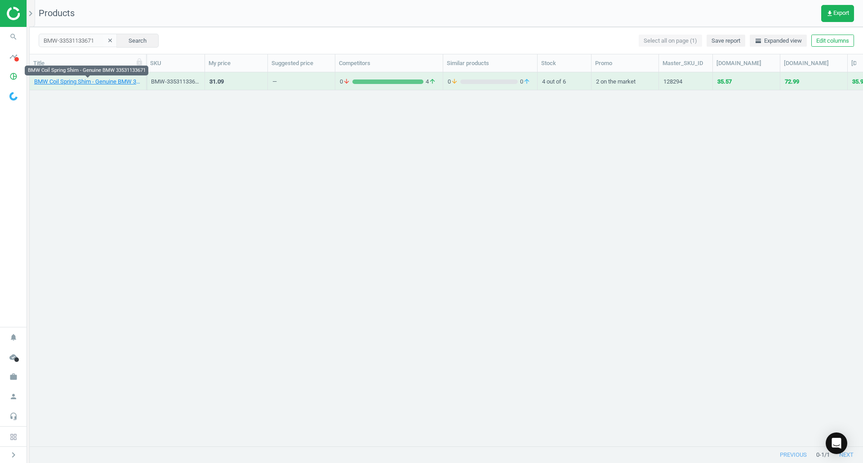
click at [89, 83] on link "BMW Coil Spring Shim - Genuine BMW 33531133671" at bounding box center [87, 82] width 107 height 8
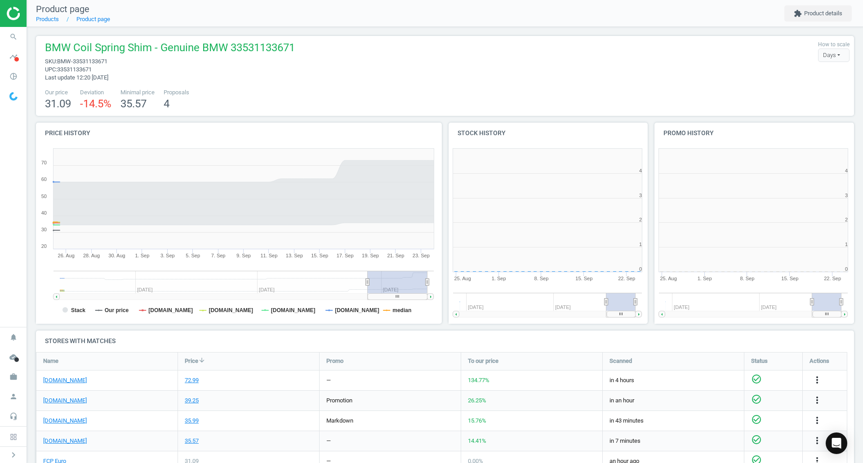
scroll to position [194, 212]
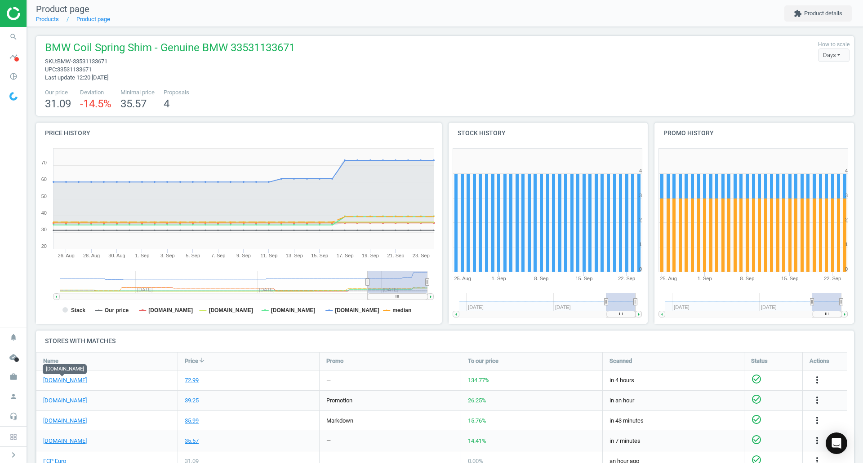
click at [59, 383] on link "[DOMAIN_NAME]" at bounding box center [65, 381] width 44 height 8
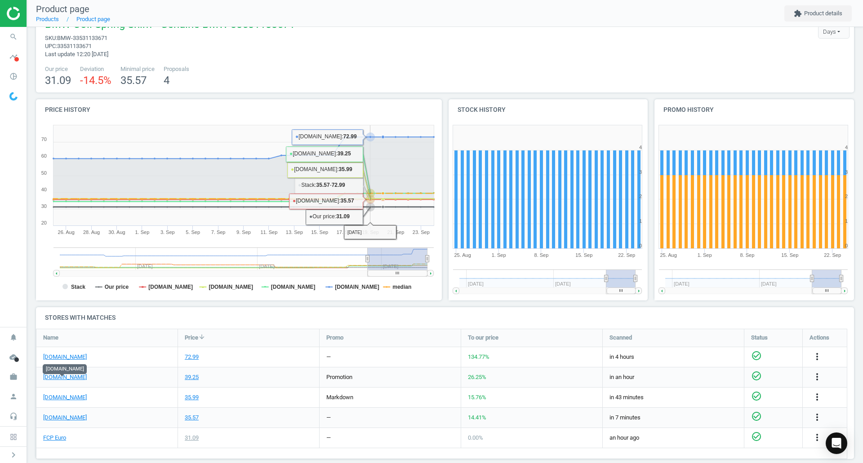
scroll to position [45, 0]
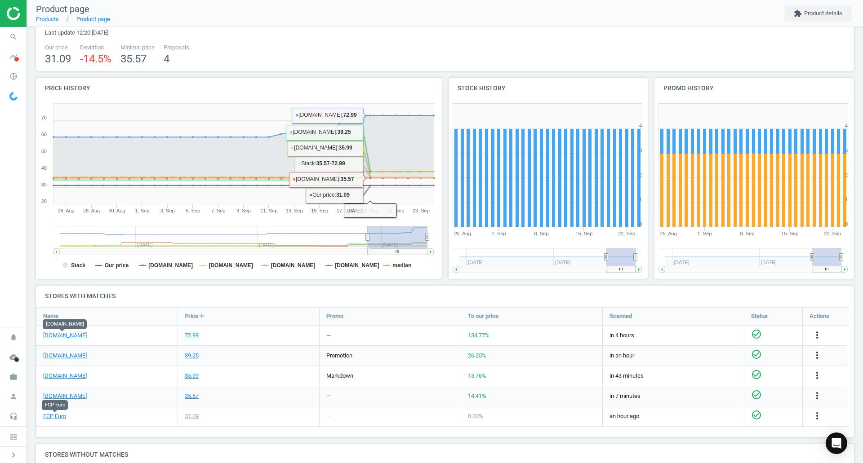
click at [50, 418] on link "FCP Euro" at bounding box center [54, 417] width 23 height 8
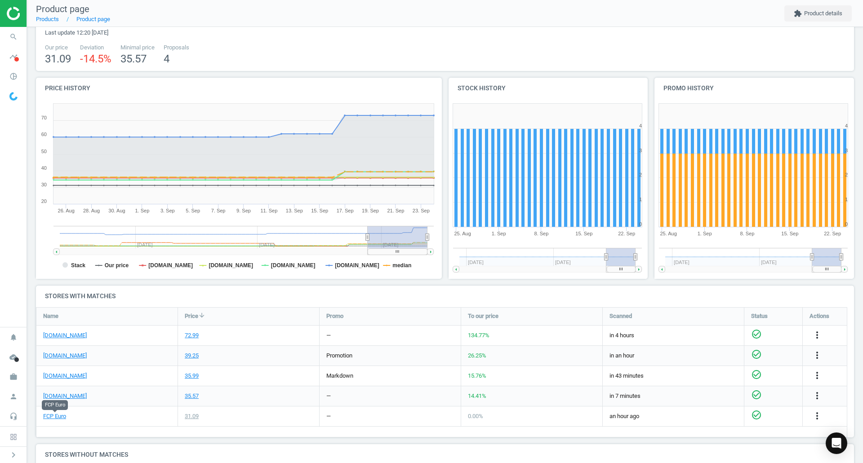
click at [3, 31] on span "search" at bounding box center [13, 37] width 27 height 20
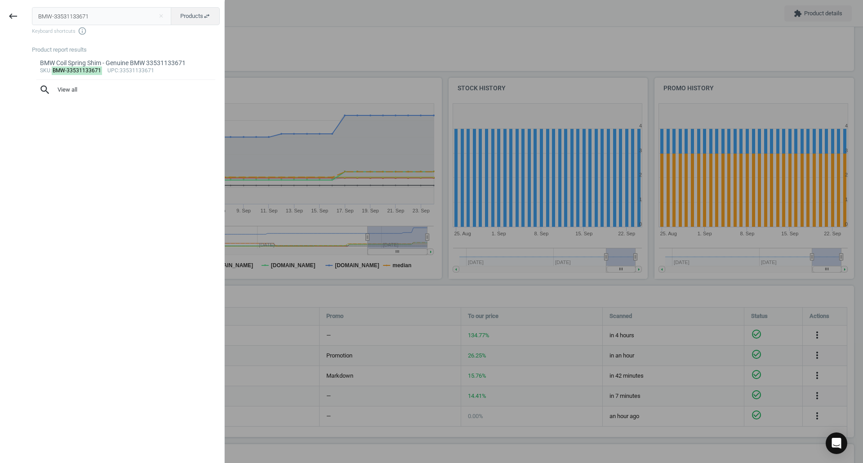
click at [80, 18] on input "BMW-33531133671" at bounding box center [102, 16] width 140 height 18
type input "BOS-0432217134"
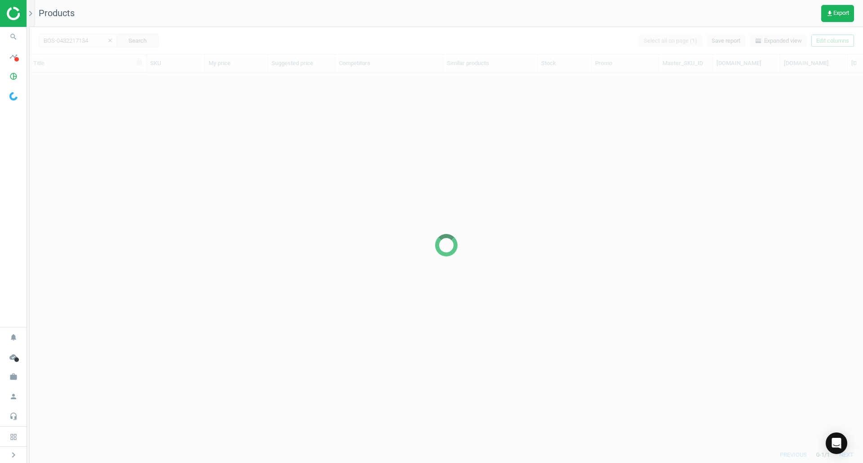
scroll to position [360, 827]
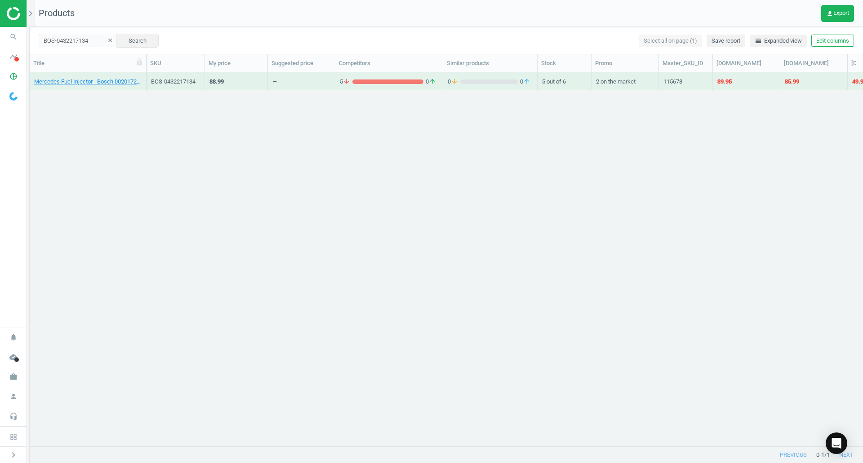
click at [15, 34] on icon "search" at bounding box center [13, 36] width 17 height 17
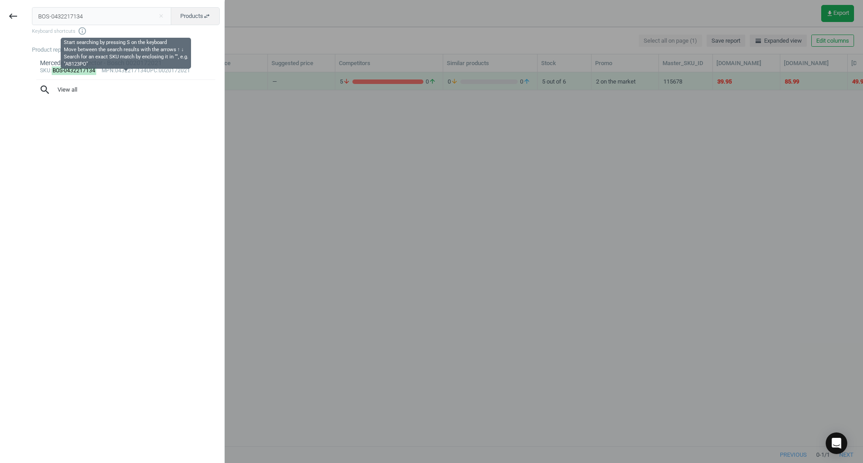
click at [77, 23] on input "BOS-0432217134" at bounding box center [102, 16] width 140 height 18
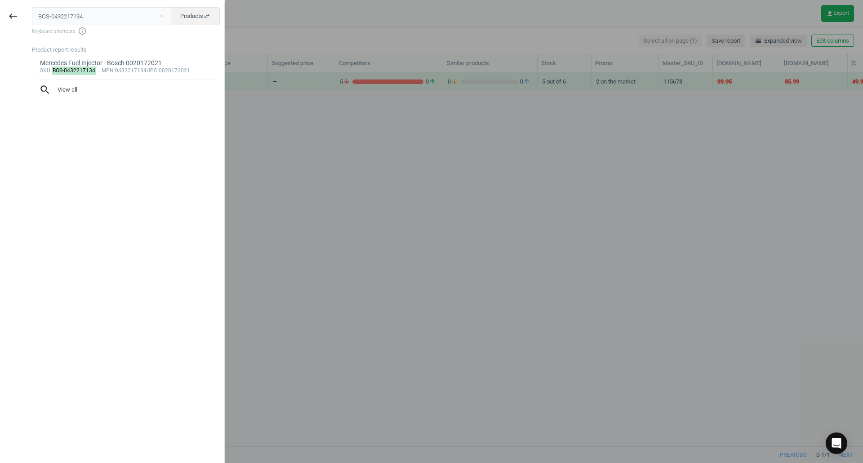
click at [77, 23] on input "BOS-0432217134" at bounding box center [102, 16] width 140 height 18
type input "CTO-49377267"
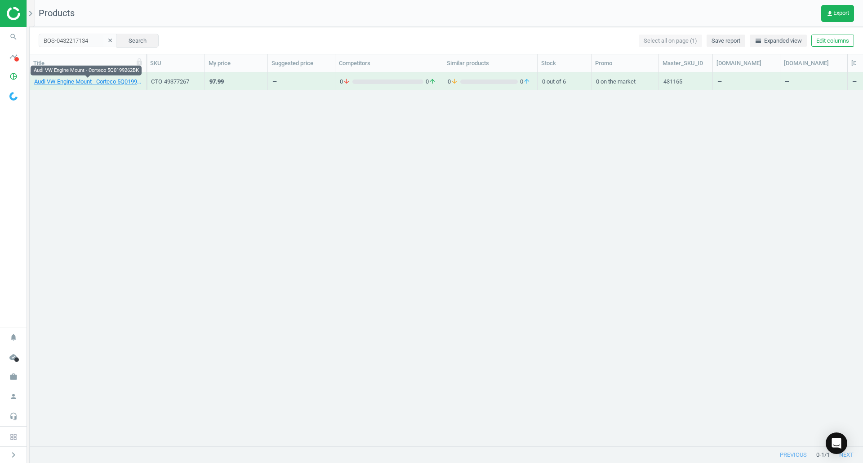
click at [109, 74] on div "Audi VW Engine Mount - Corteco 5Q0199262BK" at bounding box center [87, 81] width 107 height 16
click at [111, 84] on link "Audi VW Engine Mount - Corteco 5Q0199262BK" at bounding box center [87, 82] width 107 height 8
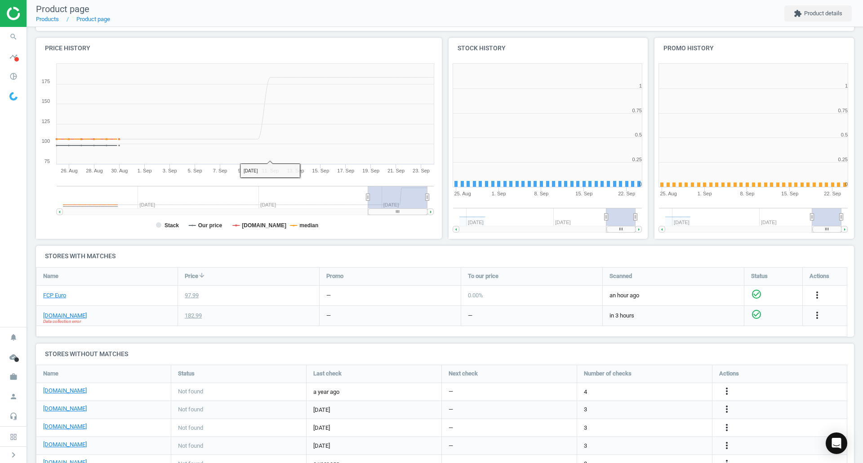
scroll to position [129, 0]
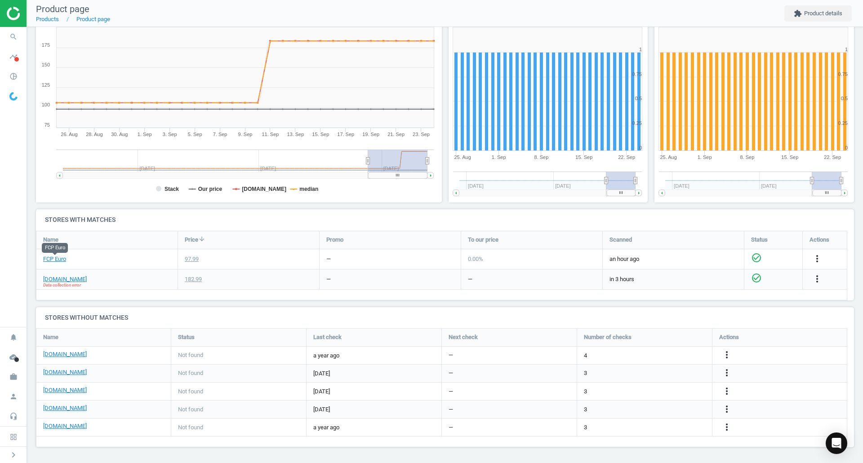
click at [58, 257] on link "FCP Euro" at bounding box center [54, 259] width 23 height 8
click at [73, 283] on span "Data collection error" at bounding box center [62, 285] width 38 height 6
click at [73, 282] on span "Data collection error" at bounding box center [62, 285] width 38 height 6
click at [76, 273] on div "[DOMAIN_NAME] Data collection error" at bounding box center [106, 280] width 141 height 20
click at [75, 279] on link "[DOMAIN_NAME]" at bounding box center [65, 280] width 44 height 8
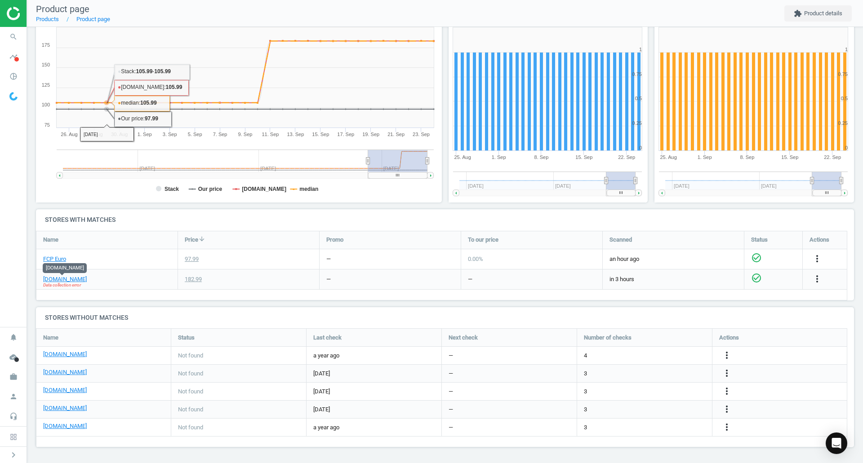
click at [6, 35] on icon "search" at bounding box center [13, 36] width 17 height 17
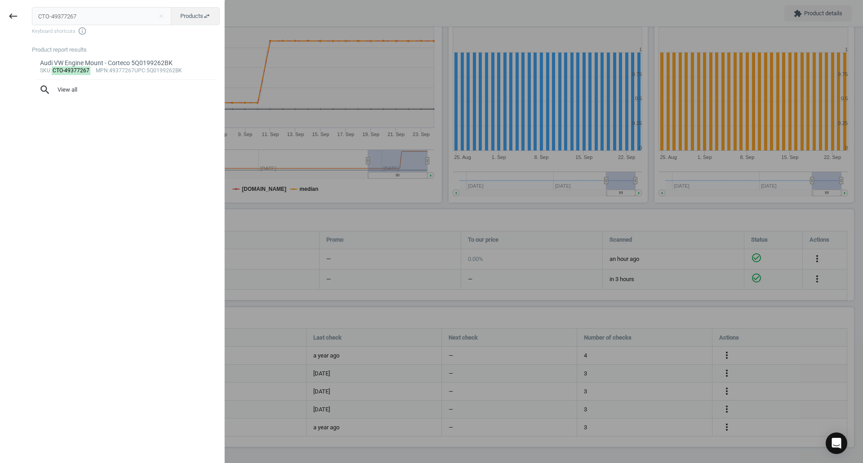
click at [146, 10] on input "CTO-49377267" at bounding box center [102, 16] width 140 height 18
type input "DEL-HP10241"
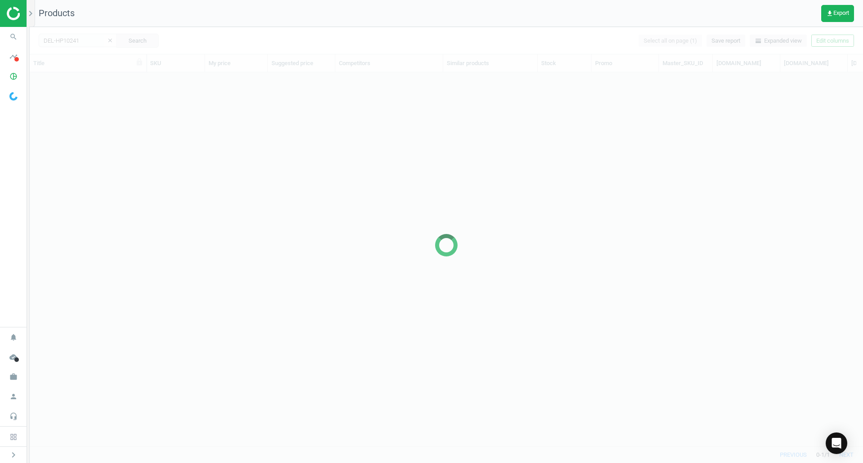
scroll to position [360, 827]
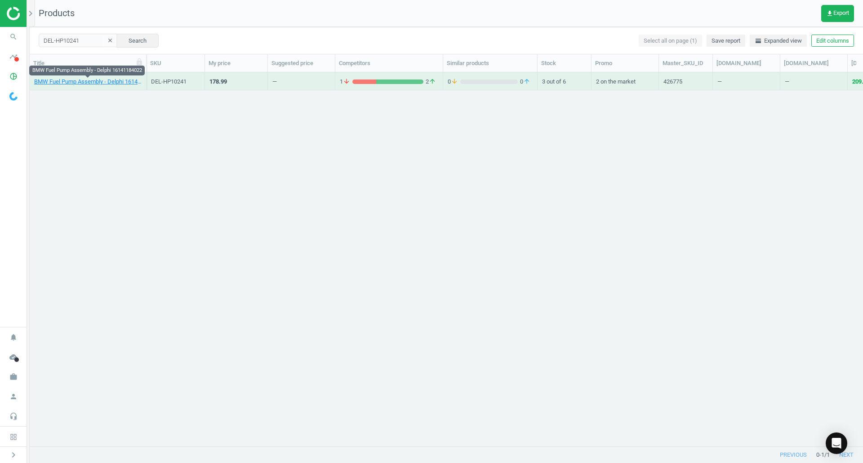
click at [65, 82] on link "BMW Fuel Pump Assembly - Delphi 16141184022" at bounding box center [87, 82] width 107 height 8
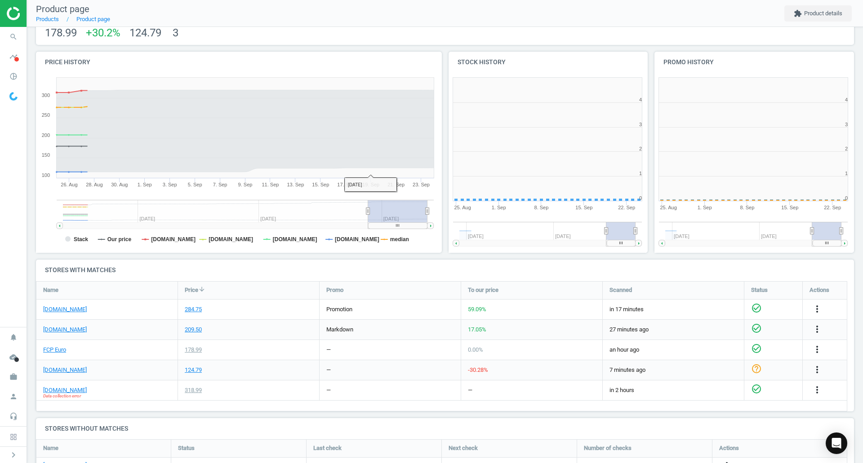
scroll to position [194, 416]
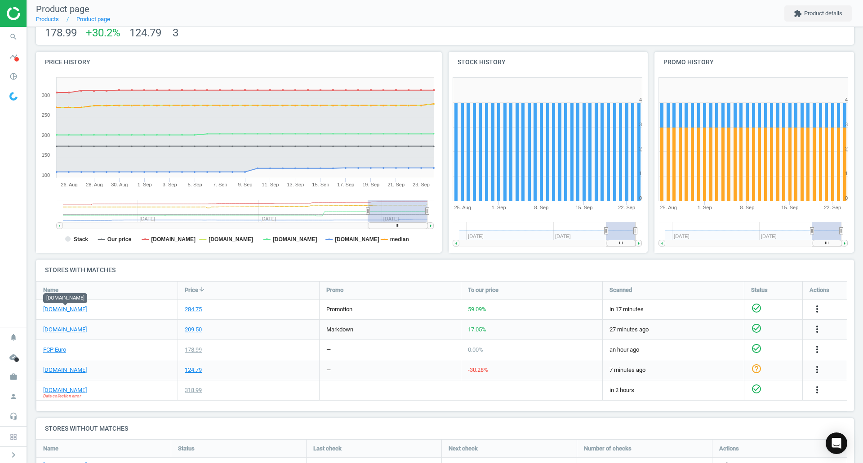
click at [80, 310] on link "[DOMAIN_NAME]" at bounding box center [65, 310] width 44 height 8
click at [63, 352] on link "FCP Euro" at bounding box center [54, 350] width 23 height 8
click at [21, 40] on icon "search" at bounding box center [13, 36] width 17 height 17
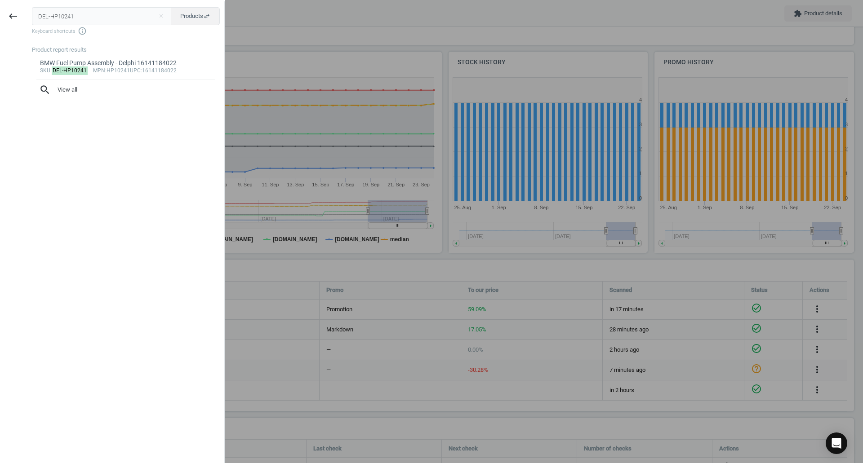
click at [68, 17] on input "DEL-HP10241" at bounding box center [102, 16] width 140 height 18
type input "DEN-4711543"
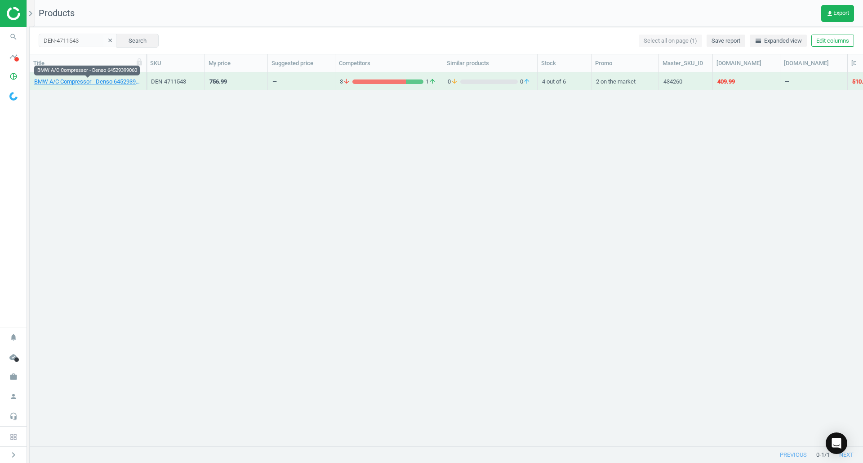
click at [119, 80] on link "BMW A/C Compressor - Denso 64529399060" at bounding box center [87, 82] width 107 height 8
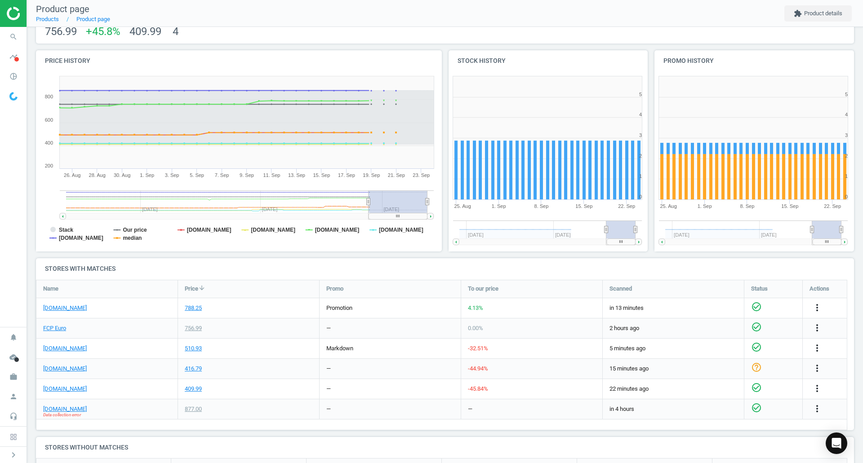
scroll to position [135, 0]
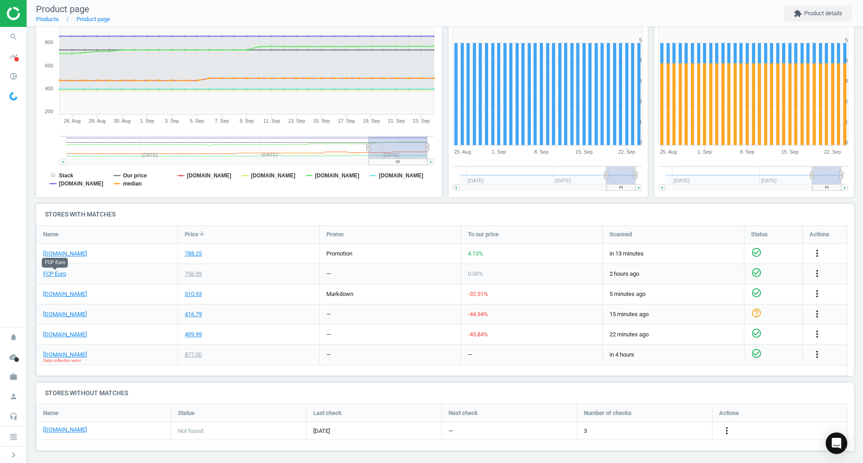
click at [63, 276] on link "FCP Euro" at bounding box center [54, 274] width 23 height 8
click at [65, 353] on link "[DOMAIN_NAME]" at bounding box center [65, 355] width 44 height 8
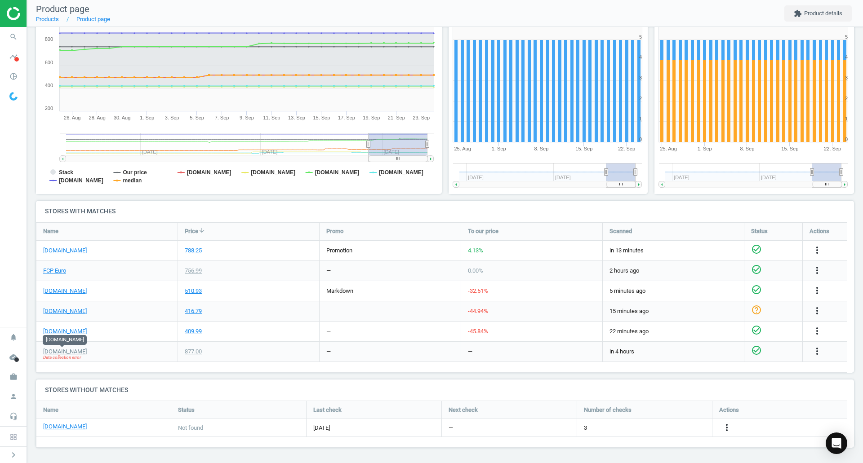
scroll to position [138, 0]
click at [814, 345] on div "more_vert" at bounding box center [825, 352] width 44 height 20
click at [817, 351] on icon "more_vert" at bounding box center [817, 351] width 11 height 11
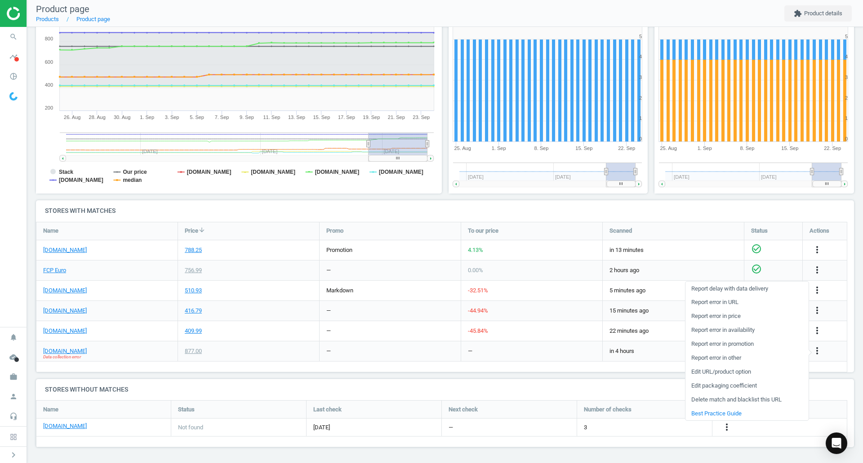
click at [713, 374] on link "Edit URL/product option" at bounding box center [746, 372] width 123 height 14
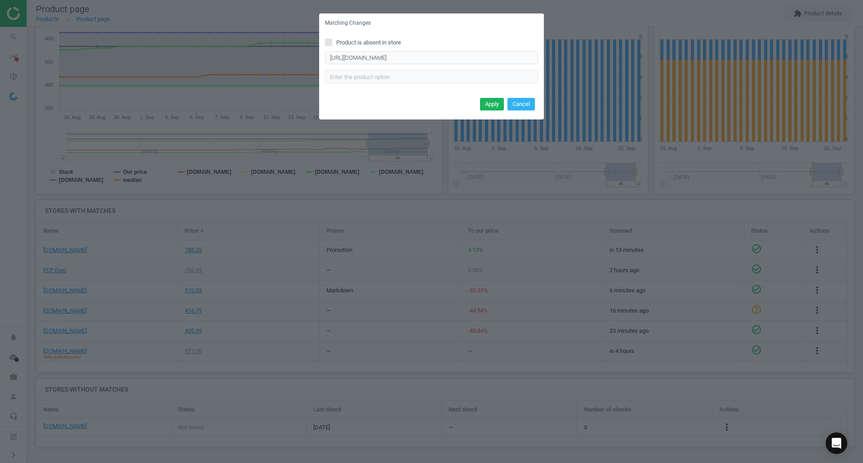
click at [446, 67] on div "[URL][DOMAIN_NAME] Enter correct product url" at bounding box center [431, 67] width 213 height 32
click at [446, 63] on input "[URL][DOMAIN_NAME]" at bounding box center [431, 57] width 213 height 13
paste input "ir-conditioner-comp/64529217868~"
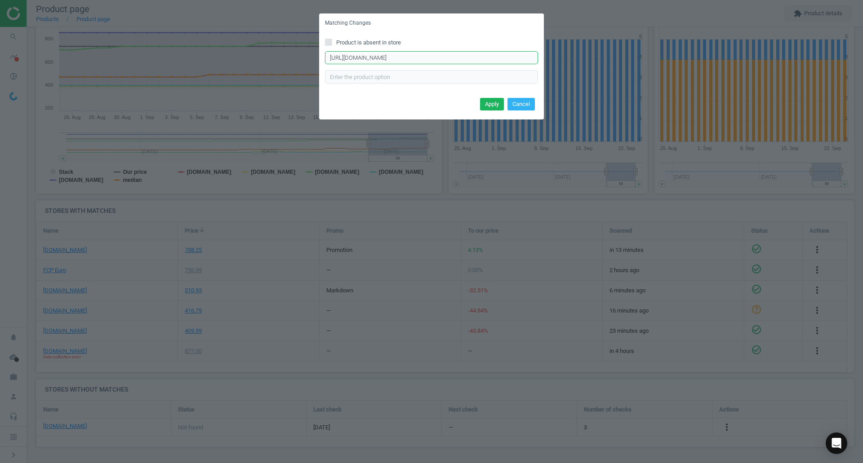
scroll to position [0, 2]
type input "[URL][DOMAIN_NAME]"
click at [500, 102] on button "Apply" at bounding box center [492, 104] width 24 height 13
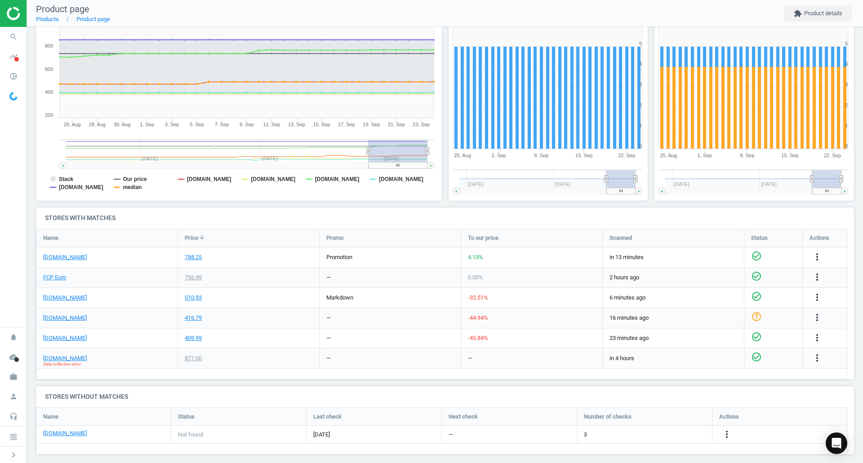
scroll to position [138, 0]
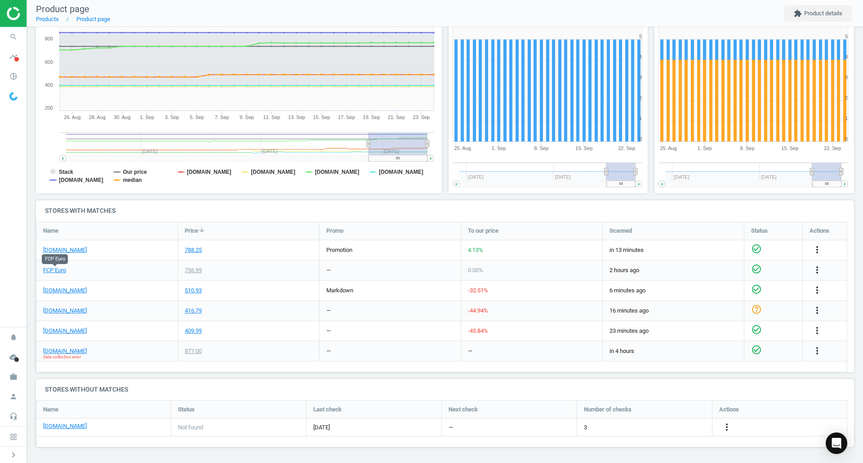
click at [51, 271] on link "FCP Euro" at bounding box center [54, 271] width 23 height 8
click at [78, 325] on div "[DOMAIN_NAME]" at bounding box center [106, 331] width 141 height 20
click at [76, 332] on link "[DOMAIN_NAME]" at bounding box center [65, 331] width 44 height 8
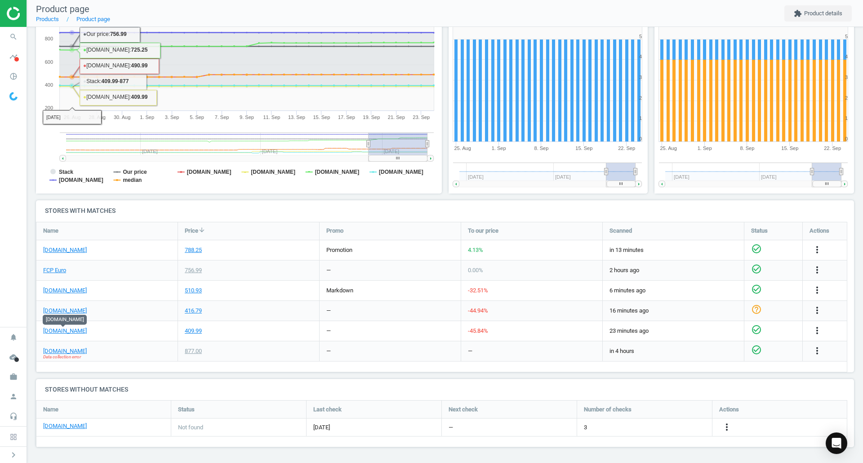
click at [8, 40] on icon "search" at bounding box center [13, 36] width 17 height 17
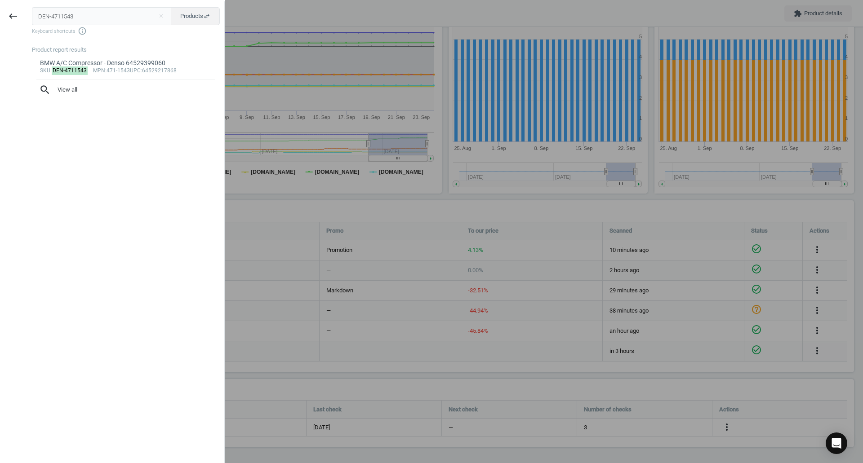
click at [98, 10] on input "DEN-4711543" at bounding box center [102, 16] width 140 height 18
click at [98, 12] on input "DEN-4711543" at bounding box center [102, 16] width 140 height 18
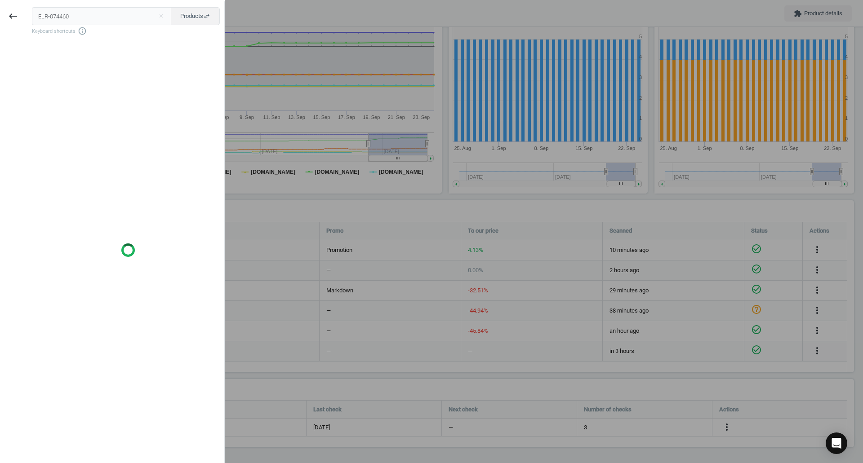
type input "ELR-074460"
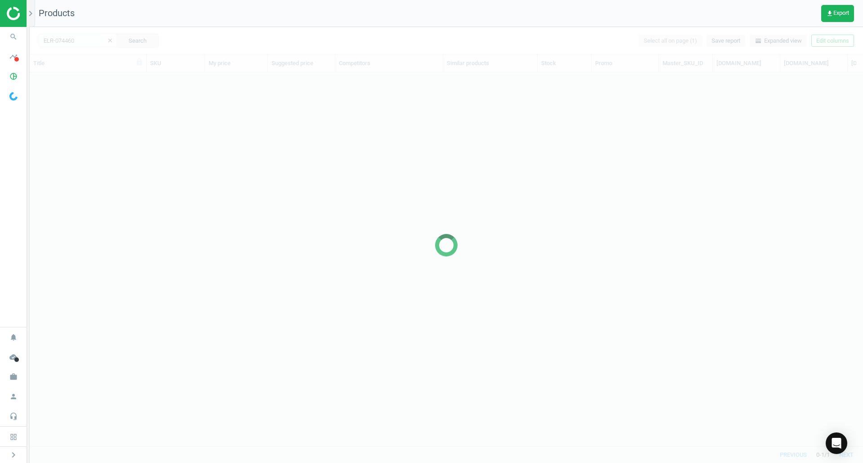
scroll to position [360, 827]
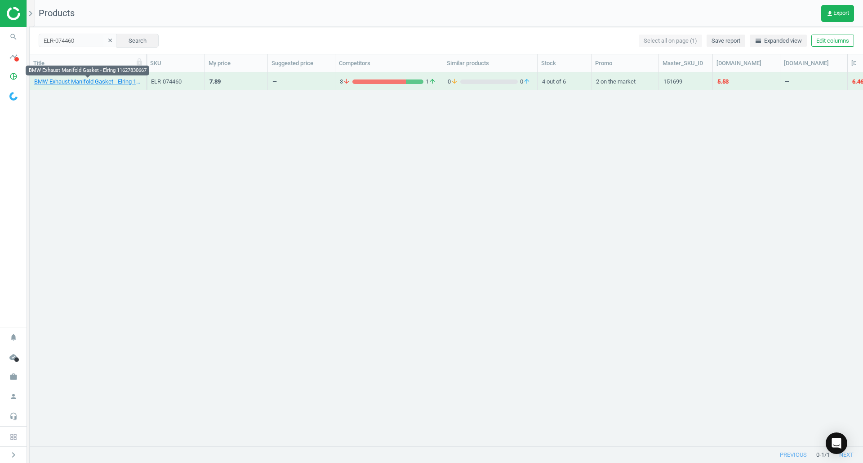
click at [115, 81] on link "BMW Exhaust Manifold Gasket - Elring 11627830667" at bounding box center [87, 82] width 107 height 8
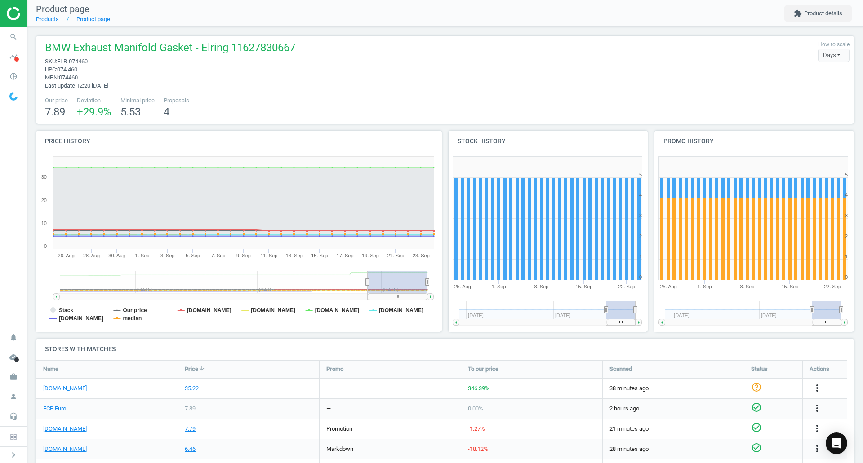
scroll to position [138, 0]
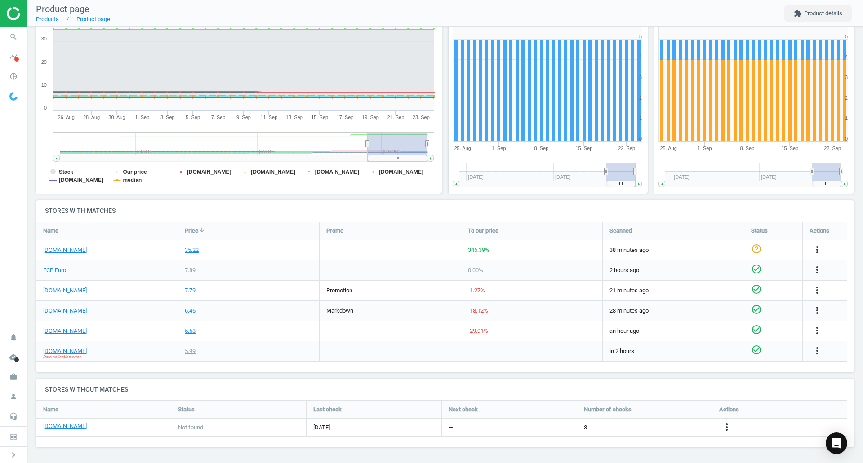
click at [55, 274] on link "FCP Euro" at bounding box center [54, 271] width 23 height 8
click at [63, 352] on link "[DOMAIN_NAME]" at bounding box center [65, 351] width 44 height 8
click at [65, 249] on link "[DOMAIN_NAME]" at bounding box center [65, 250] width 44 height 8
click at [77, 291] on link "[DOMAIN_NAME]" at bounding box center [65, 291] width 44 height 8
click at [823, 253] on div "more_vert" at bounding box center [818, 251] width 18 height 12
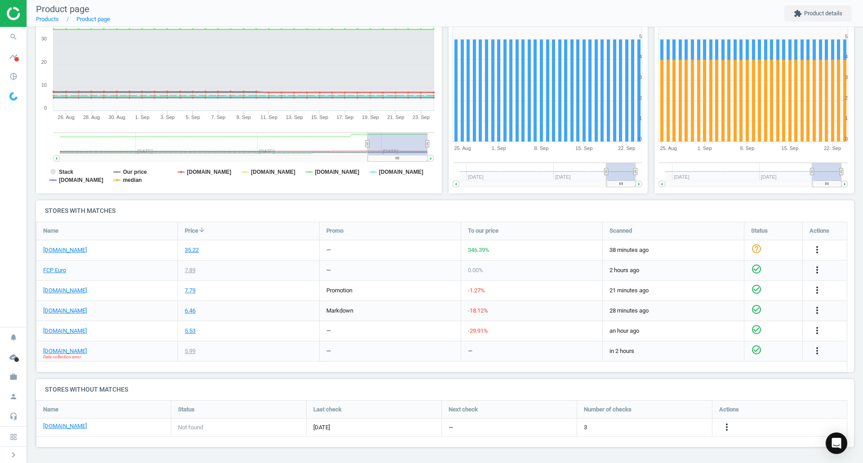
click at [819, 251] on icon "more_vert" at bounding box center [817, 250] width 11 height 11
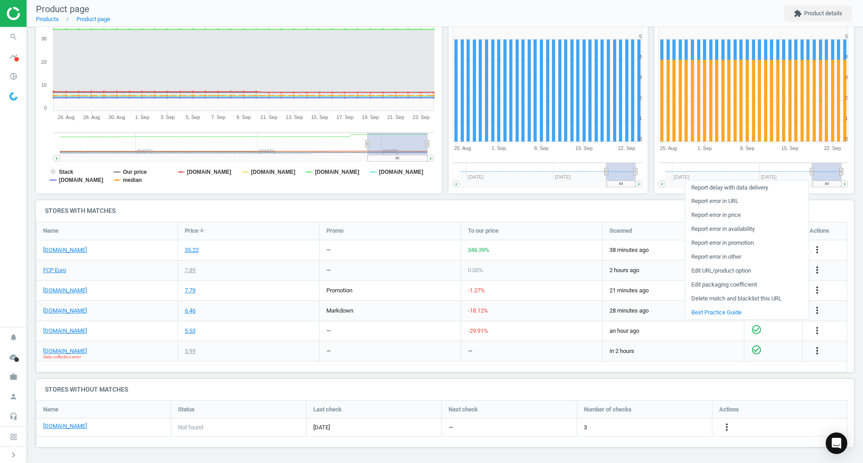
click at [720, 289] on link "Edit packaging coefficient" at bounding box center [746, 285] width 123 height 14
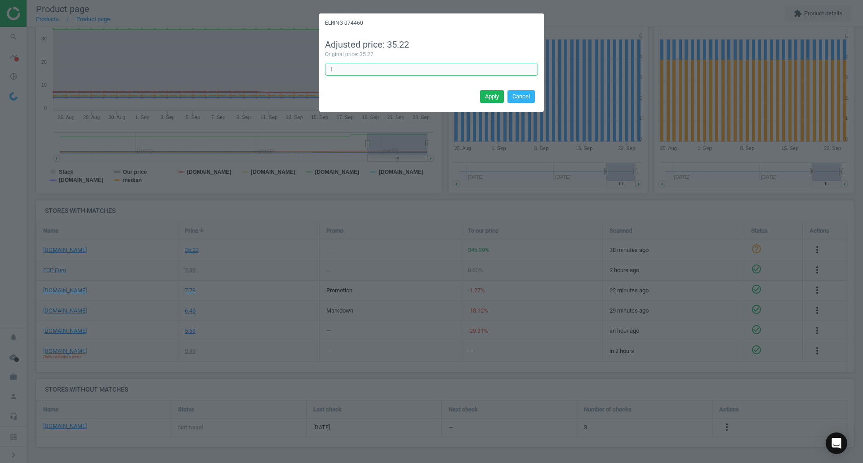
click at [434, 68] on input "1" at bounding box center [431, 69] width 213 height 13
type input "0.16666"
click at [482, 96] on button "Apply" at bounding box center [492, 96] width 24 height 13
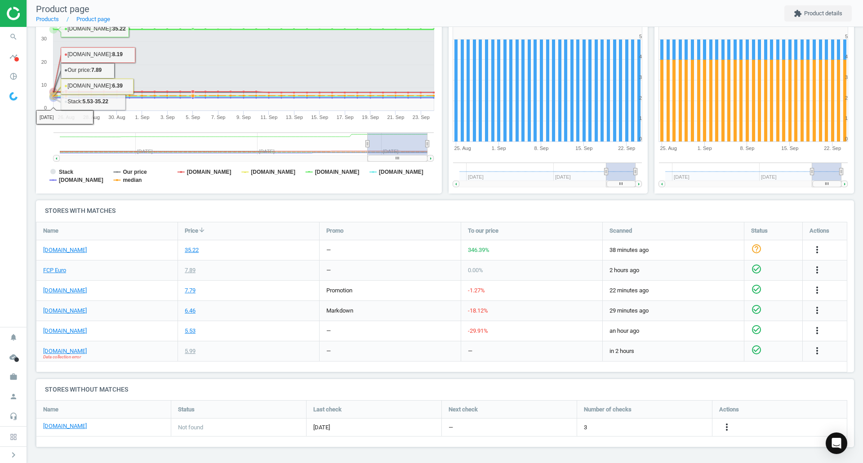
click at [21, 40] on icon "search" at bounding box center [13, 36] width 17 height 17
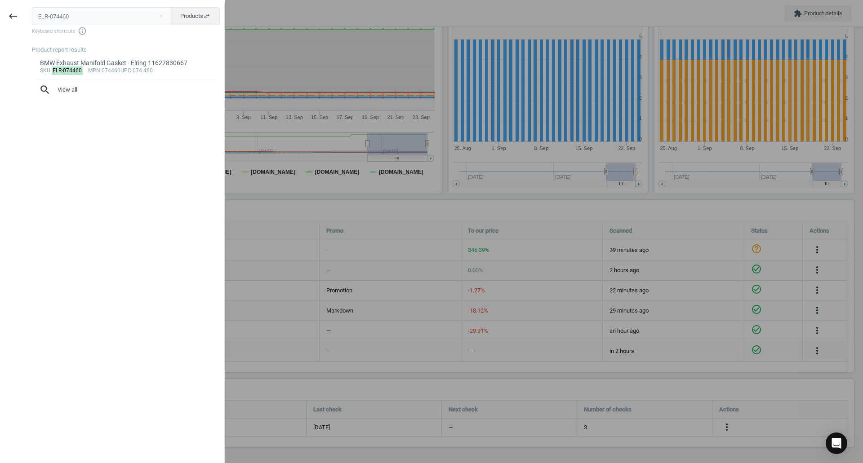
click at [92, 23] on input "ELR-074460" at bounding box center [102, 16] width 140 height 18
type input "ELR-110353"
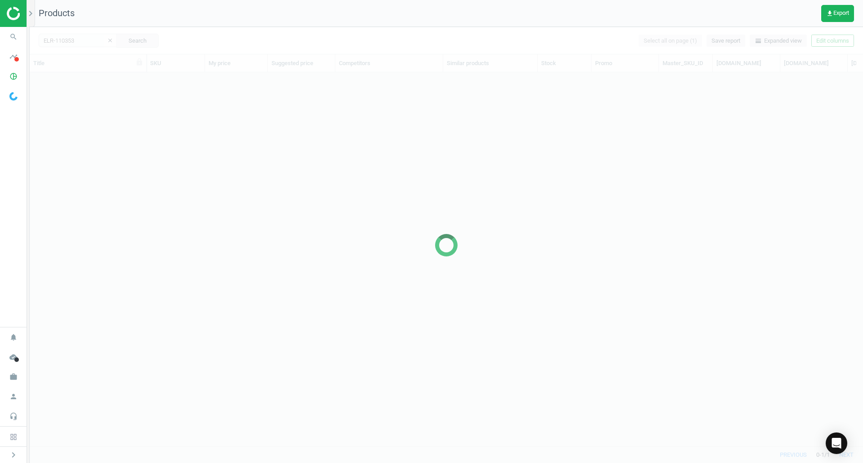
scroll to position [360, 827]
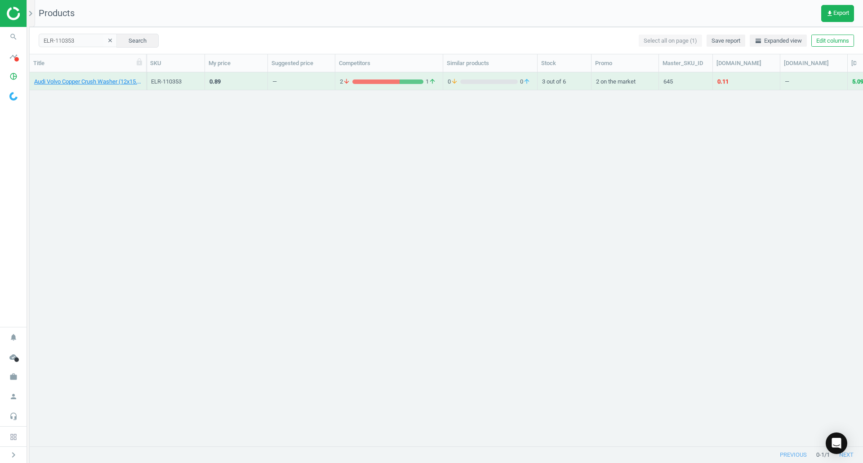
click at [8, 42] on icon "search" at bounding box center [13, 36] width 17 height 17
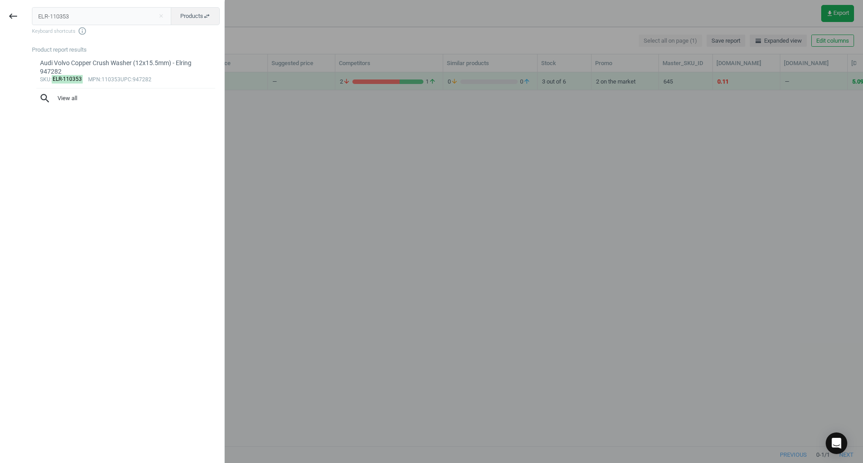
click at [59, 16] on input "ELR-110353" at bounding box center [102, 16] width 140 height 18
type input "ELR-242608"
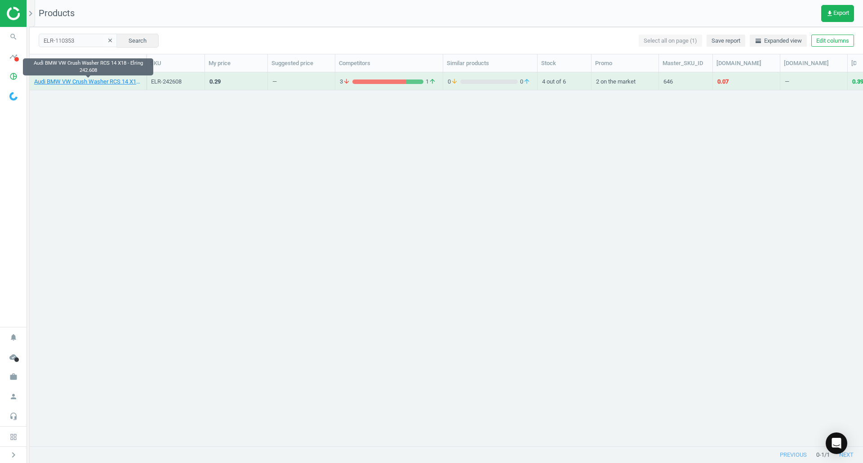
click at [97, 82] on link "Audi BMW VW Crush Washer RCS 14 X18 - Elring 242.608" at bounding box center [87, 82] width 107 height 8
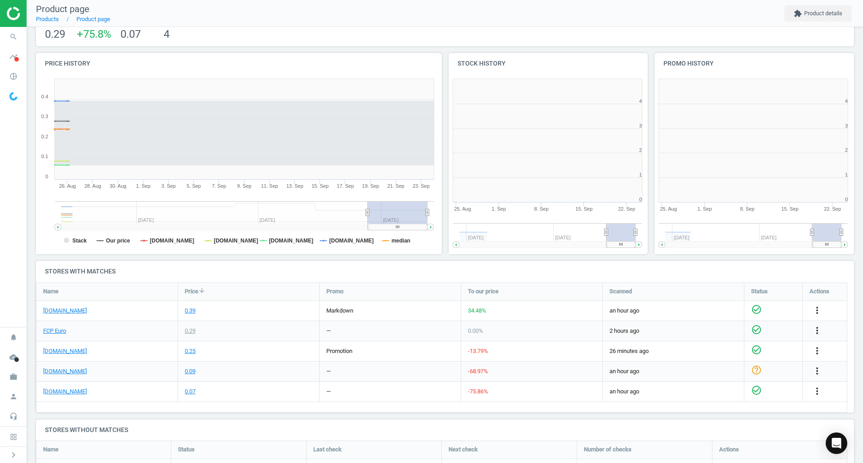
scroll to position [194, 416]
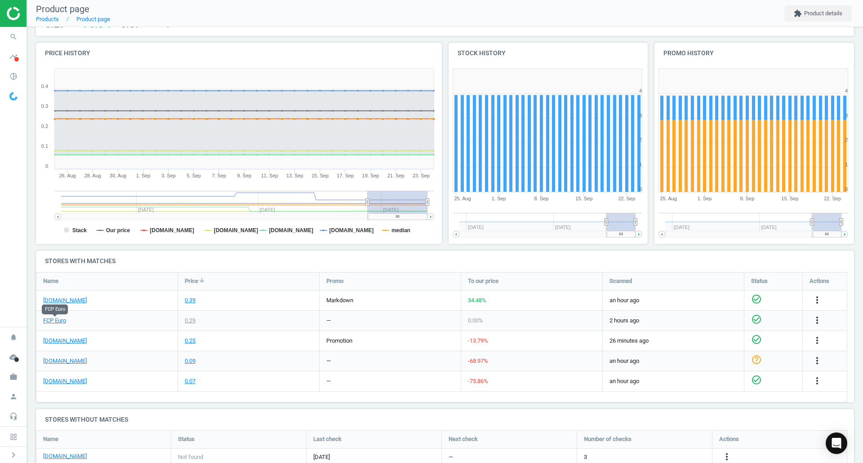
click at [47, 322] on link "FCP Euro" at bounding box center [54, 321] width 23 height 8
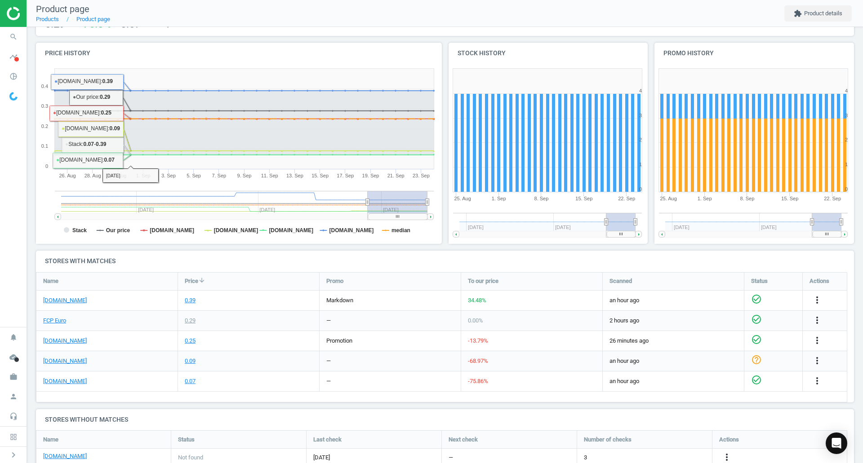
click at [16, 35] on icon "search" at bounding box center [13, 36] width 17 height 17
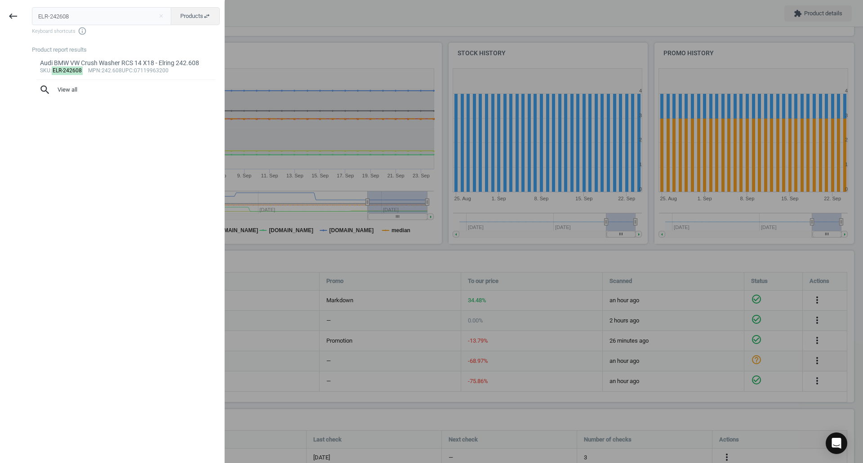
click at [53, 14] on input "ELR-242608" at bounding box center [102, 16] width 140 height 18
type input "ELR-318640"
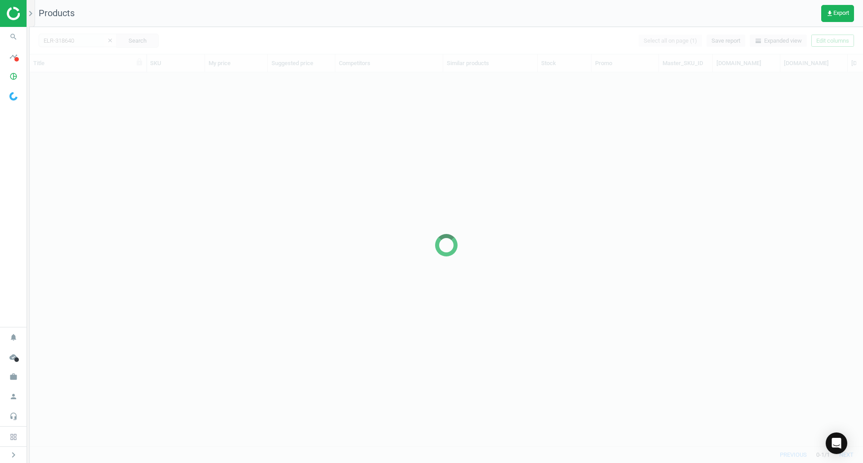
scroll to position [360, 827]
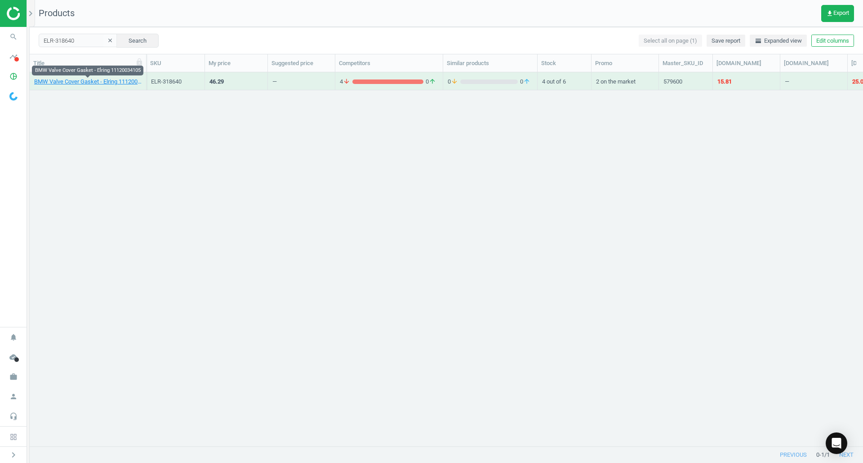
click at [90, 85] on link "BMW Valve Cover Gasket - Elring 11120034105" at bounding box center [87, 82] width 107 height 8
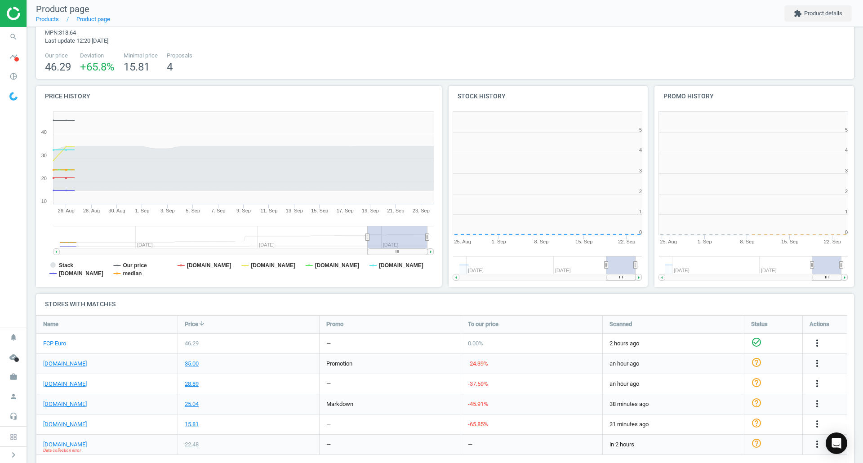
scroll to position [4, 4]
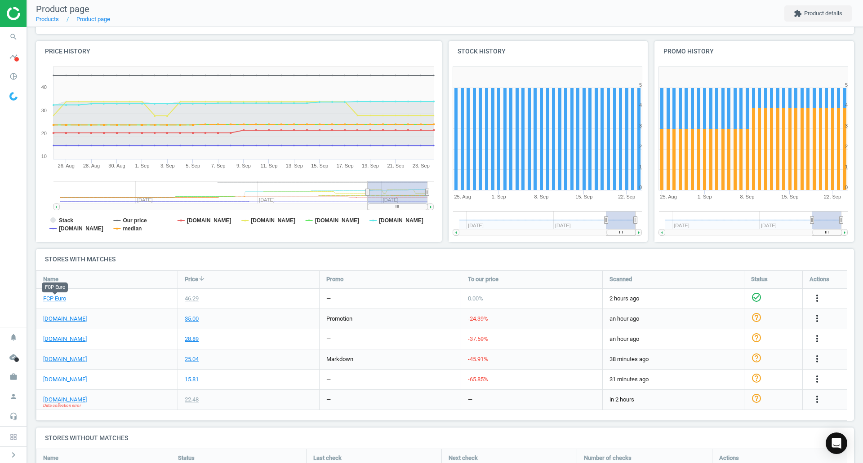
click at [58, 299] on link "FCP Euro" at bounding box center [54, 299] width 23 height 8
click at [51, 381] on link "[DOMAIN_NAME]" at bounding box center [65, 380] width 44 height 8
click at [3, 41] on span "search" at bounding box center [13, 37] width 27 height 20
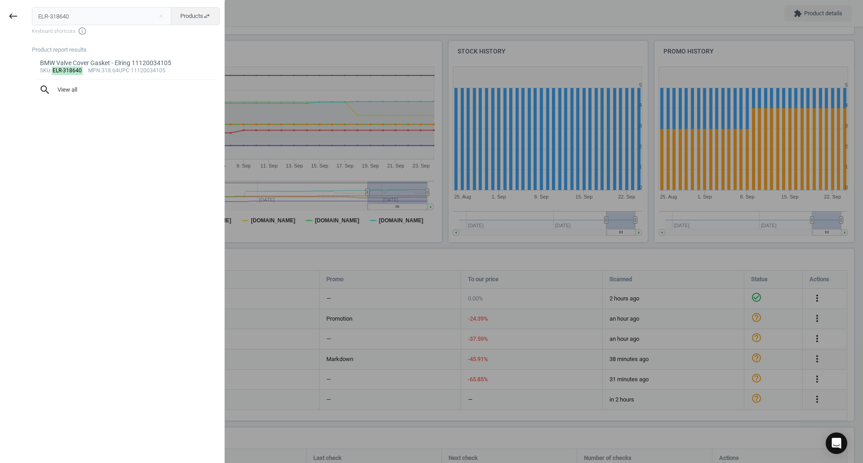
click at [79, 16] on input "ELR-318640" at bounding box center [102, 16] width 140 height 18
type input "OES-WHT007150"
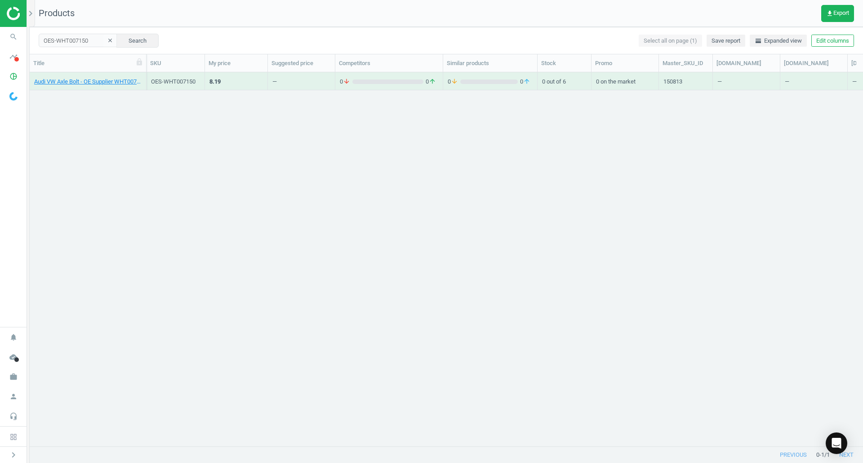
click at [105, 85] on div "Audi VW Axle Bolt - OE Supplier WHT007150" at bounding box center [87, 83] width 107 height 11
click at [105, 85] on link "Audi VW Axle Bolt - OE Supplier WHT007150" at bounding box center [87, 82] width 107 height 8
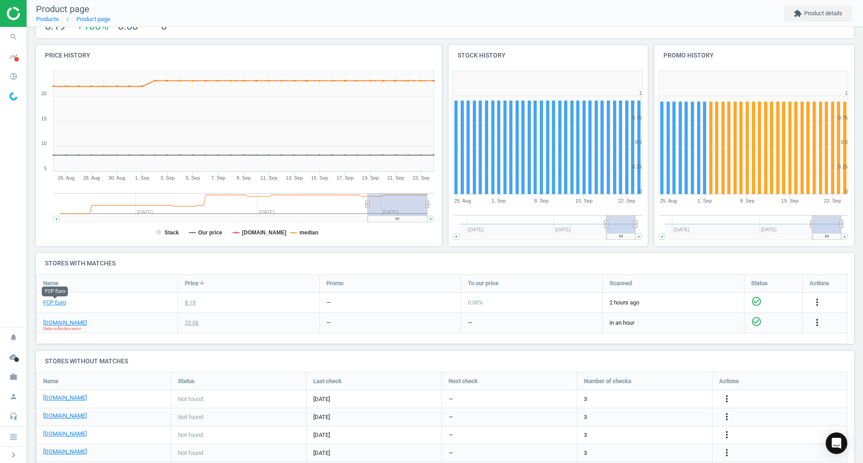
click at [58, 303] on link "FCP Euro" at bounding box center [54, 303] width 23 height 8
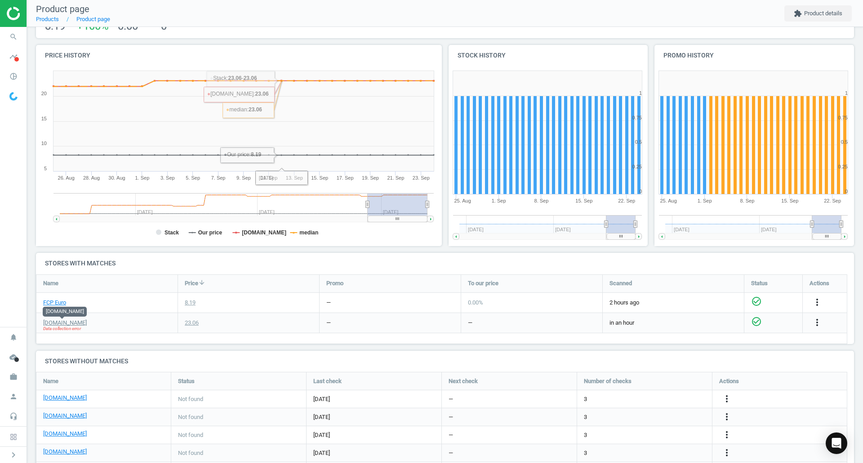
click at [62, 321] on link "[DOMAIN_NAME]" at bounding box center [65, 323] width 44 height 8
click at [12, 43] on icon "search" at bounding box center [13, 36] width 17 height 17
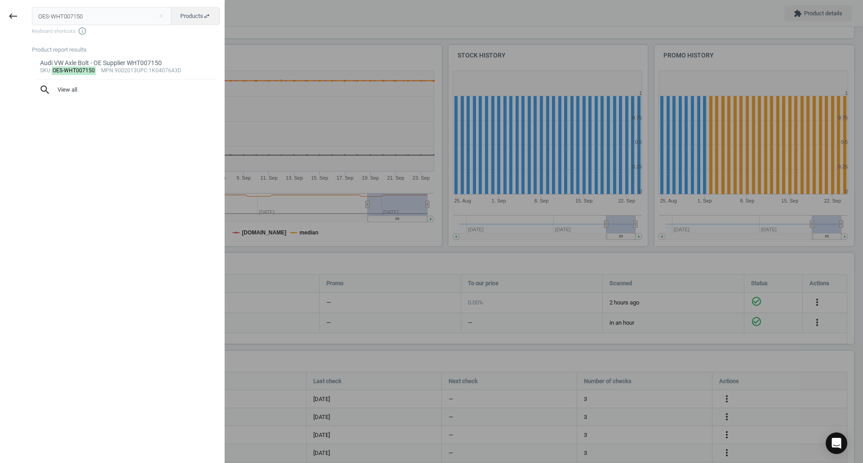
click at [67, 11] on input "OES-WHT007150" at bounding box center [102, 16] width 140 height 18
type input "OSR-7507"
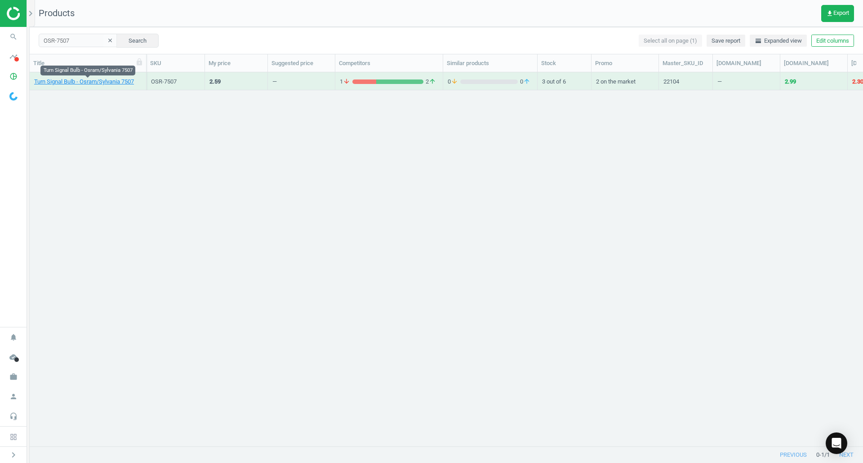
click at [99, 85] on link "Turn Signal Bulb - Osram/Sylvania 7507" at bounding box center [84, 82] width 100 height 8
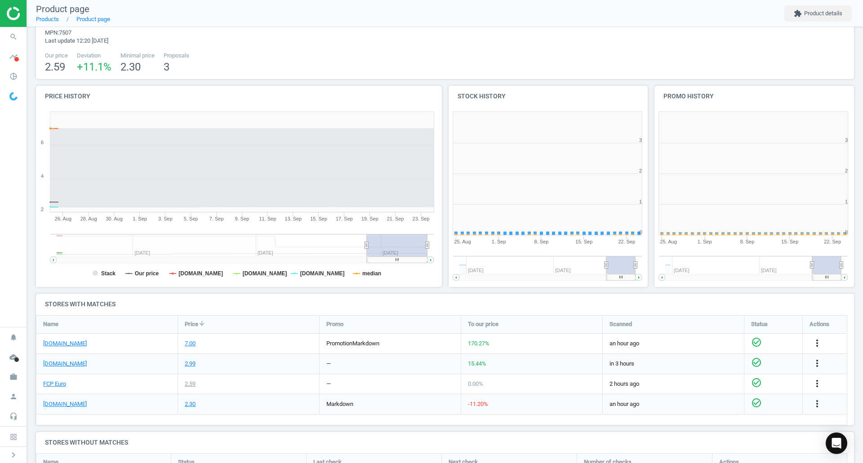
scroll to position [4, 4]
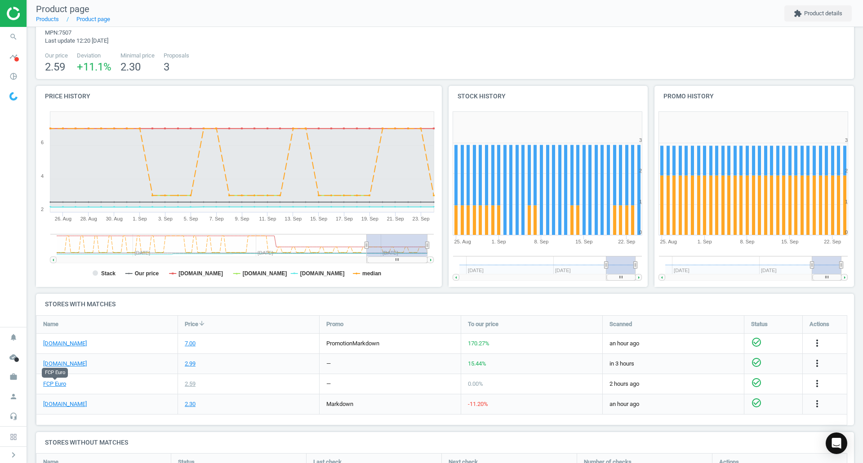
click at [58, 387] on link "FCP Euro" at bounding box center [54, 384] width 23 height 8
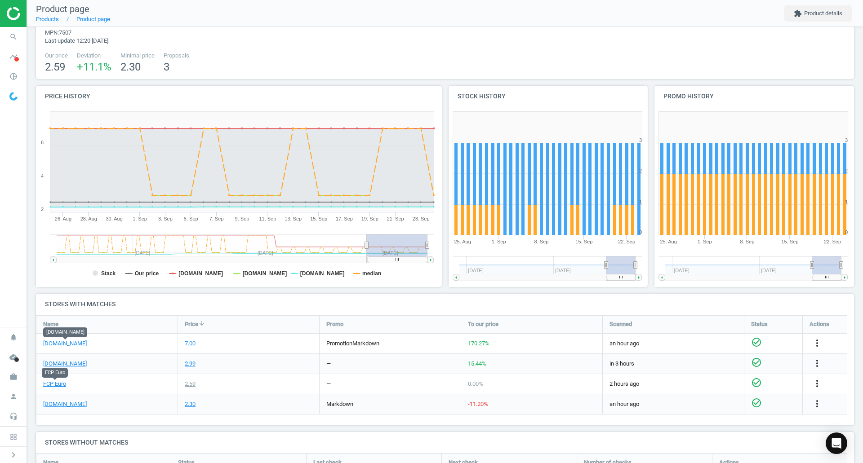
click at [71, 347] on link "[DOMAIN_NAME]" at bounding box center [65, 344] width 44 height 8
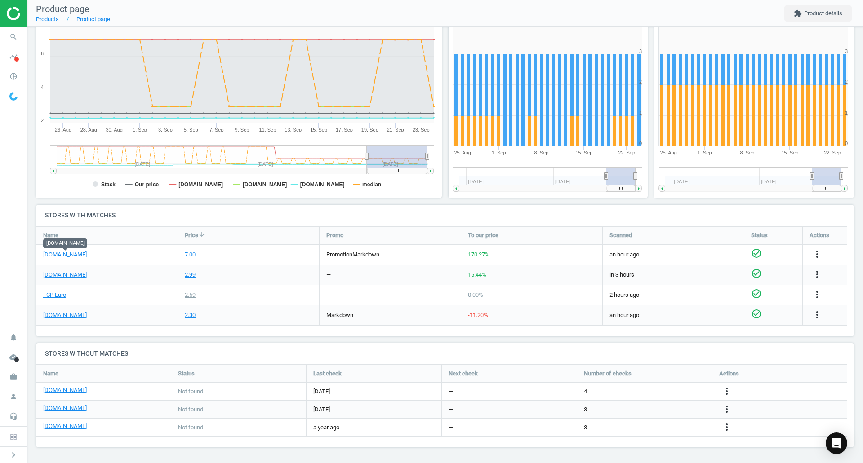
click at [813, 255] on icon "more_vert" at bounding box center [817, 254] width 11 height 11
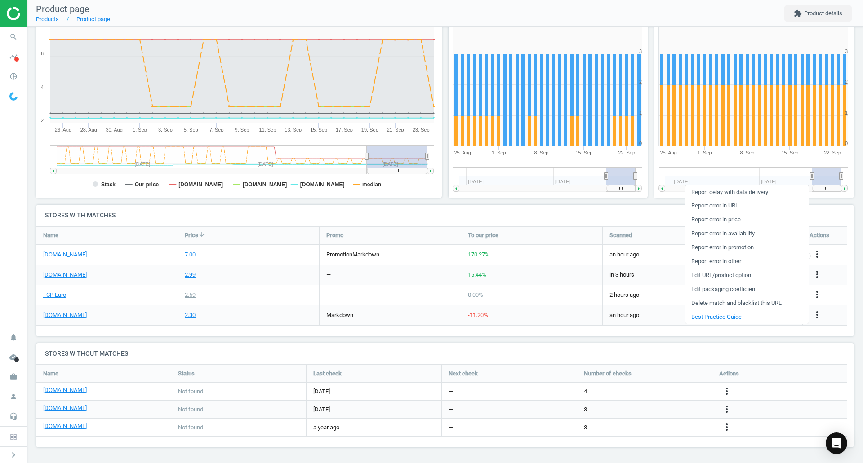
click at [723, 211] on link "Report error in URL" at bounding box center [746, 206] width 123 height 14
